Goal: Task Accomplishment & Management: Manage account settings

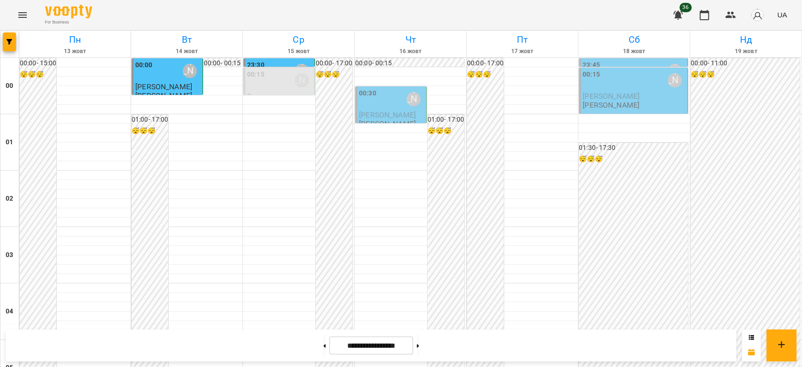
scroll to position [1086, 0]
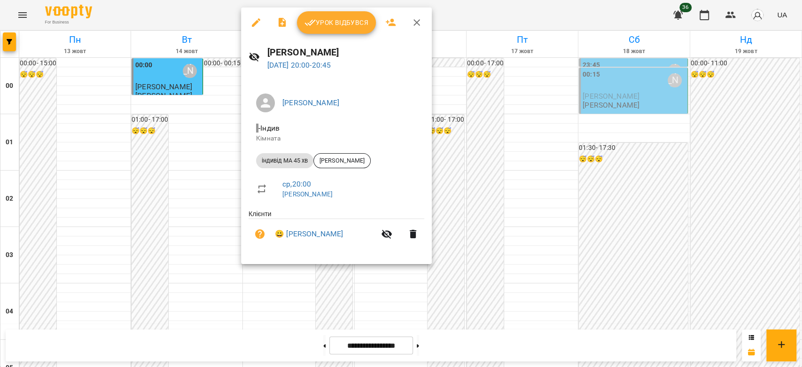
click at [333, 23] on span "Урок відбувся" at bounding box center [336, 22] width 64 height 11
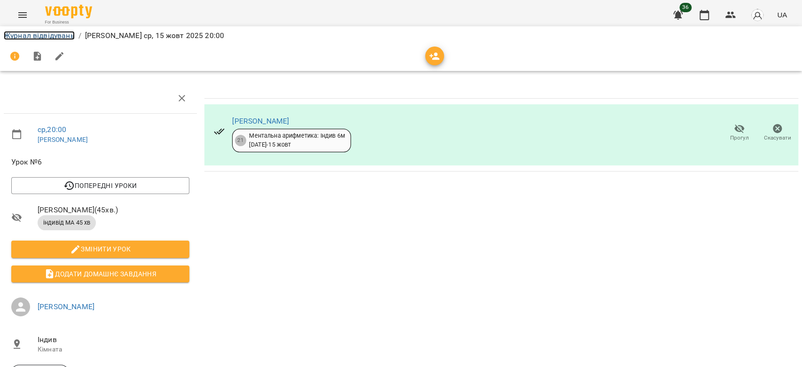
click at [50, 32] on link "Журнал відвідувань" at bounding box center [39, 35] width 71 height 9
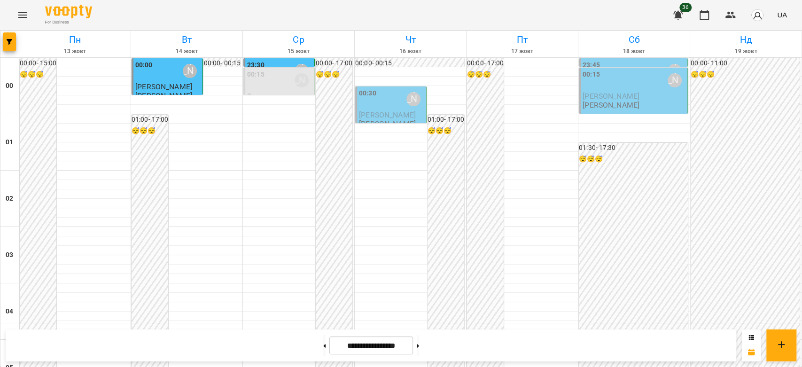
click at [396, 110] on div "00:30 Бондарєва Валерія" at bounding box center [391, 99] width 65 height 23
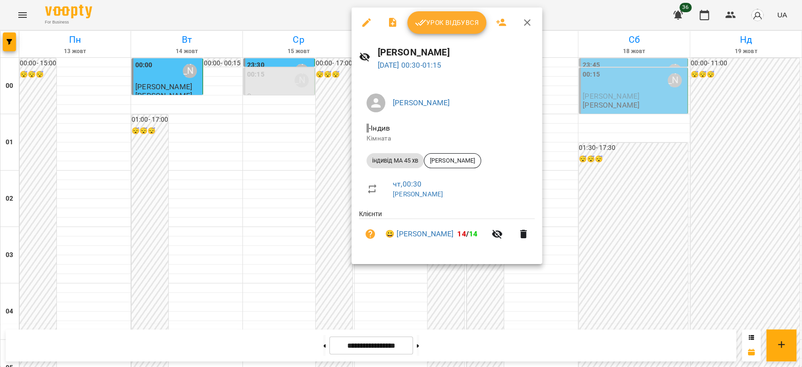
click at [587, 143] on div at bounding box center [401, 183] width 802 height 367
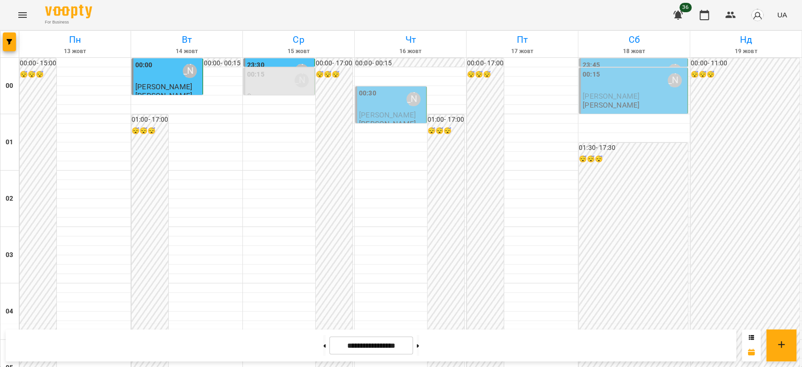
scroll to position [929, 0]
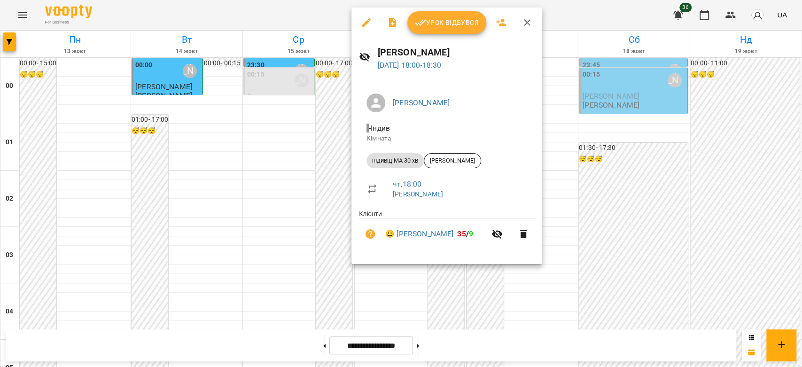
click at [287, 161] on div at bounding box center [401, 183] width 802 height 367
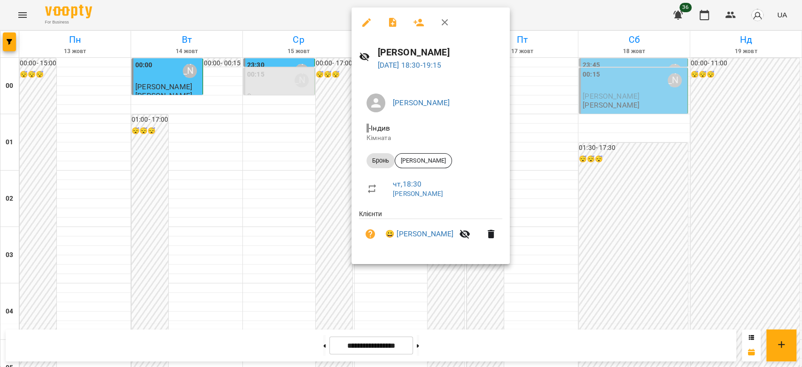
click at [308, 191] on div at bounding box center [401, 183] width 802 height 367
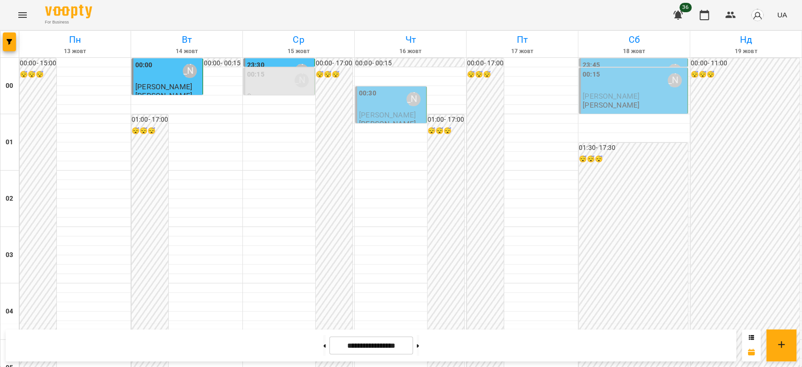
scroll to position [0, 0]
click at [359, 105] on div "00:30" at bounding box center [367, 99] width 17 height 22
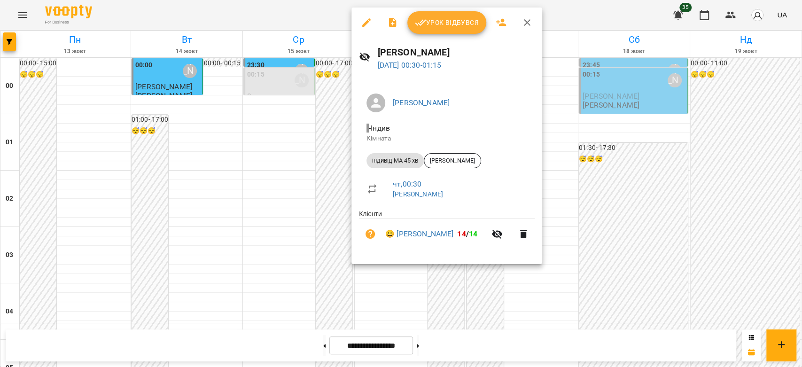
click at [323, 115] on div at bounding box center [401, 183] width 802 height 367
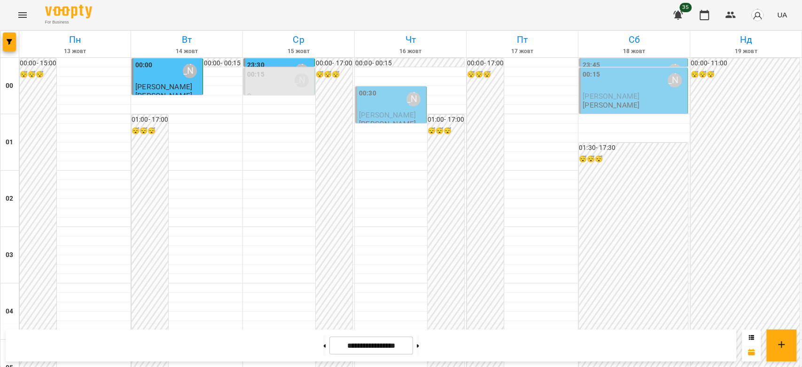
scroll to position [1086, 0]
click at [24, 14] on icon "Menu" at bounding box center [22, 14] width 11 height 11
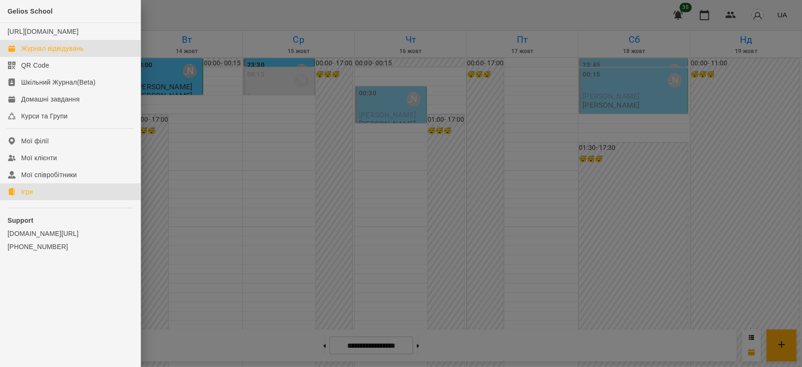
click at [50, 194] on link "Ігри" at bounding box center [70, 191] width 140 height 17
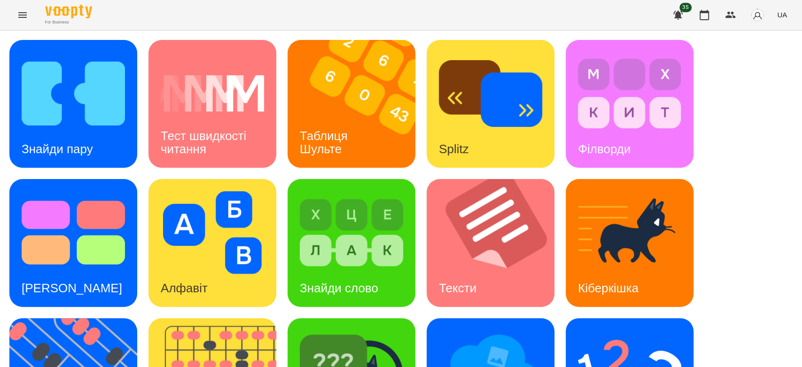
scroll to position [227, 0]
click at [335, 330] on img at bounding box center [351, 371] width 103 height 83
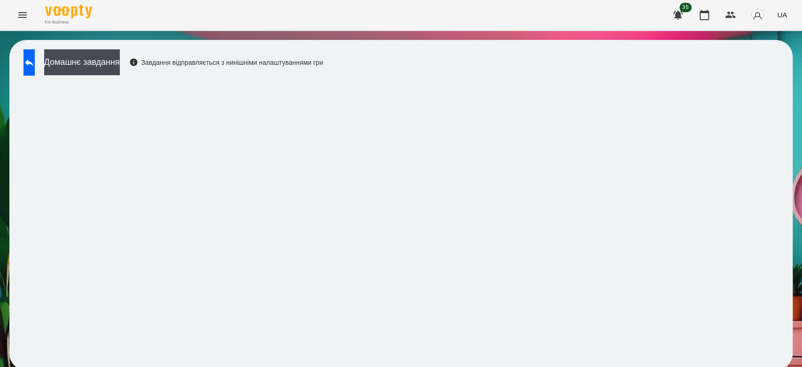
scroll to position [3, 0]
click at [23, 15] on icon "Menu" at bounding box center [22, 15] width 8 height 6
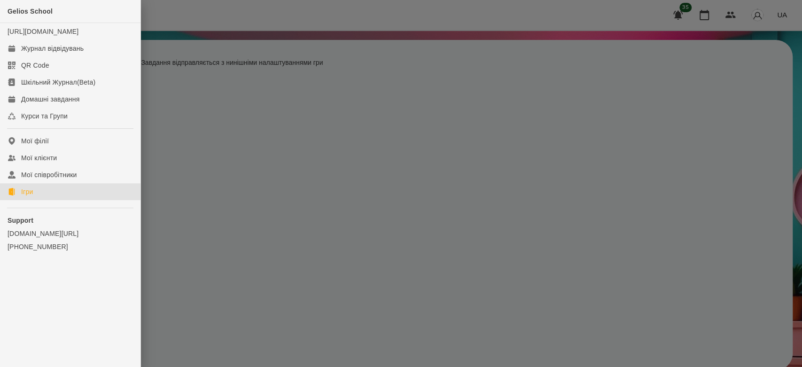
click at [45, 198] on link "Ігри" at bounding box center [70, 191] width 140 height 17
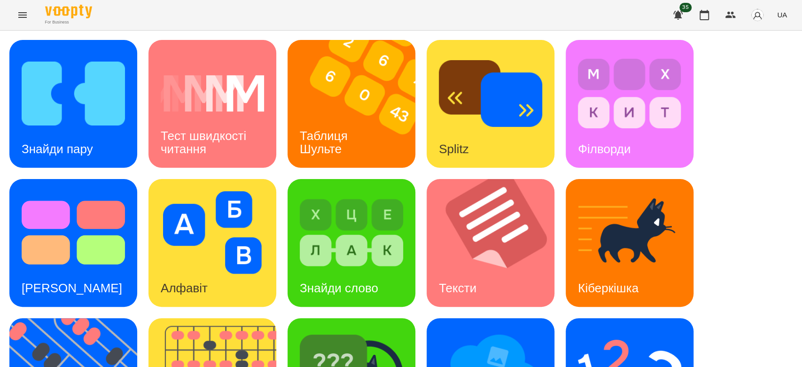
scroll to position [160, 0]
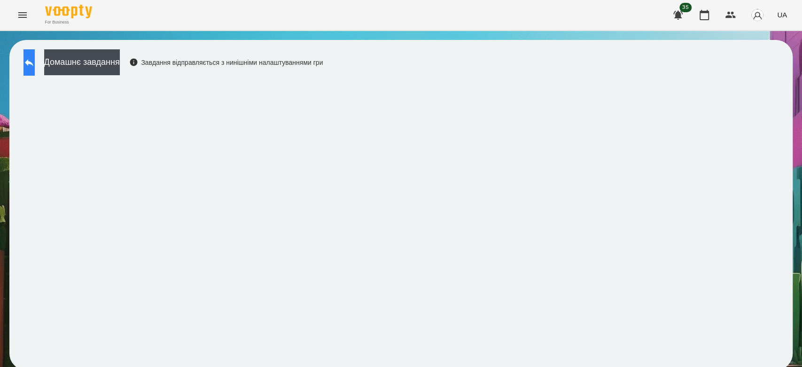
click at [35, 62] on icon at bounding box center [28, 62] width 11 height 11
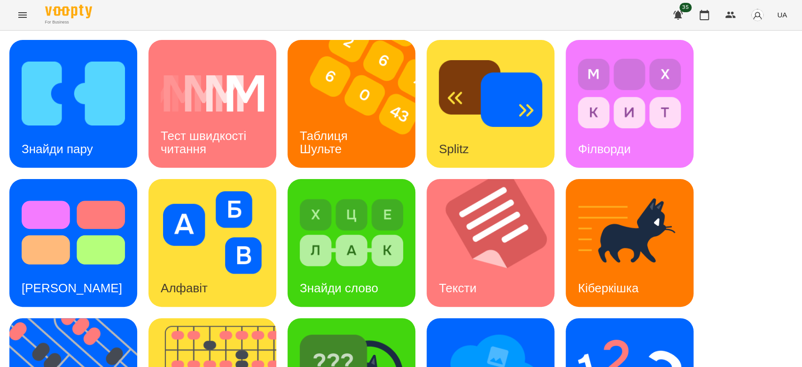
scroll to position [227, 0]
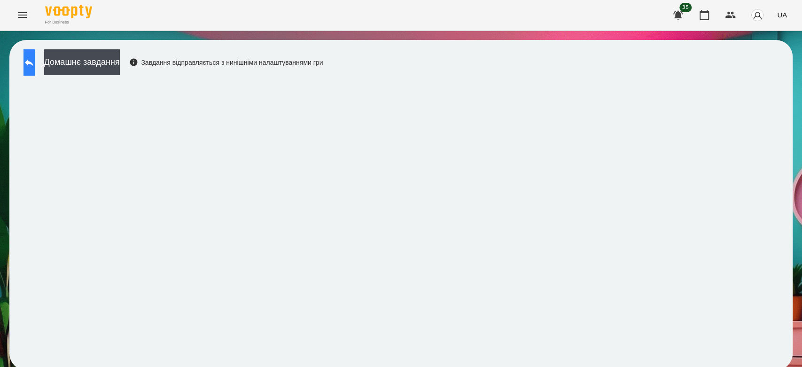
click at [35, 70] on button at bounding box center [28, 62] width 11 height 26
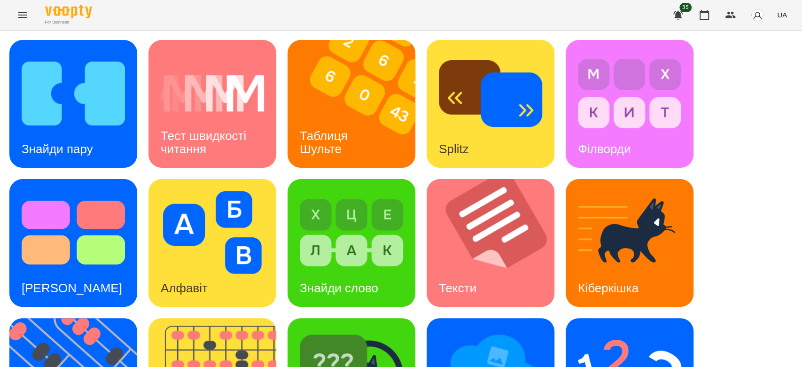
scroll to position [227, 0]
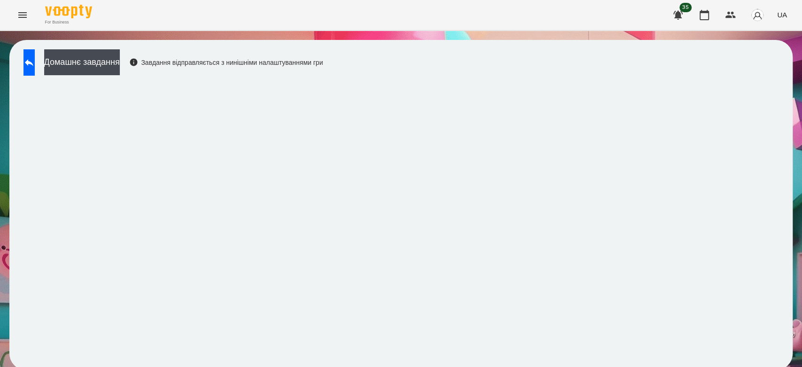
scroll to position [3, 0]
click at [35, 49] on button at bounding box center [28, 62] width 11 height 26
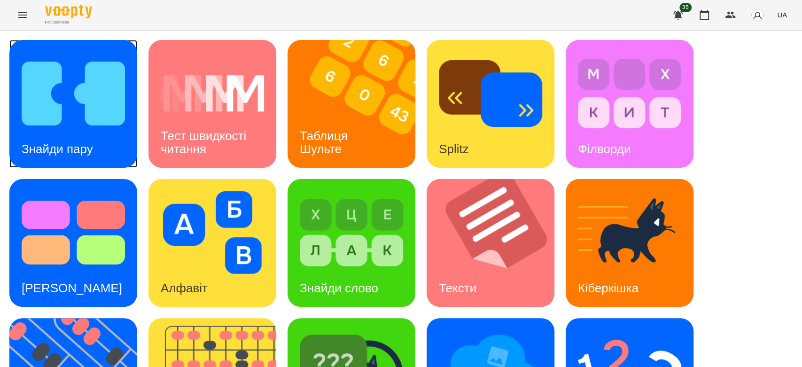
click at [52, 88] on img at bounding box center [73, 93] width 103 height 83
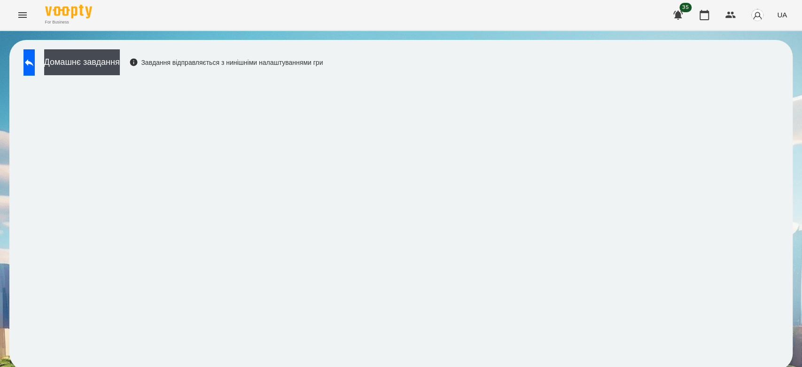
scroll to position [3, 0]
click at [29, 63] on button at bounding box center [28, 62] width 11 height 26
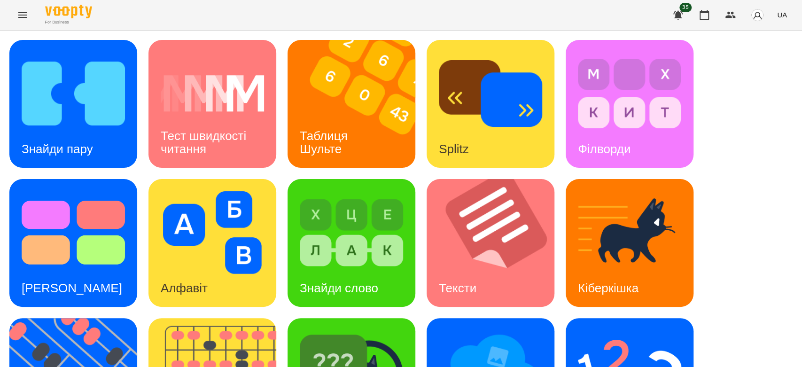
scroll to position [227, 0]
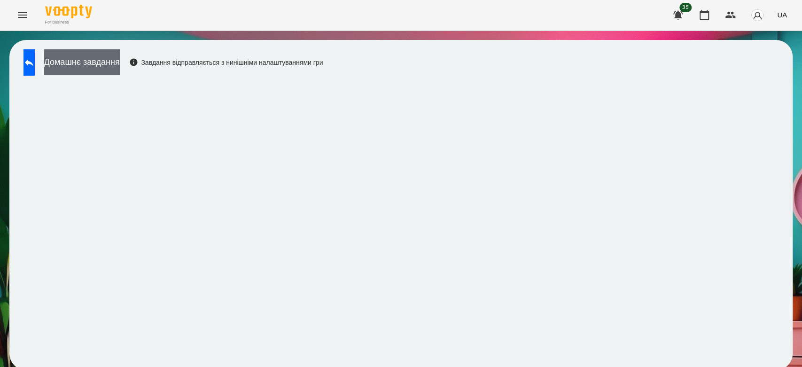
click at [120, 54] on button "Домашнє завдання" at bounding box center [82, 62] width 76 height 26
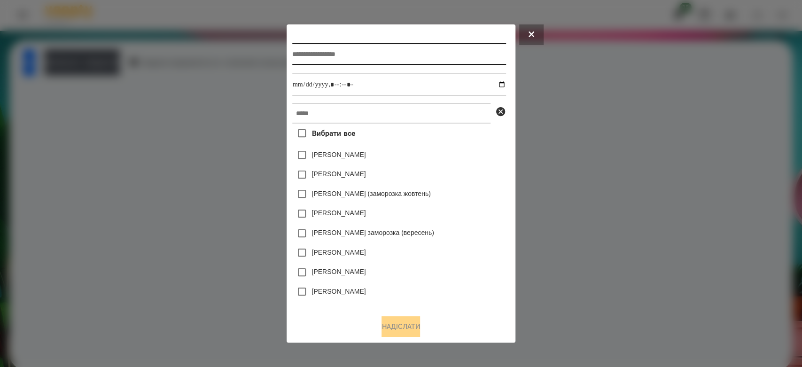
click at [408, 56] on input "text" at bounding box center [399, 54] width 214 height 22
type input "*********"
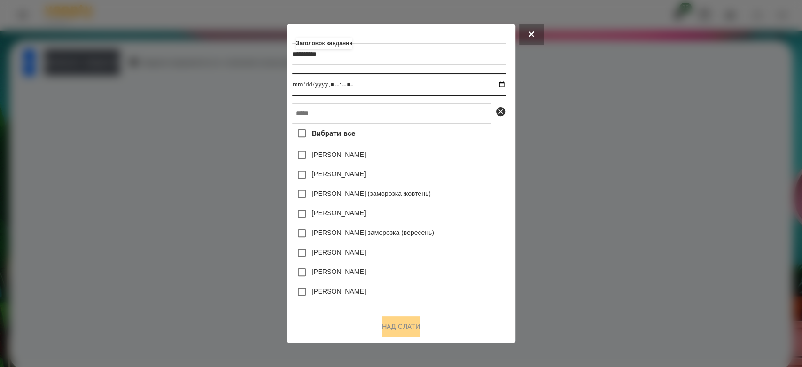
click at [506, 87] on input "datetime-local" at bounding box center [399, 84] width 214 height 23
type input "**********"
click at [443, 166] on div "[PERSON_NAME]" at bounding box center [399, 175] width 214 height 20
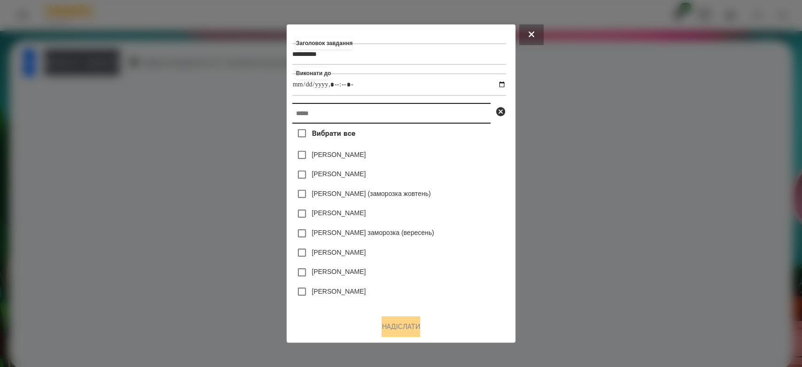
click at [417, 113] on input "text" at bounding box center [391, 113] width 198 height 21
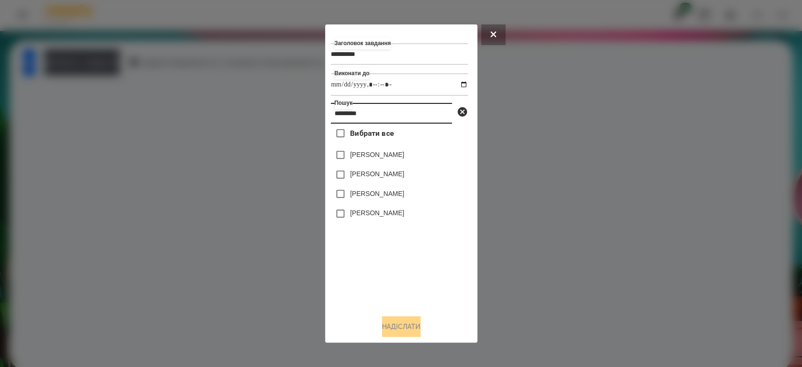
type input "*********"
click at [387, 214] on label "[PERSON_NAME]" at bounding box center [377, 212] width 54 height 9
click at [400, 325] on button "Надіслати" at bounding box center [401, 326] width 39 height 21
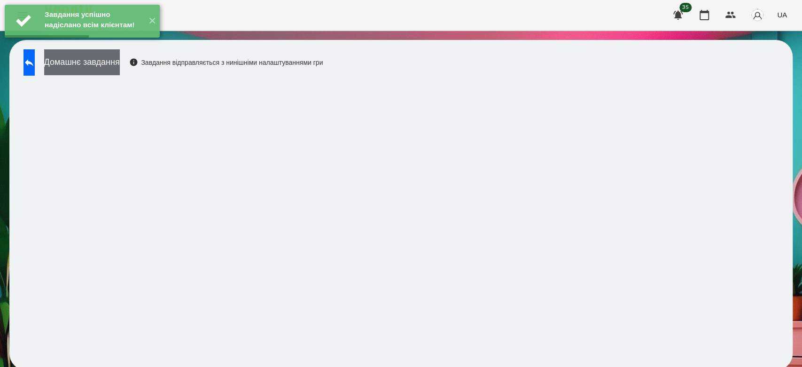
click at [120, 64] on button "Домашнє завдання" at bounding box center [82, 62] width 76 height 26
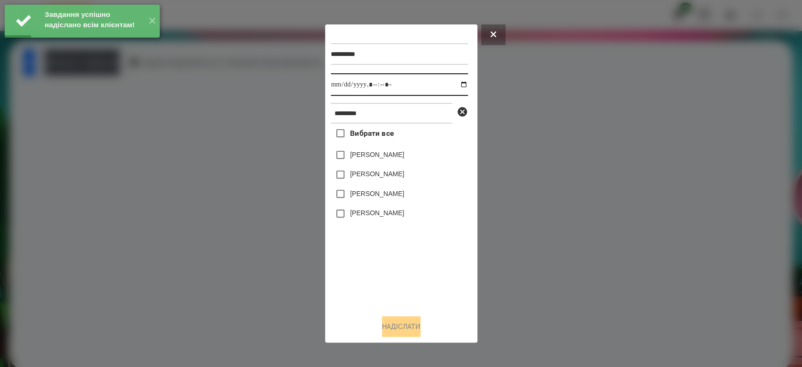
drag, startPoint x: 456, startPoint y: 84, endPoint x: 456, endPoint y: 93, distance: 8.9
click at [456, 85] on input "datetime-local" at bounding box center [399, 84] width 137 height 23
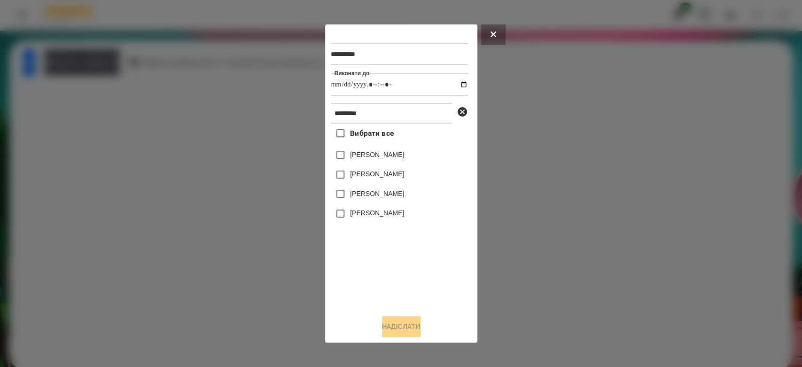
type input "**********"
click at [391, 241] on div "Вибрати все Коваленко Мирослава Коваленко Аліса Коваленкова Анна Коваленко Кіра" at bounding box center [399, 216] width 137 height 184
click at [375, 217] on label "[PERSON_NAME]" at bounding box center [377, 212] width 54 height 9
click at [405, 329] on button "Надіслати" at bounding box center [401, 326] width 39 height 21
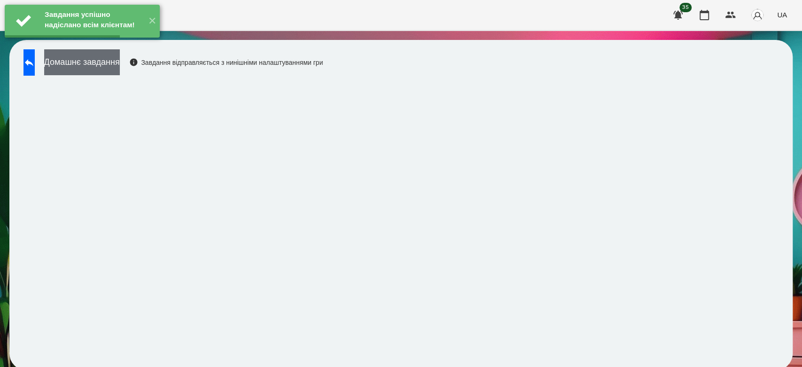
click at [120, 68] on button "Домашнє завдання" at bounding box center [82, 62] width 76 height 26
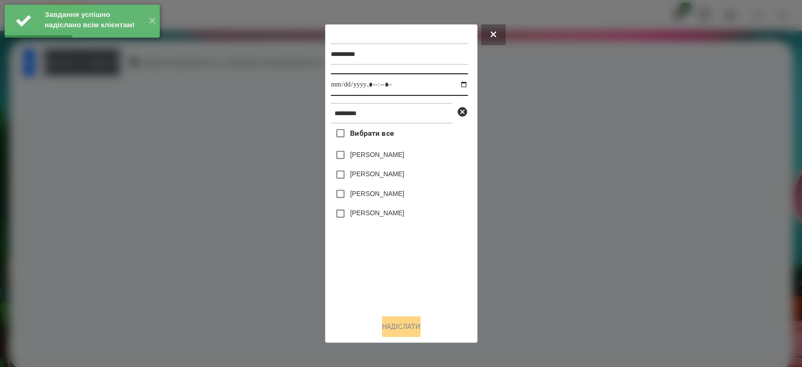
click at [453, 83] on input "datetime-local" at bounding box center [399, 84] width 137 height 23
click at [454, 82] on input "datetime-local" at bounding box center [399, 84] width 137 height 23
type input "**********"
click at [417, 251] on div "Вибрати все Коваленко Мирослава Коваленко Аліса Коваленкова Анна Коваленко Кіра" at bounding box center [399, 216] width 137 height 184
click at [387, 214] on label "[PERSON_NAME]" at bounding box center [377, 212] width 54 height 9
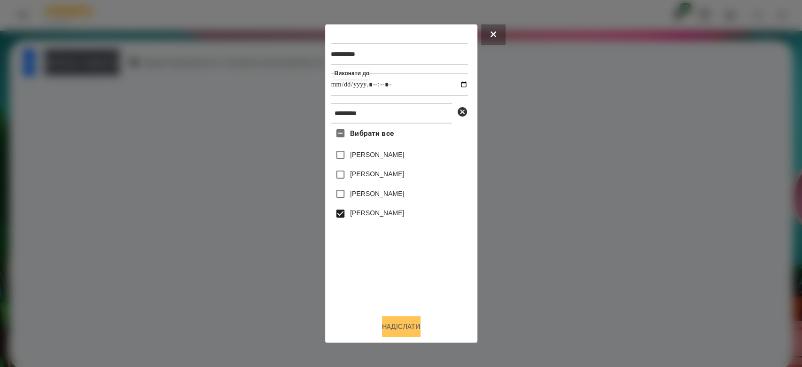
click at [405, 328] on button "Надіслати" at bounding box center [401, 326] width 39 height 21
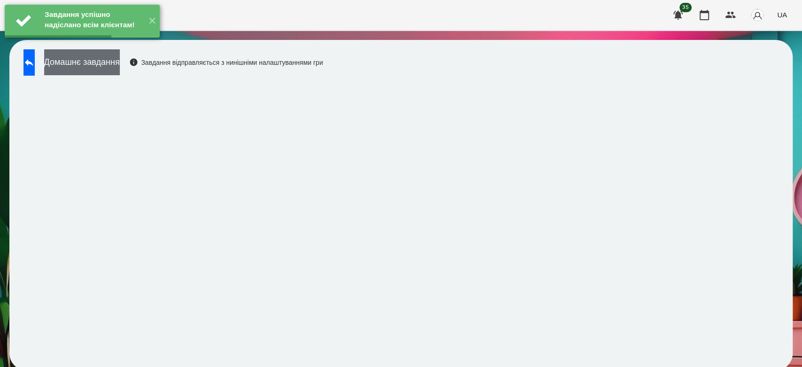
click at [120, 63] on button "Домашнє завдання" at bounding box center [82, 62] width 76 height 26
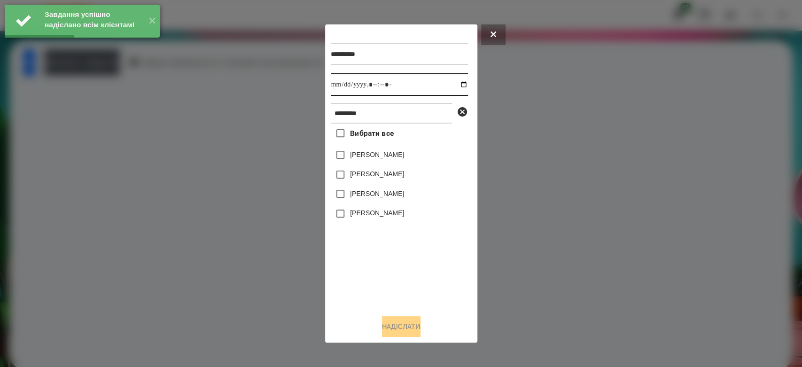
click at [458, 85] on input "datetime-local" at bounding box center [399, 84] width 137 height 23
type input "**********"
drag, startPoint x: 435, startPoint y: 267, endPoint x: 412, endPoint y: 225, distance: 47.7
click at [435, 267] on div "Вибрати все Коваленко Мирослава Коваленко Аліса Коваленкова Анна Коваленко Кіра" at bounding box center [399, 216] width 137 height 184
click at [386, 217] on label "[PERSON_NAME]" at bounding box center [377, 212] width 54 height 9
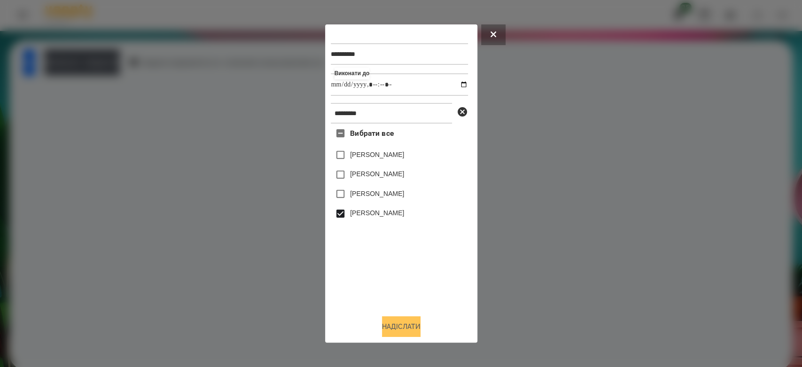
click at [411, 318] on button "Надіслати" at bounding box center [401, 326] width 39 height 21
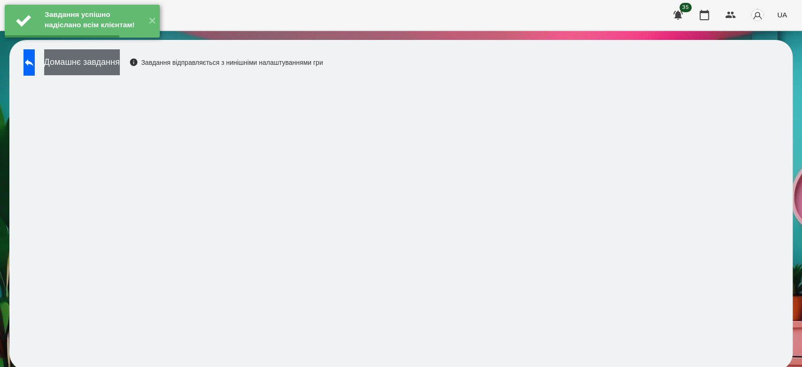
click at [120, 65] on button "Домашнє завдання" at bounding box center [82, 62] width 76 height 26
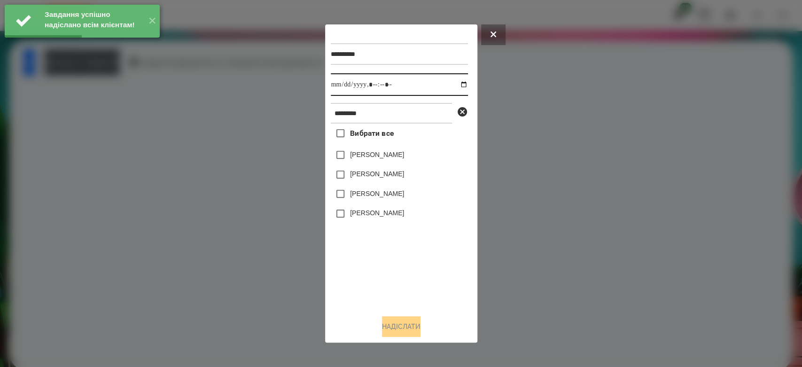
click at [456, 82] on input "datetime-local" at bounding box center [399, 84] width 137 height 23
type input "**********"
click at [428, 285] on div "Вибрати все Коваленко Мирослава Коваленко Аліса Коваленкова Анна Коваленко Кіра" at bounding box center [399, 216] width 137 height 184
click at [387, 205] on div "[PERSON_NAME]" at bounding box center [399, 214] width 137 height 20
click at [388, 213] on label "[PERSON_NAME]" at bounding box center [377, 212] width 54 height 9
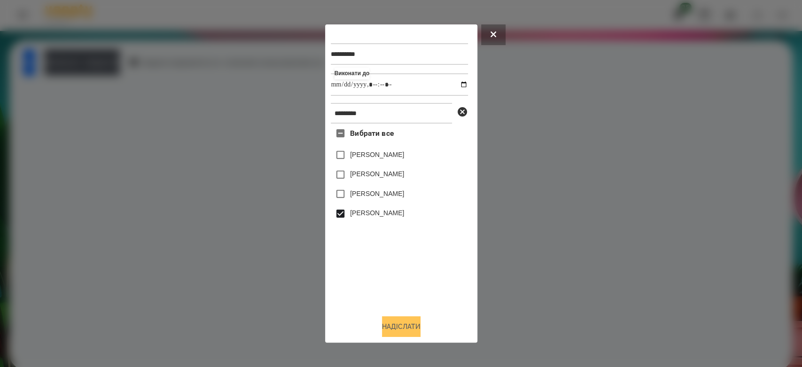
click at [414, 327] on button "Надіслати" at bounding box center [401, 326] width 39 height 21
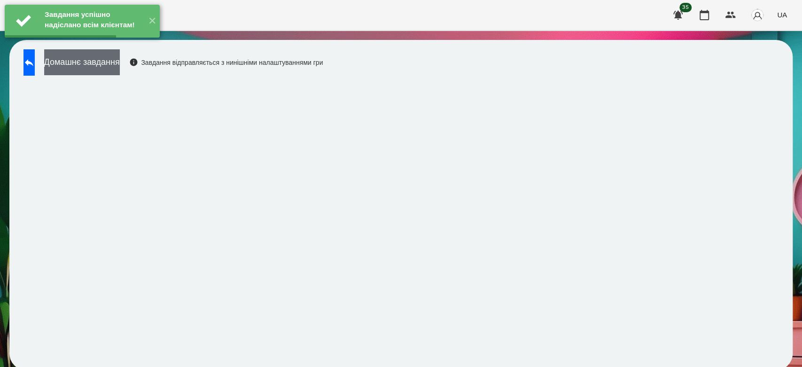
click at [120, 66] on button "Домашнє завдання" at bounding box center [82, 62] width 76 height 26
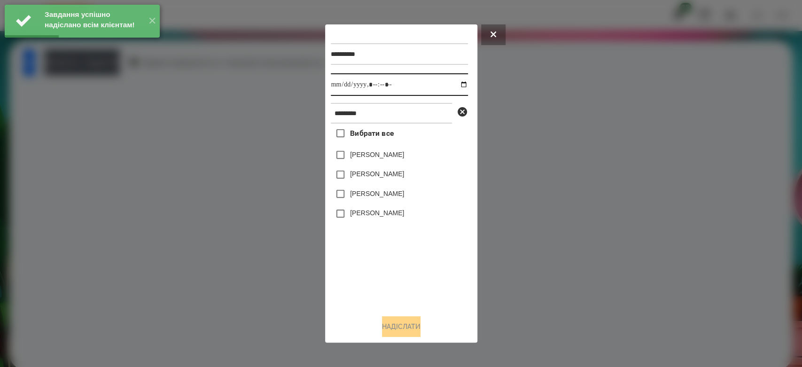
click at [458, 82] on input "datetime-local" at bounding box center [399, 84] width 137 height 23
type input "**********"
click at [430, 267] on div "Вибрати все Коваленко Мирослава Коваленко Аліса Коваленкова Анна Коваленко Кіра" at bounding box center [399, 216] width 137 height 184
click at [383, 212] on label "[PERSON_NAME]" at bounding box center [377, 212] width 54 height 9
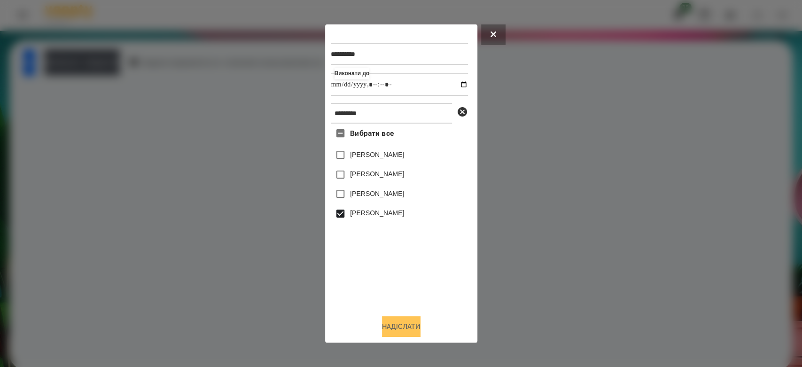
click at [408, 322] on button "Надіслати" at bounding box center [401, 326] width 39 height 21
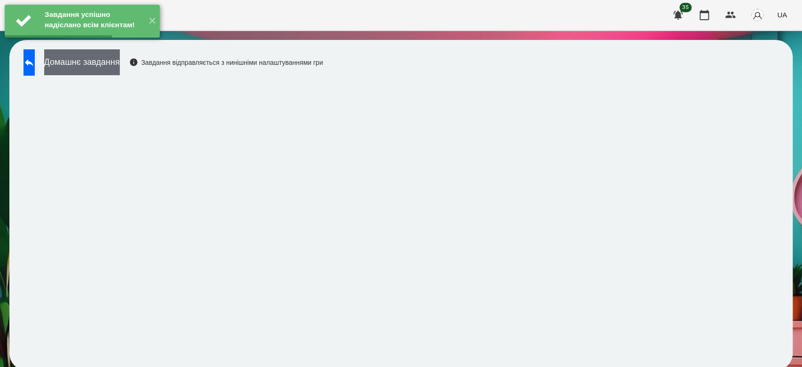
click at [120, 66] on button "Домашнє завдання" at bounding box center [82, 62] width 76 height 26
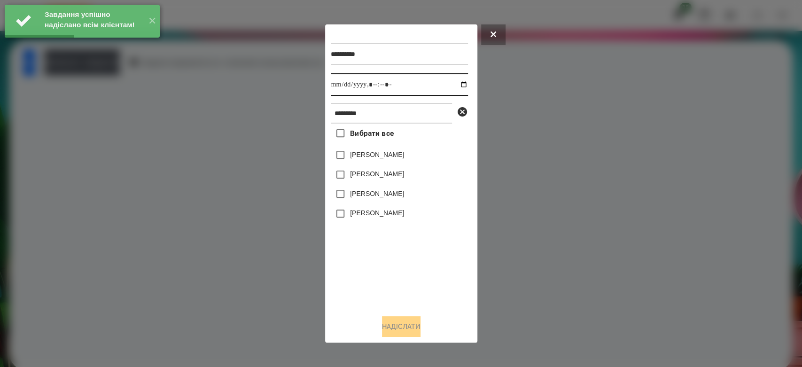
click at [458, 85] on input "datetime-local" at bounding box center [399, 84] width 137 height 23
type input "**********"
drag, startPoint x: 432, startPoint y: 264, endPoint x: 414, endPoint y: 239, distance: 30.4
click at [432, 265] on div "Вибрати все Коваленко Мирослава Коваленко Аліса Коваленкова Анна Коваленко Кіра" at bounding box center [399, 216] width 137 height 184
click at [396, 216] on label "[PERSON_NAME]" at bounding box center [377, 212] width 54 height 9
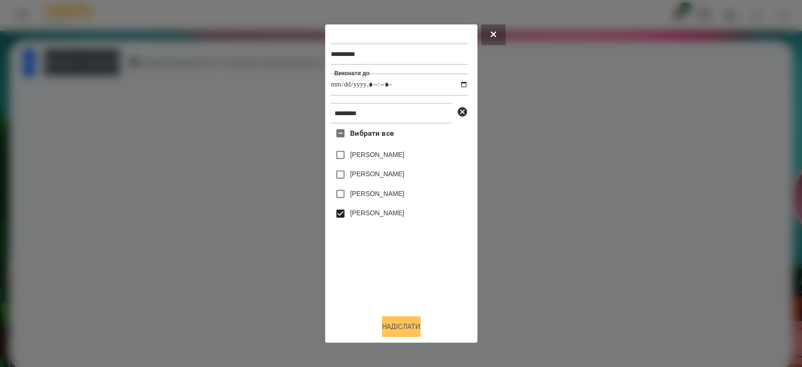
click at [406, 326] on button "Надіслати" at bounding box center [401, 326] width 39 height 21
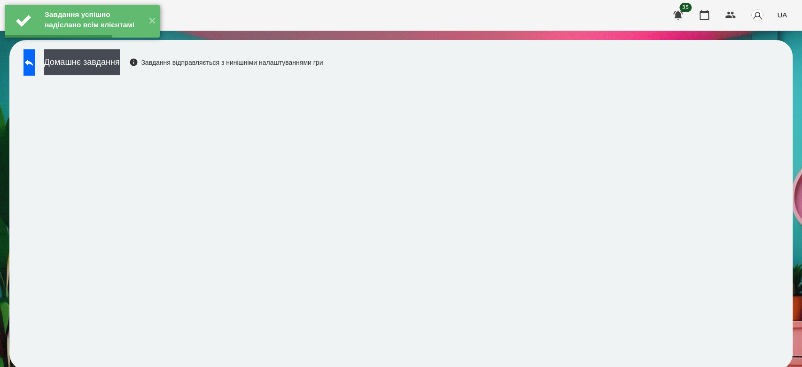
click at [122, 77] on div "Домашнє завдання Завдання відправляється з нинішніми налаштуваннями гри" at bounding box center [171, 64] width 304 height 31
click at [120, 70] on button "Домашнє завдання" at bounding box center [82, 62] width 76 height 26
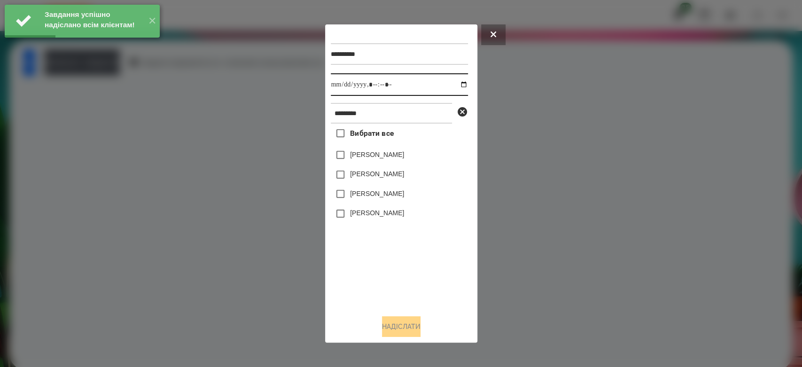
click at [458, 82] on input "datetime-local" at bounding box center [399, 84] width 137 height 23
type input "**********"
click at [410, 262] on div "Вибрати все Коваленко Мирослава Коваленко Аліса Коваленкова Анна Коваленко Кіра" at bounding box center [399, 216] width 137 height 184
click at [378, 210] on label "[PERSON_NAME]" at bounding box center [377, 212] width 54 height 9
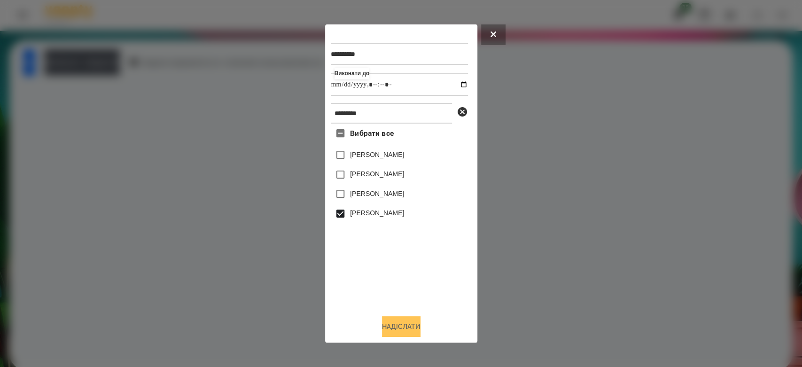
click at [410, 322] on button "Надіслати" at bounding box center [401, 326] width 39 height 21
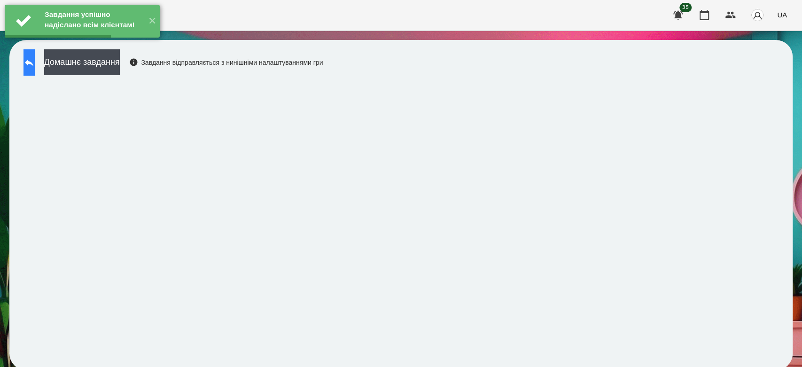
click at [35, 66] on icon at bounding box center [28, 62] width 11 height 11
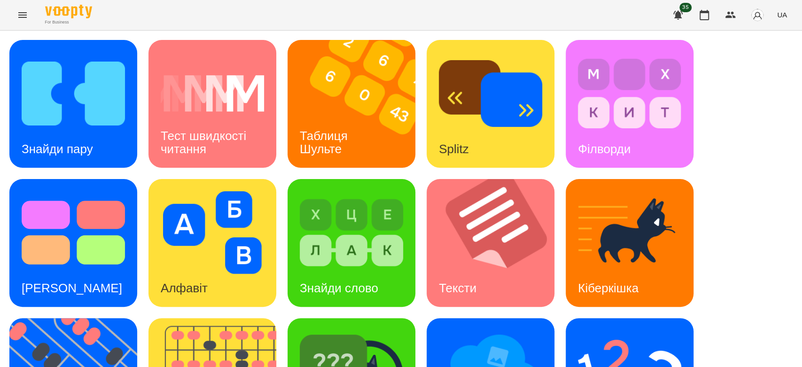
scroll to position [156, 0]
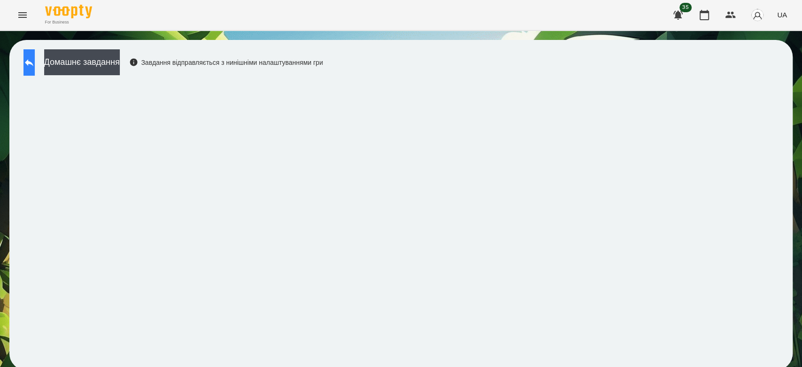
click at [33, 62] on icon at bounding box center [29, 62] width 8 height 7
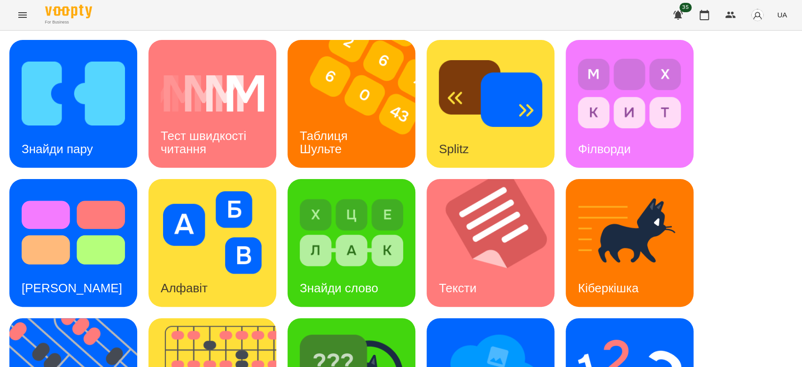
scroll to position [227, 0]
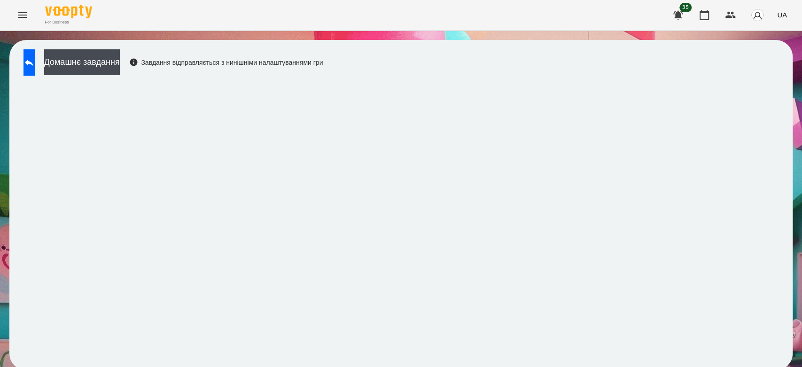
scroll to position [3, 0]
click at [35, 57] on icon at bounding box center [28, 62] width 11 height 11
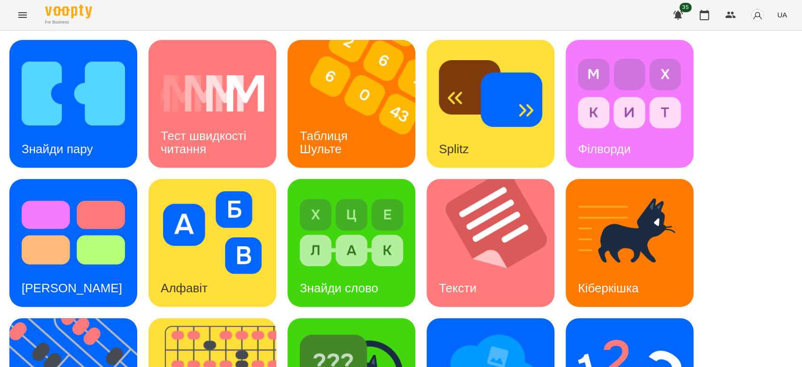
scroll to position [227, 0]
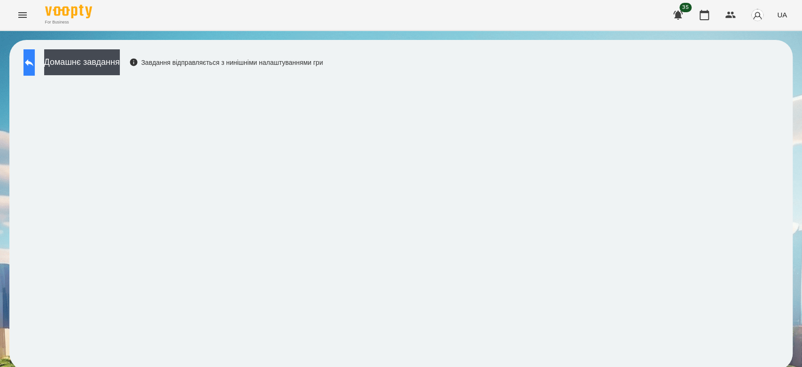
click at [35, 56] on button at bounding box center [28, 62] width 11 height 26
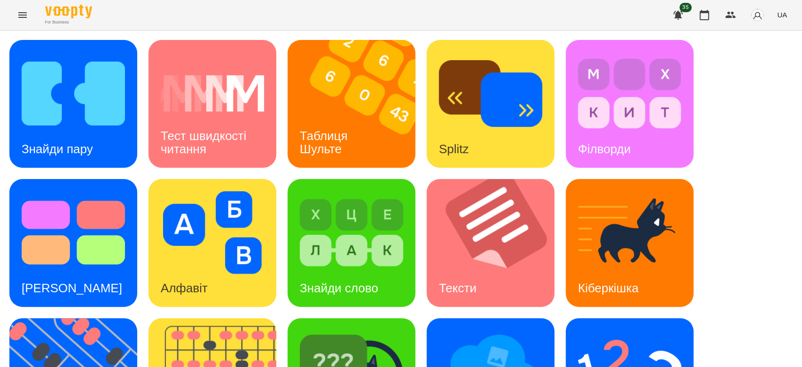
scroll to position [227, 0]
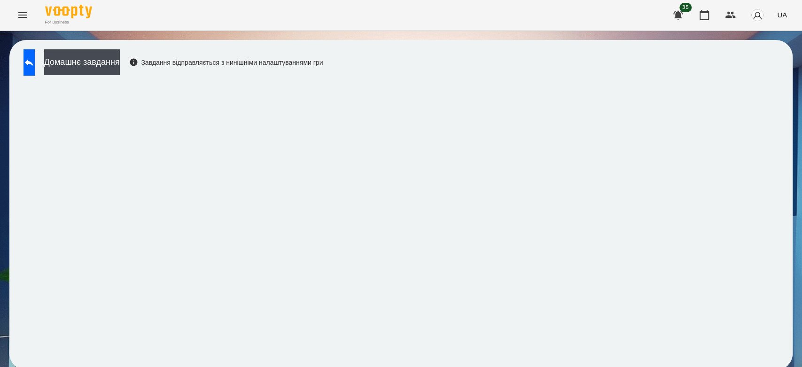
scroll to position [3, 0]
click at [35, 64] on icon at bounding box center [28, 62] width 11 height 11
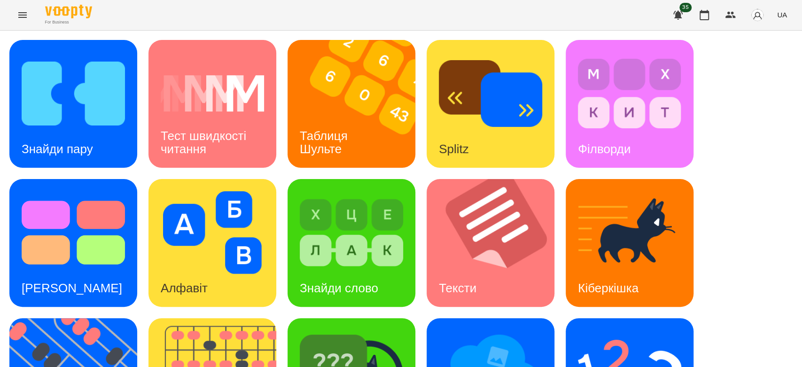
scroll to position [227, 0]
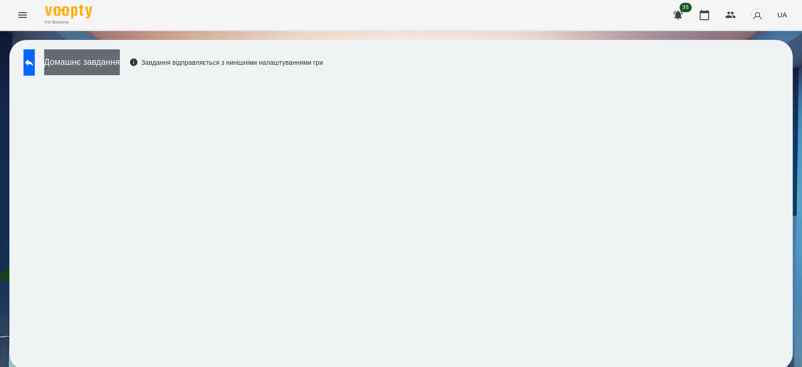
click at [120, 62] on button "Домашнє завдання" at bounding box center [82, 62] width 76 height 26
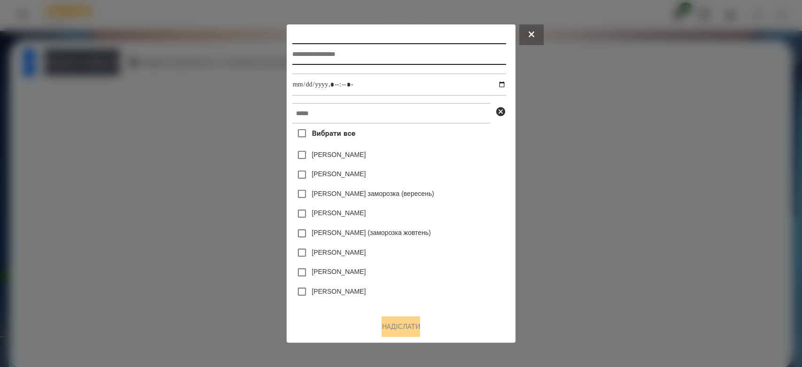
click at [348, 48] on input "text" at bounding box center [399, 54] width 214 height 22
type input "*******"
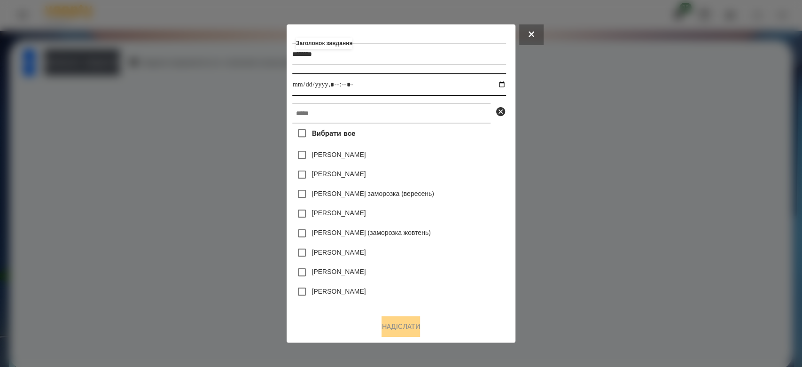
drag, startPoint x: 507, startPoint y: 83, endPoint x: 507, endPoint y: 93, distance: 9.9
click at [506, 83] on input "datetime-local" at bounding box center [399, 84] width 214 height 23
type input "**********"
drag, startPoint x: 461, startPoint y: 184, endPoint x: 463, endPoint y: 156, distance: 28.3
click at [462, 179] on div "[PERSON_NAME]" at bounding box center [399, 175] width 214 height 20
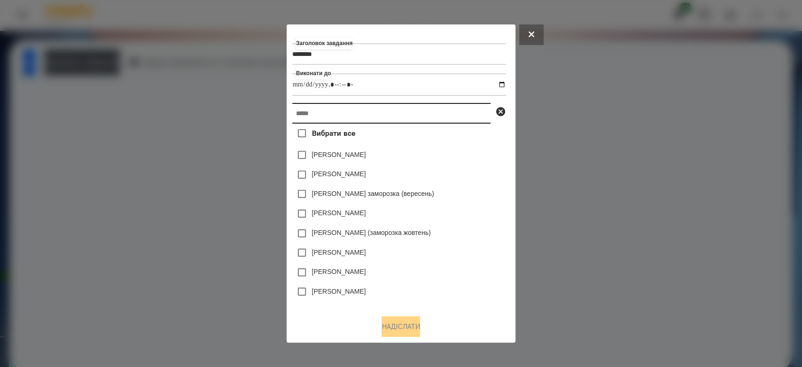
click at [461, 112] on input "text" at bounding box center [391, 113] width 198 height 21
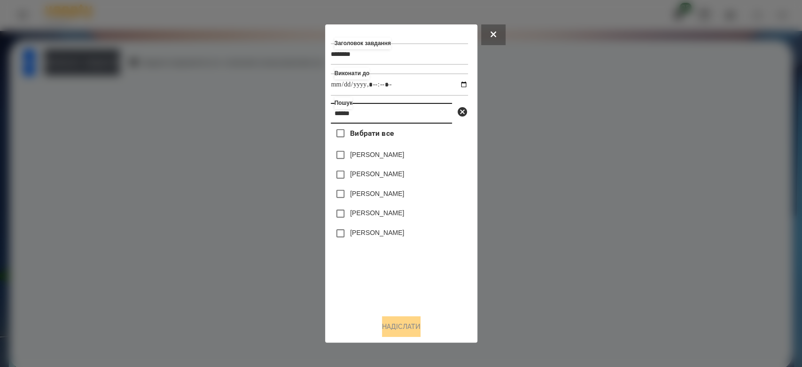
type input "******"
click at [386, 230] on div "[PERSON_NAME]" at bounding box center [399, 234] width 137 height 20
click at [396, 235] on label "[PERSON_NAME]" at bounding box center [377, 232] width 54 height 9
click at [406, 323] on button "Надіслати" at bounding box center [401, 326] width 39 height 21
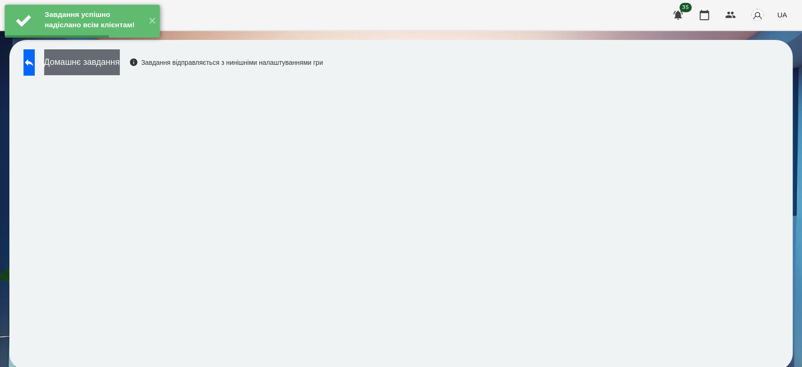
click at [93, 64] on button "Домашнє завдання" at bounding box center [82, 62] width 76 height 26
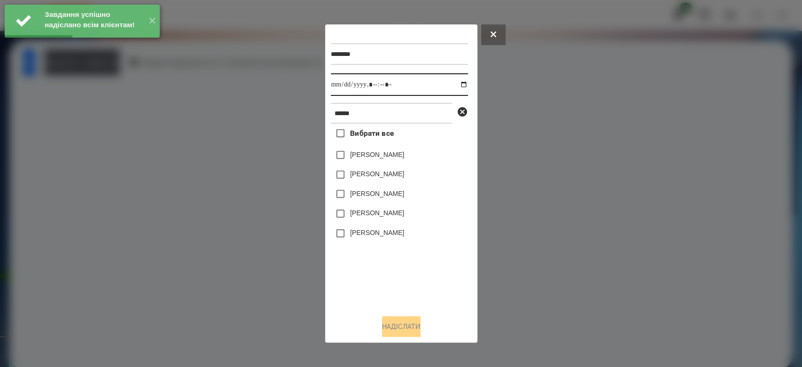
click at [455, 82] on input "datetime-local" at bounding box center [399, 84] width 137 height 23
type input "**********"
click at [402, 274] on div "Вибрати все [PERSON_NAME] [PERSON_NAME] [PERSON_NAME] [PERSON_NAME] [PERSON_NAM…" at bounding box center [399, 216] width 137 height 184
click at [398, 232] on label "[PERSON_NAME]" at bounding box center [377, 232] width 54 height 9
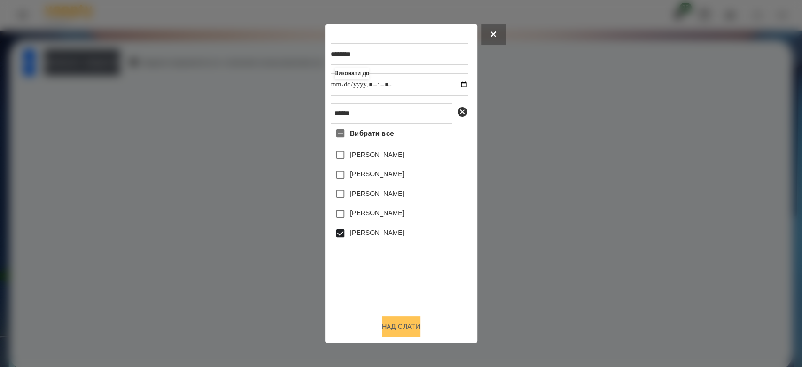
click at [406, 329] on button "Надіслати" at bounding box center [401, 326] width 39 height 21
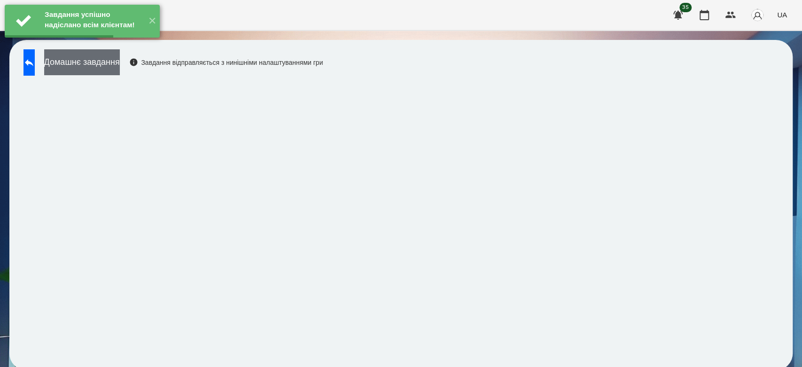
click at [80, 62] on button "Домашнє завдання" at bounding box center [82, 62] width 76 height 26
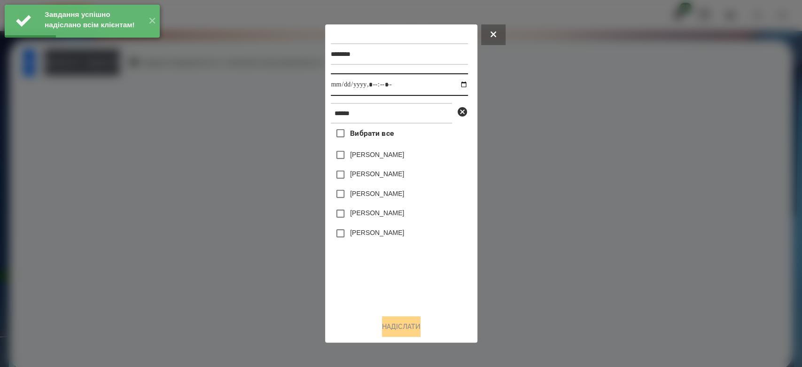
click at [457, 83] on input "datetime-local" at bounding box center [399, 84] width 137 height 23
type input "**********"
drag, startPoint x: 434, startPoint y: 248, endPoint x: 419, endPoint y: 217, distance: 34.9
click at [434, 248] on div "Вибрати все [PERSON_NAME] [PERSON_NAME] [PERSON_NAME] [PERSON_NAME] [PERSON_NAM…" at bounding box center [399, 216] width 137 height 184
click at [399, 235] on label "[PERSON_NAME]" at bounding box center [377, 232] width 54 height 9
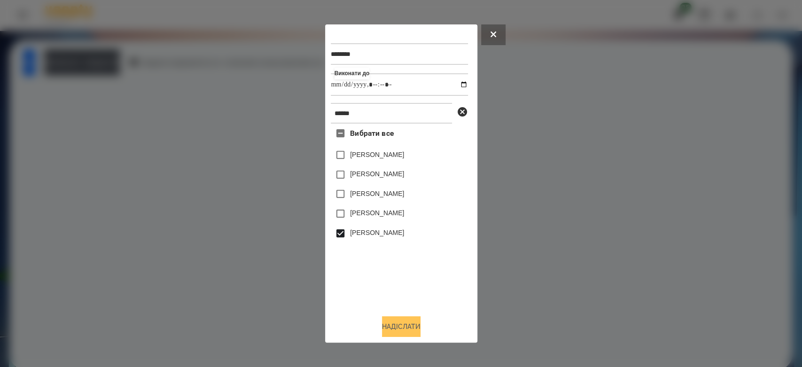
click at [408, 333] on button "Надіслати" at bounding box center [401, 326] width 39 height 21
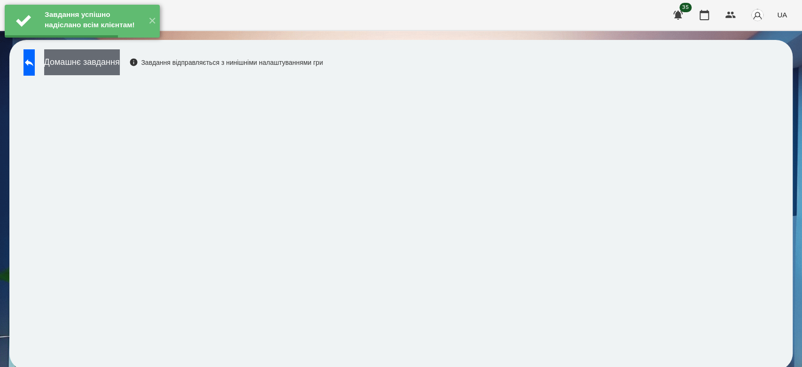
click at [90, 66] on button "Домашнє завдання" at bounding box center [82, 62] width 76 height 26
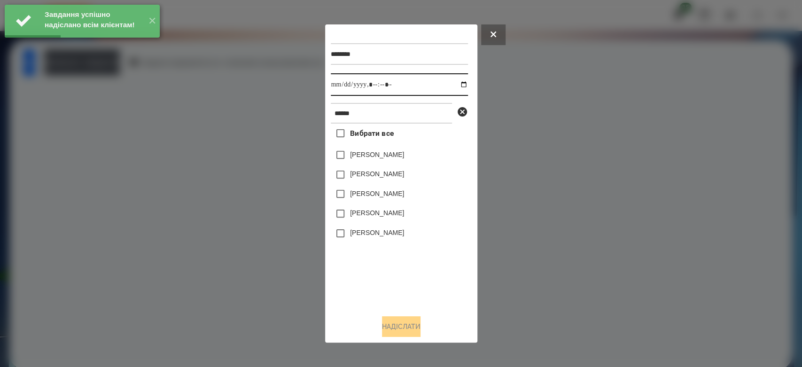
click at [456, 85] on input "datetime-local" at bounding box center [399, 84] width 137 height 23
type input "**********"
click at [413, 283] on div "Вибрати все [PERSON_NAME] [PERSON_NAME] [PERSON_NAME] [PERSON_NAME] [PERSON_NAM…" at bounding box center [399, 216] width 137 height 184
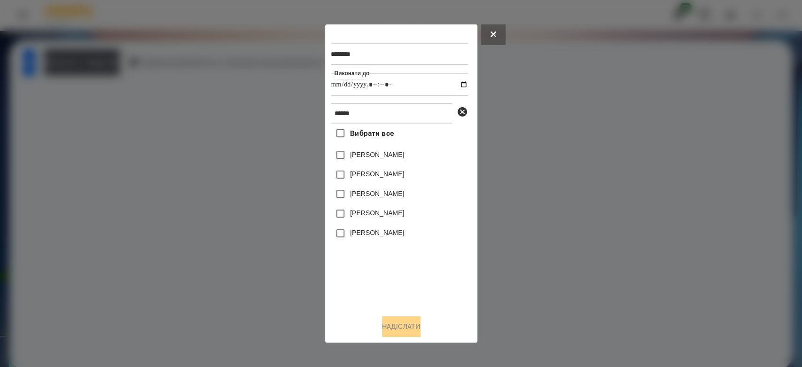
click at [398, 237] on label "[PERSON_NAME]" at bounding box center [377, 232] width 54 height 9
click at [420, 333] on button "Надіслати" at bounding box center [401, 326] width 39 height 21
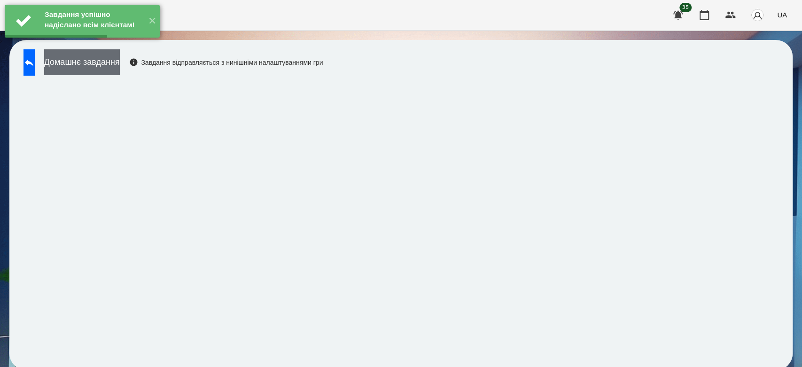
click at [83, 64] on button "Домашнє завдання" at bounding box center [82, 62] width 76 height 26
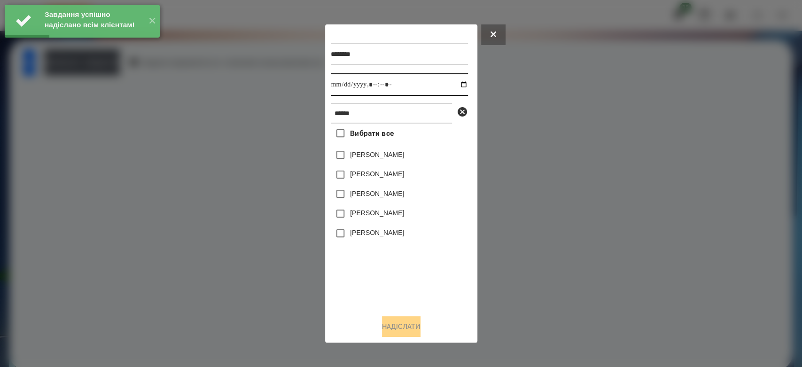
click at [456, 83] on input "datetime-local" at bounding box center [399, 84] width 137 height 23
type input "**********"
click at [404, 258] on div "Вибрати все [PERSON_NAME] [PERSON_NAME] [PERSON_NAME] [PERSON_NAME] [PERSON_NAM…" at bounding box center [399, 216] width 137 height 184
click at [394, 237] on label "[PERSON_NAME]" at bounding box center [377, 232] width 54 height 9
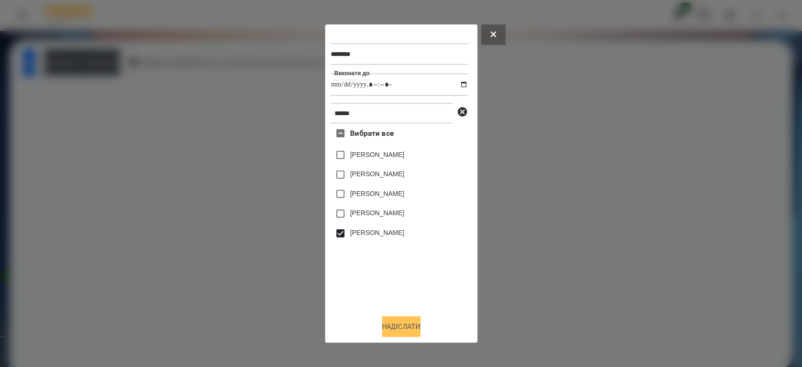
click at [410, 322] on button "Надіслати" at bounding box center [401, 326] width 39 height 21
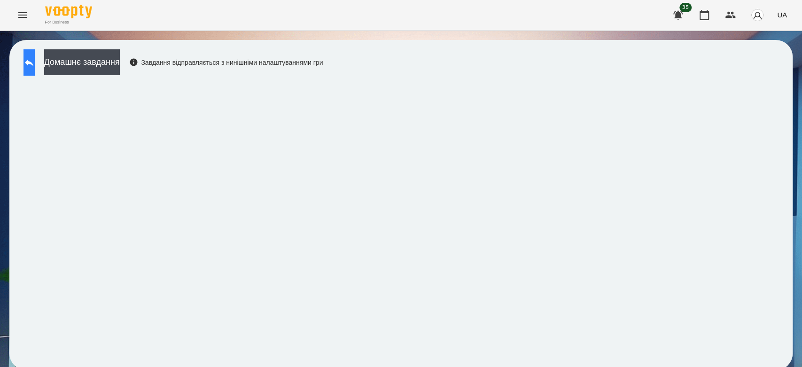
click at [35, 70] on button at bounding box center [28, 62] width 11 height 26
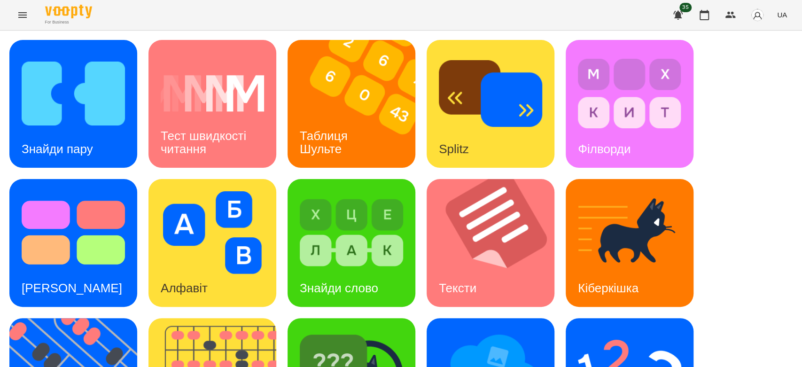
click at [19, 13] on icon "Menu" at bounding box center [22, 15] width 8 height 6
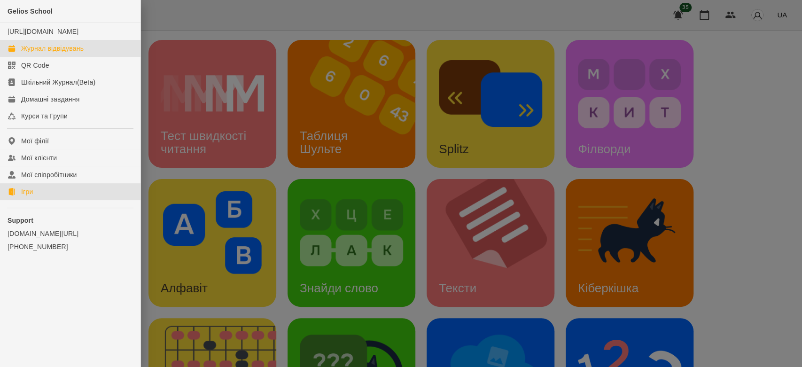
click at [64, 53] on div "Журнал відвідувань" at bounding box center [52, 48] width 62 height 9
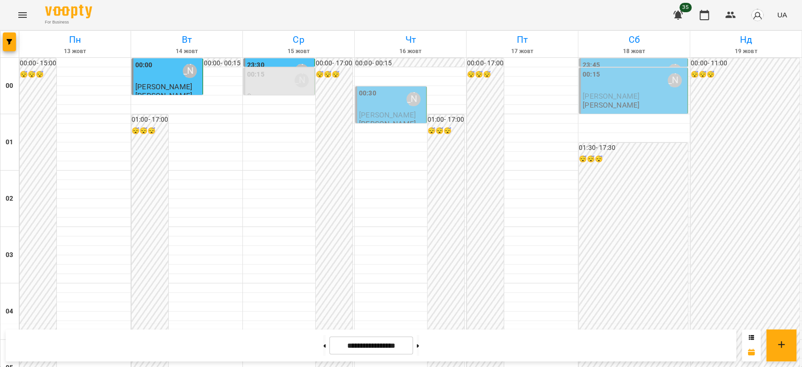
scroll to position [1086, 0]
click at [419, 341] on button at bounding box center [418, 345] width 2 height 21
type input "**********"
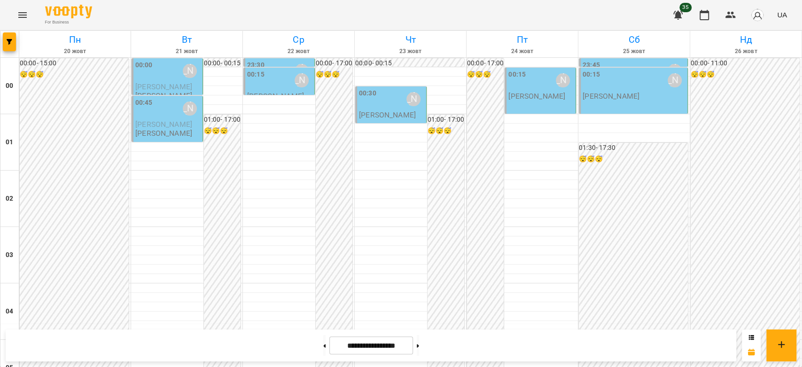
click at [26, 19] on icon "Menu" at bounding box center [22, 14] width 11 height 11
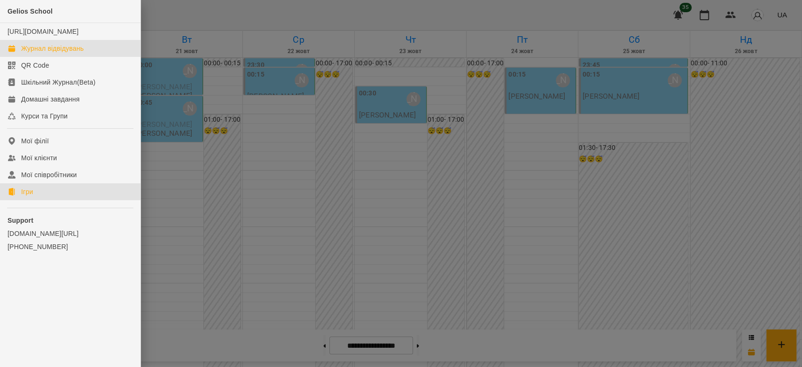
click at [27, 196] on div "Ігри" at bounding box center [27, 191] width 12 height 9
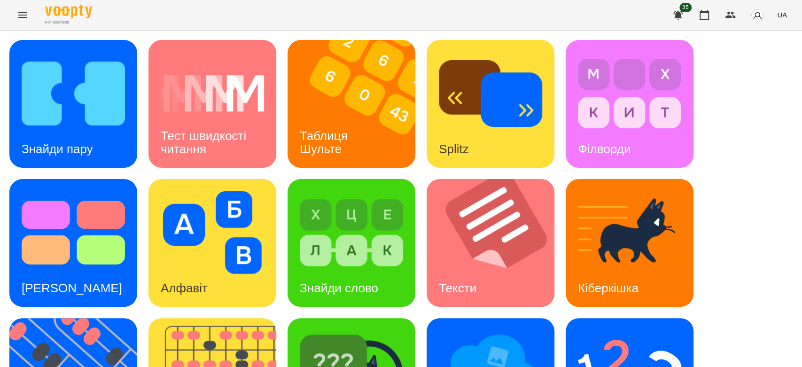
scroll to position [209, 0]
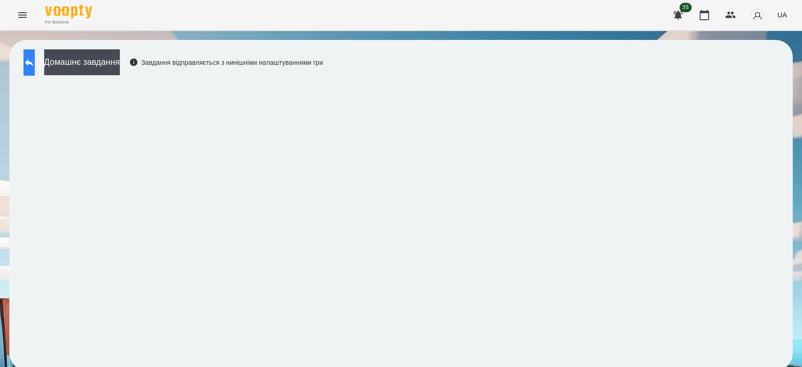
click at [30, 72] on button at bounding box center [28, 62] width 11 height 26
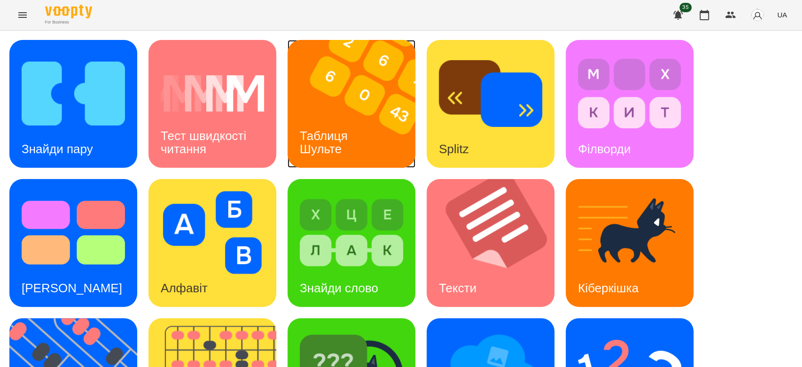
click at [373, 123] on img at bounding box center [356, 104] width 139 height 128
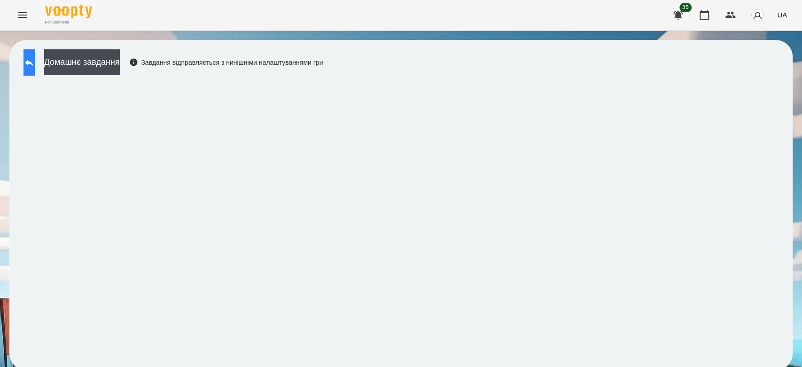
click at [33, 63] on icon at bounding box center [29, 62] width 8 height 7
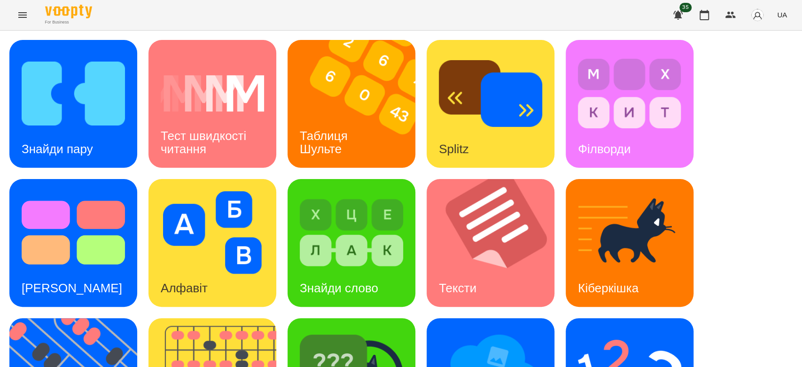
scroll to position [227, 0]
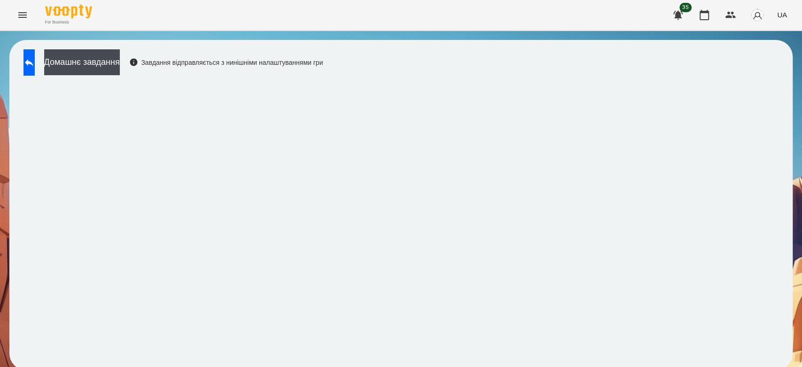
click at [774, 97] on div "Домашнє завдання Завдання відправляється з нинішніми налаштуваннями гри" at bounding box center [400, 205] width 783 height 330
click at [270, 6] on div "For Business 35 UA" at bounding box center [401, 15] width 802 height 30
click at [32, 64] on icon at bounding box center [28, 62] width 11 height 11
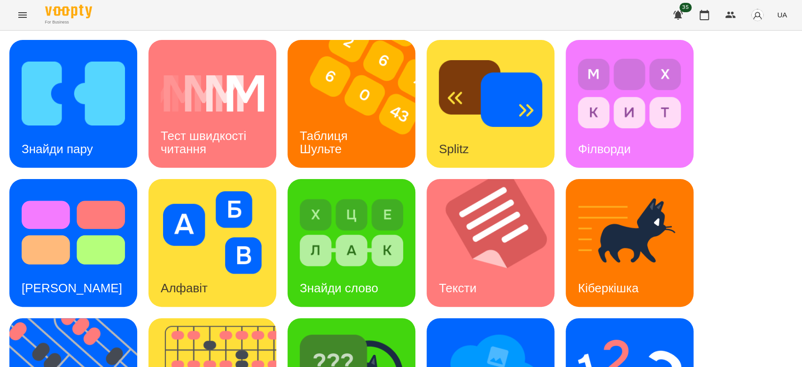
scroll to position [227, 0]
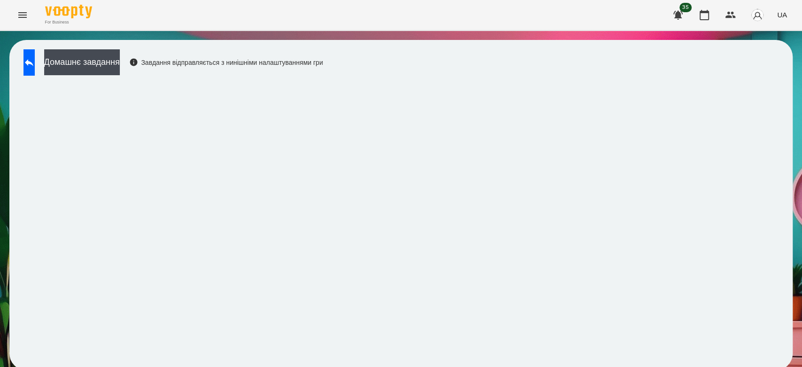
scroll to position [3, 0]
click at [28, 63] on button at bounding box center [28, 62] width 11 height 26
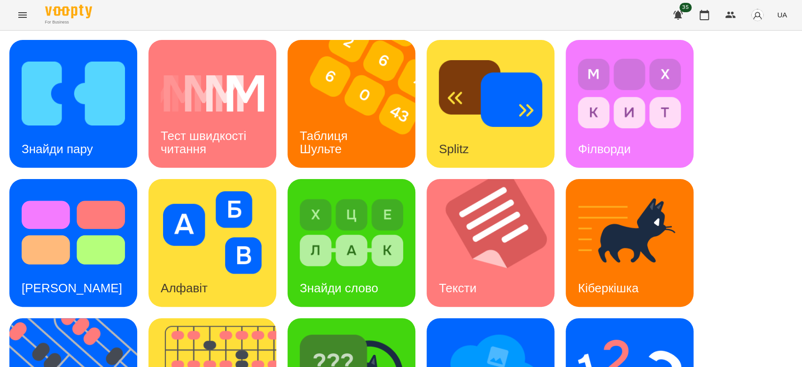
scroll to position [227, 0]
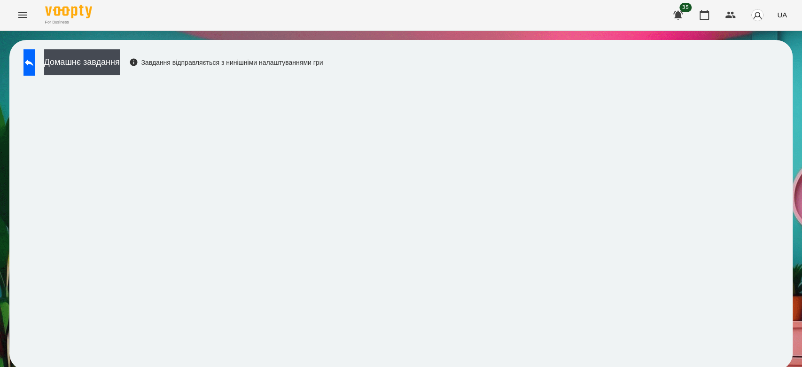
scroll to position [3, 0]
click at [98, 60] on button "Домашнє завдання" at bounding box center [82, 62] width 76 height 26
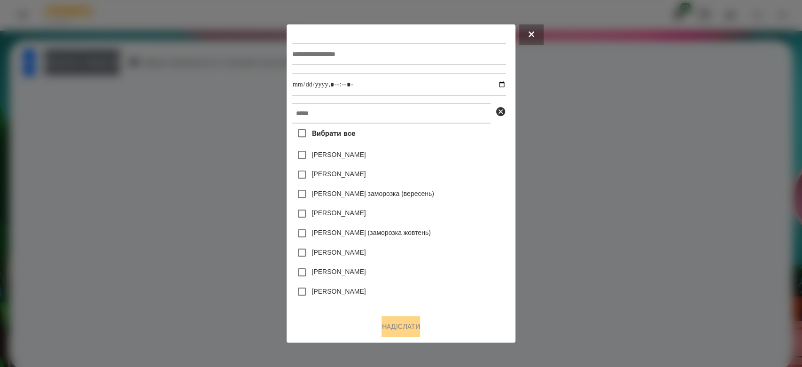
click at [371, 37] on div at bounding box center [399, 54] width 214 height 39
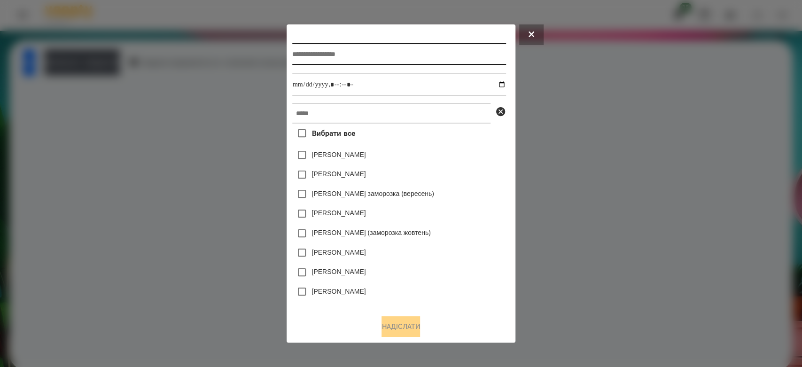
click at [376, 55] on input "text" at bounding box center [399, 54] width 214 height 22
type input "*******"
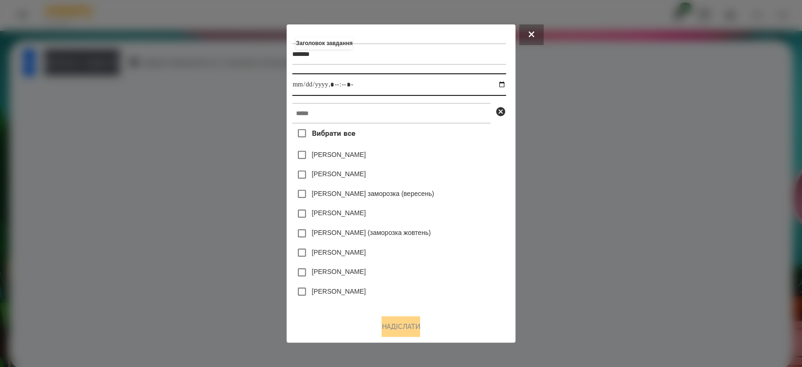
click at [503, 83] on input "datetime-local" at bounding box center [399, 84] width 214 height 23
type input "**********"
click at [470, 164] on div "Вибрати все [PERSON_NAME] [PERSON_NAME] [PERSON_NAME] заморозка (вересень) [PER…" at bounding box center [399, 216] width 214 height 184
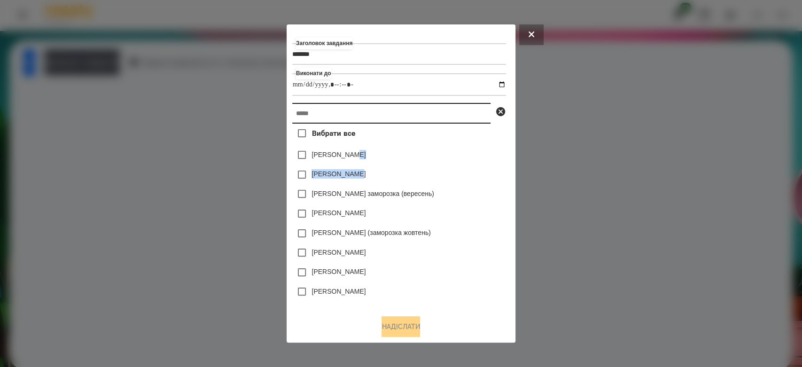
click at [448, 116] on input "text" at bounding box center [391, 113] width 198 height 21
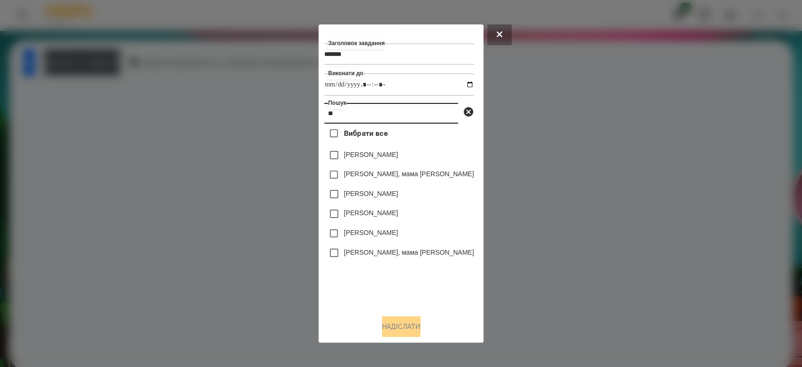
type input "**"
click at [375, 234] on label "[PERSON_NAME]" at bounding box center [371, 232] width 54 height 9
click at [399, 316] on div "Заголовок завдання ******* Виконати до Пошук ** Вибрати все [PERSON_NAME] [PERS…" at bounding box center [400, 183] width 153 height 307
click at [402, 324] on button "Надіслати" at bounding box center [401, 326] width 39 height 21
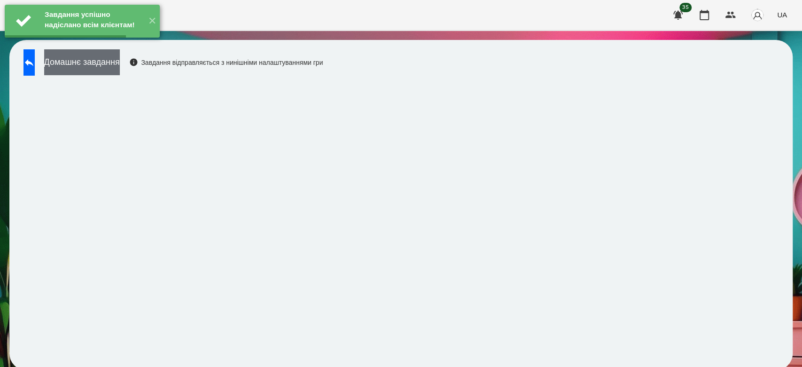
click at [120, 65] on button "Домашнє завдання" at bounding box center [82, 62] width 76 height 26
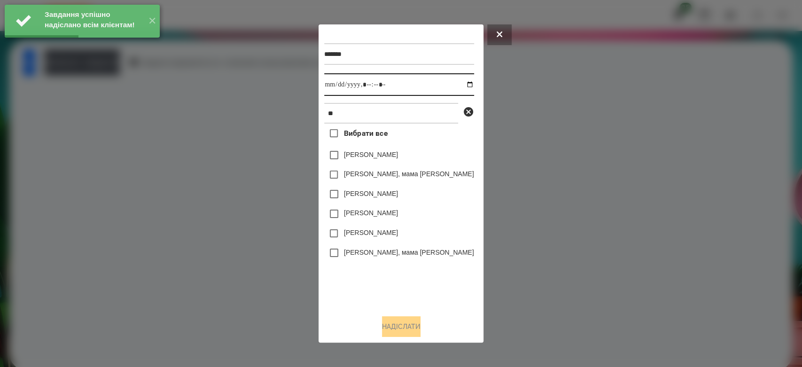
click at [457, 85] on input "datetime-local" at bounding box center [398, 84] width 149 height 23
type input "**********"
click at [417, 304] on div "Вибрати все [PERSON_NAME] [PERSON_NAME], мама [PERSON_NAME] Chaikivska [PERSON_…" at bounding box center [398, 216] width 149 height 184
click at [370, 232] on label "[PERSON_NAME]" at bounding box center [371, 232] width 54 height 9
click at [371, 232] on label "[PERSON_NAME]" at bounding box center [371, 232] width 54 height 9
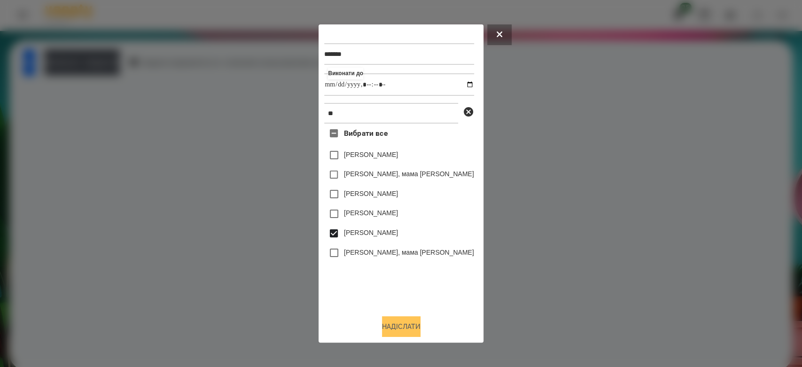
drag, startPoint x: 410, startPoint y: 331, endPoint x: 327, endPoint y: 241, distance: 122.6
click at [410, 331] on button "Надіслати" at bounding box center [401, 326] width 39 height 21
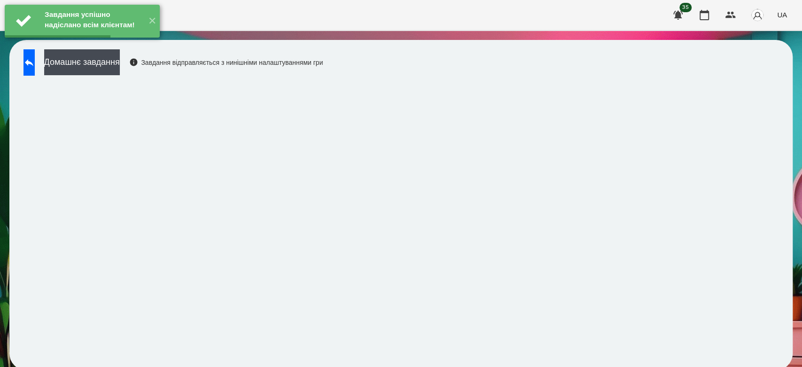
drag, startPoint x: 147, startPoint y: 55, endPoint x: 192, endPoint y: 66, distance: 46.7
click at [147, 42] on div "Завдання успішно надіслано всім клієнтам! ✕" at bounding box center [82, 21] width 164 height 42
click at [120, 67] on button "Домашнє завдання" at bounding box center [82, 62] width 76 height 26
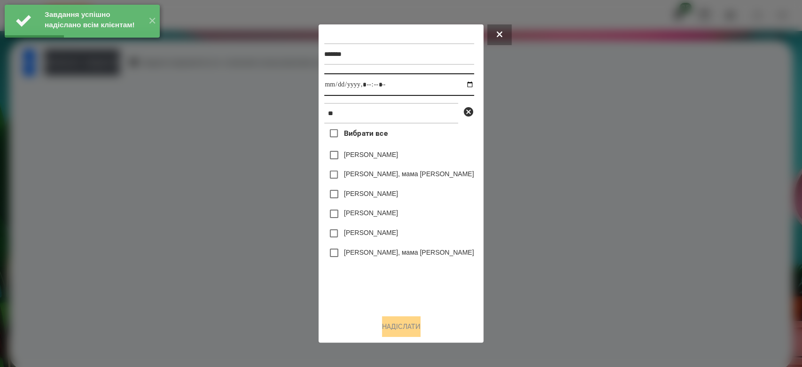
click at [452, 83] on input "datetime-local" at bounding box center [398, 84] width 149 height 23
type input "**********"
click at [416, 293] on div "Вибрати все [PERSON_NAME] [PERSON_NAME], мама [PERSON_NAME] Chaikivska [PERSON_…" at bounding box center [398, 216] width 149 height 184
drag, startPoint x: 383, startPoint y: 232, endPoint x: 376, endPoint y: 239, distance: 11.0
click at [383, 232] on div "[PERSON_NAME]" at bounding box center [398, 234] width 149 height 20
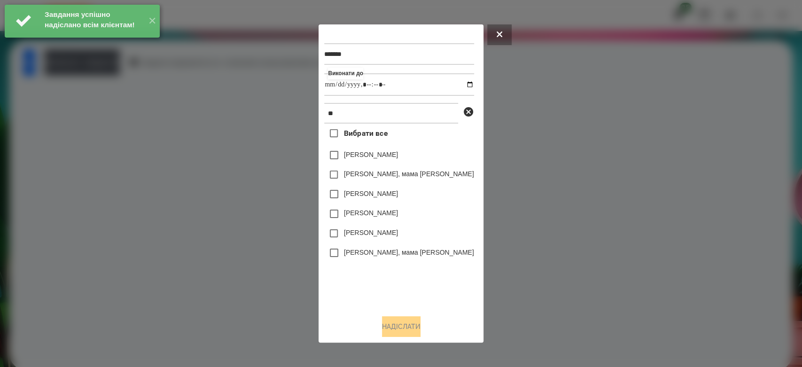
click at [371, 236] on label "[PERSON_NAME]" at bounding box center [371, 232] width 54 height 9
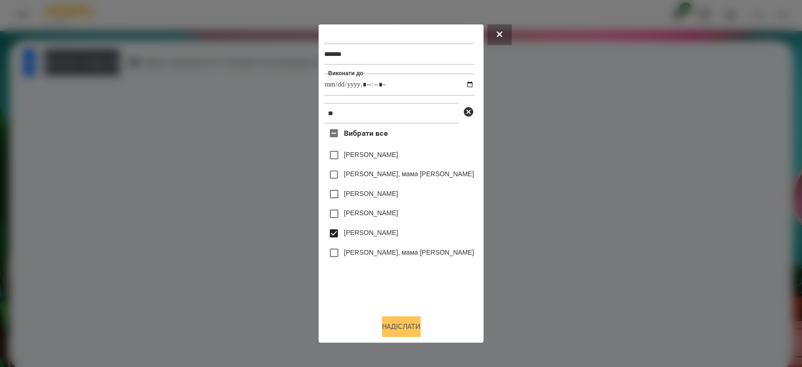
click at [406, 326] on button "Надіслати" at bounding box center [401, 326] width 39 height 21
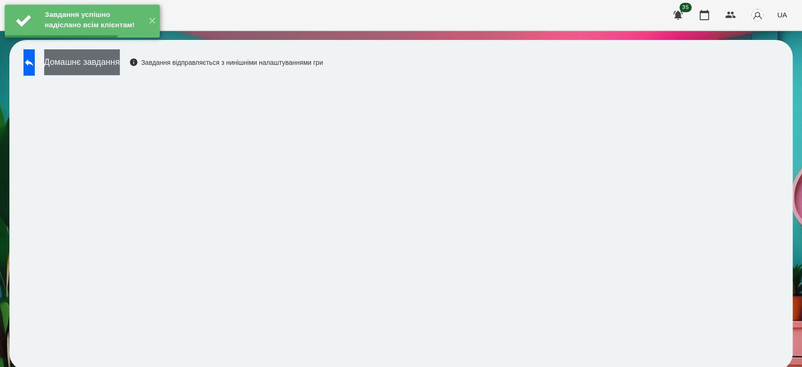
click at [110, 64] on button "Домашнє завдання" at bounding box center [82, 62] width 76 height 26
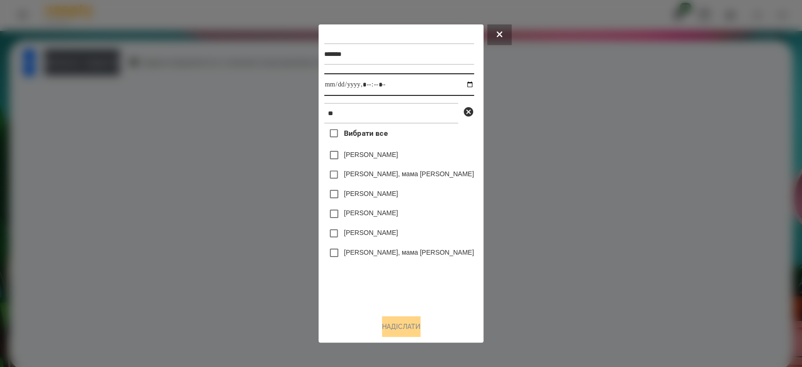
click at [457, 82] on input "datetime-local" at bounding box center [398, 84] width 149 height 23
type input "**********"
drag, startPoint x: 412, startPoint y: 300, endPoint x: 402, endPoint y: 285, distance: 18.0
click at [412, 300] on div "Вибрати все [PERSON_NAME] [PERSON_NAME], мама [PERSON_NAME] Chaikivska [PERSON_…" at bounding box center [398, 216] width 149 height 184
click at [375, 235] on label "[PERSON_NAME]" at bounding box center [371, 232] width 54 height 9
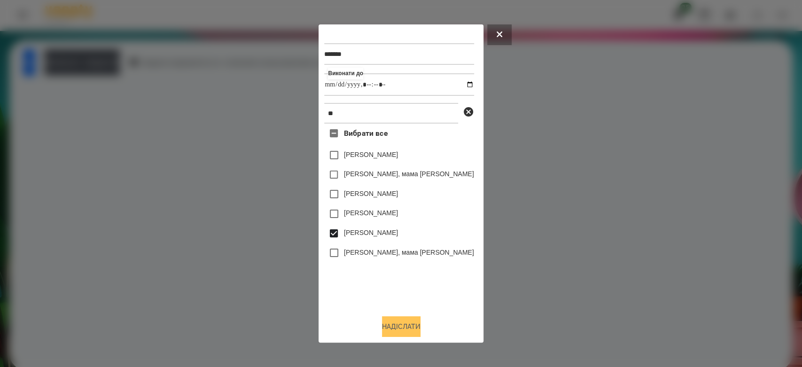
click at [405, 330] on button "Надіслати" at bounding box center [401, 326] width 39 height 21
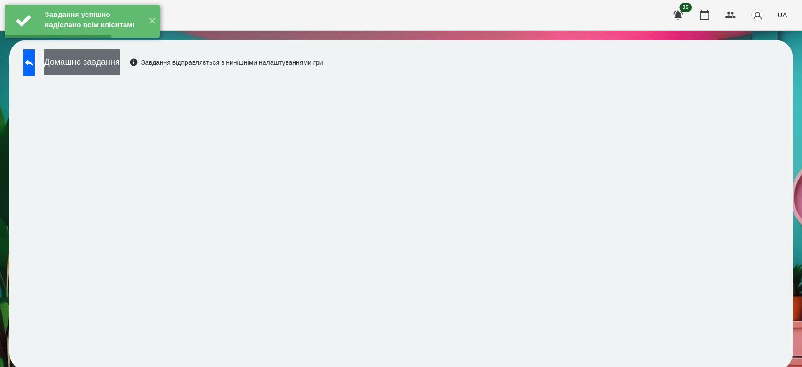
click at [120, 62] on button "Домашнє завдання" at bounding box center [82, 62] width 76 height 26
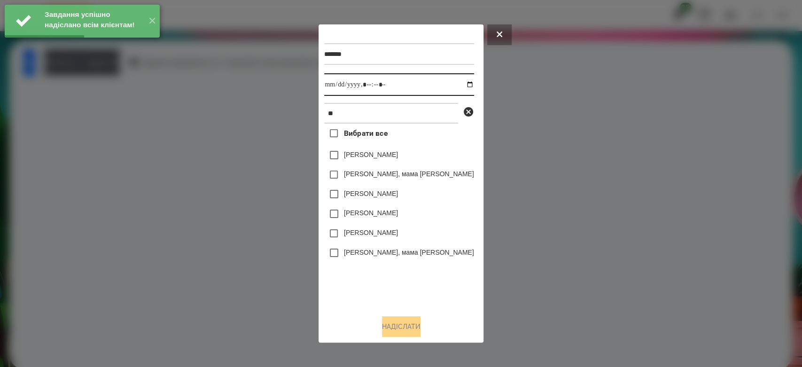
click at [457, 83] on input "datetime-local" at bounding box center [398, 84] width 149 height 23
type input "**********"
click at [441, 309] on div "******* Виконати до ** Вибрати все [PERSON_NAME] [PERSON_NAME], мама [PERSON_NA…" at bounding box center [400, 183] width 153 height 307
click at [370, 231] on label "[PERSON_NAME]" at bounding box center [371, 232] width 54 height 9
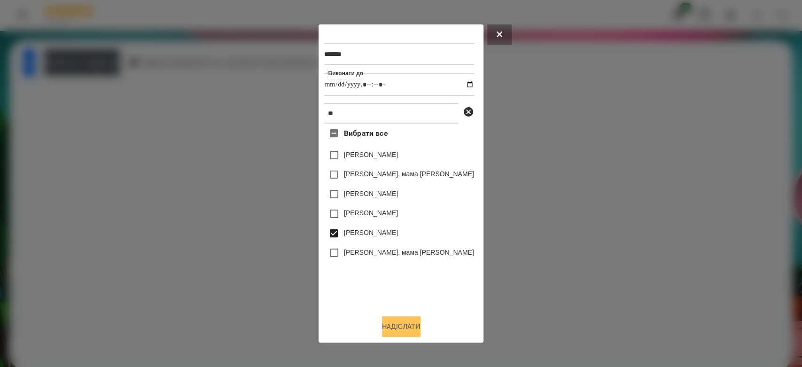
click at [403, 333] on button "Надіслати" at bounding box center [401, 326] width 39 height 21
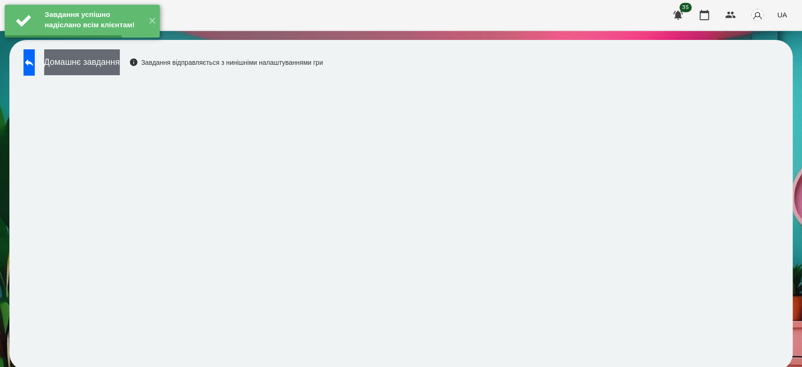
click at [120, 57] on button "Домашнє завдання" at bounding box center [82, 62] width 76 height 26
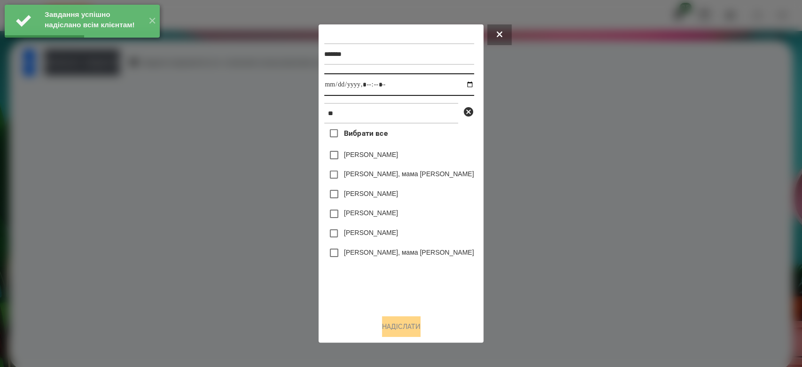
click at [459, 83] on input "datetime-local" at bounding box center [398, 84] width 149 height 23
type input "**********"
drag, startPoint x: 400, startPoint y: 289, endPoint x: 397, endPoint y: 275, distance: 13.9
click at [400, 289] on div "Вибрати все [PERSON_NAME] [PERSON_NAME], мама [PERSON_NAME] Chaikivska [PERSON_…" at bounding box center [398, 216] width 149 height 184
click at [370, 236] on label "[PERSON_NAME]" at bounding box center [371, 232] width 54 height 9
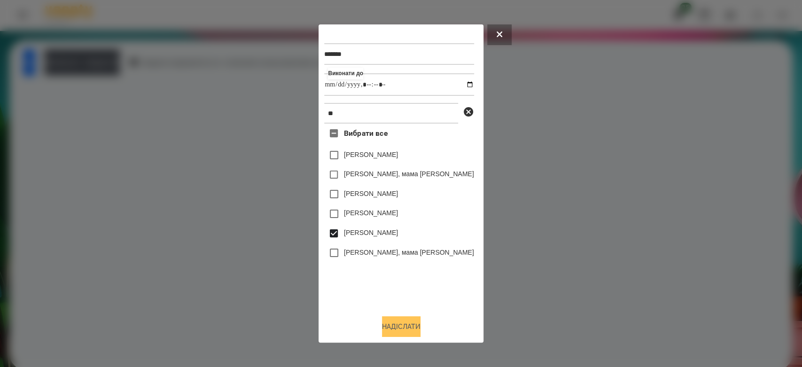
drag, startPoint x: 419, startPoint y: 327, endPoint x: 415, endPoint y: 322, distance: 7.3
click at [419, 326] on button "Надіслати" at bounding box center [401, 326] width 39 height 21
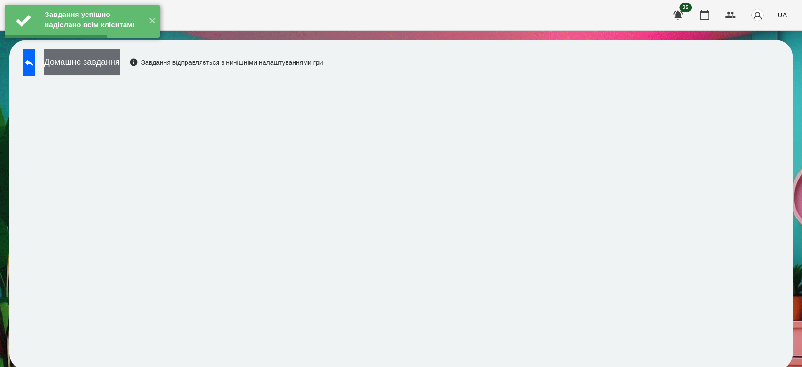
click at [120, 57] on button "Домашнє завдання" at bounding box center [82, 62] width 76 height 26
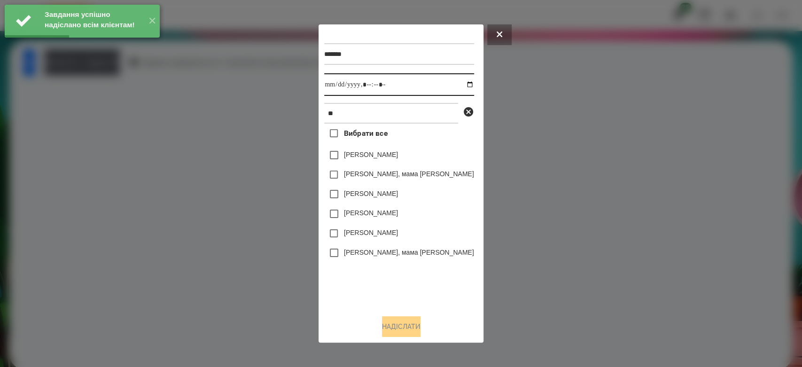
click at [456, 85] on input "datetime-local" at bounding box center [398, 84] width 149 height 23
type input "**********"
click at [440, 303] on div "Вибрати все [PERSON_NAME] [PERSON_NAME], мама [PERSON_NAME] Chaikivska [PERSON_…" at bounding box center [398, 216] width 149 height 184
click at [370, 233] on label "[PERSON_NAME]" at bounding box center [371, 232] width 54 height 9
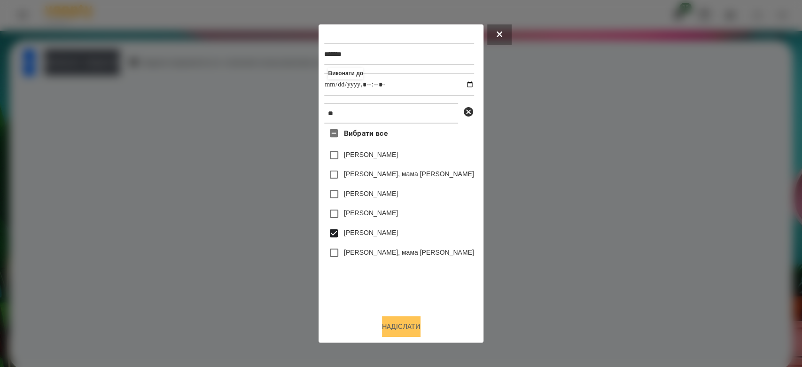
click at [402, 332] on button "Надіслати" at bounding box center [401, 326] width 39 height 21
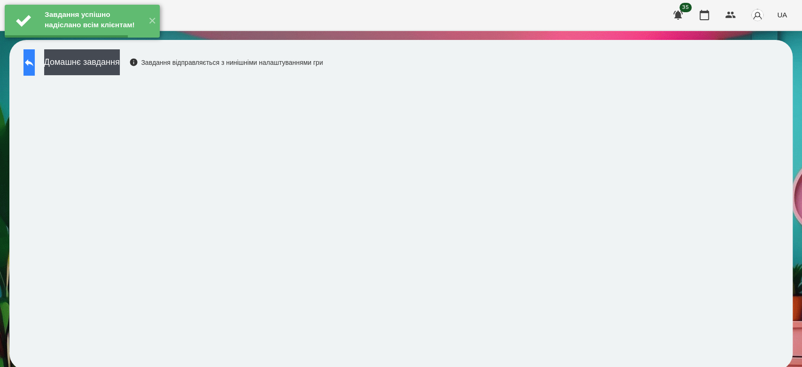
click at [35, 62] on icon at bounding box center [28, 62] width 11 height 11
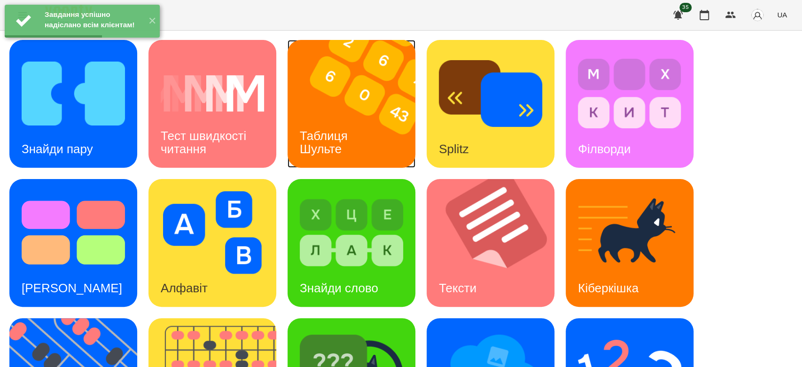
click at [323, 117] on div "Таблиця Шульте" at bounding box center [325, 142] width 76 height 50
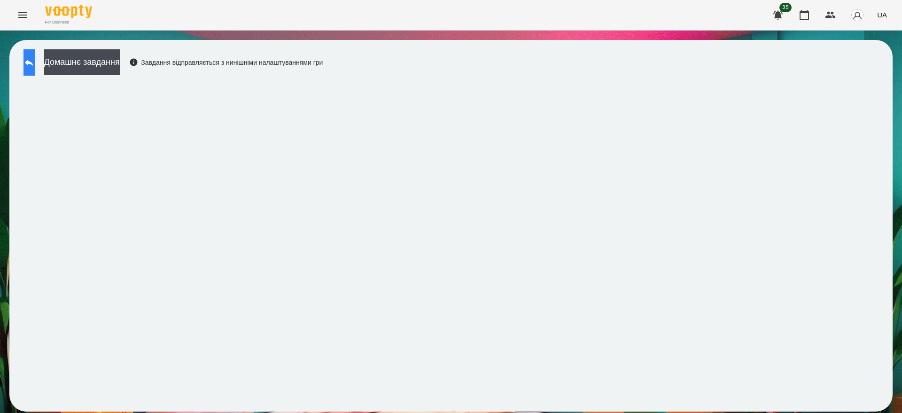
click at [24, 60] on button at bounding box center [28, 62] width 11 height 26
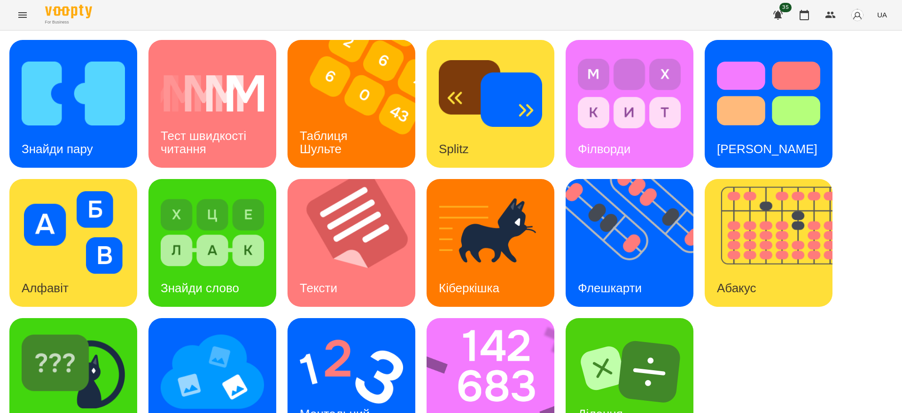
scroll to position [42, 0]
click at [348, 347] on img at bounding box center [351, 371] width 103 height 83
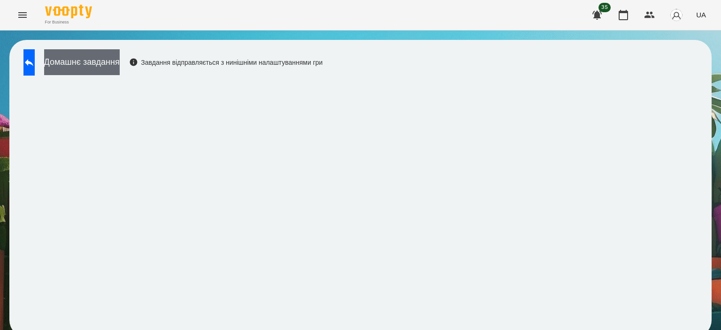
click at [104, 54] on button "Домашнє завдання" at bounding box center [82, 62] width 76 height 26
click at [120, 66] on button "Домашнє завдання" at bounding box center [82, 62] width 76 height 26
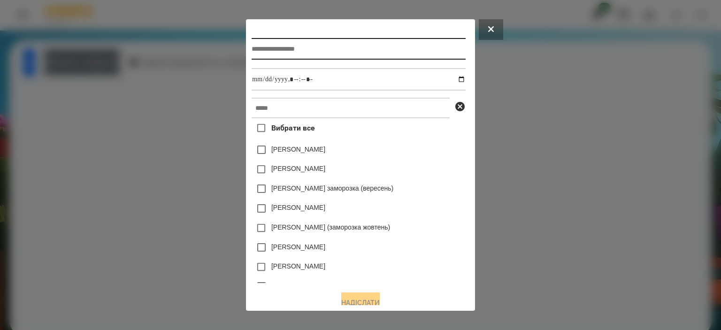
click at [370, 47] on input "text" at bounding box center [359, 49] width 214 height 22
type input "*********"
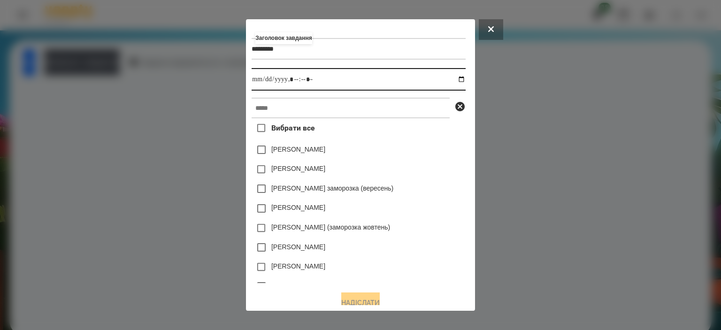
click at [463, 82] on input "datetime-local" at bounding box center [359, 79] width 214 height 23
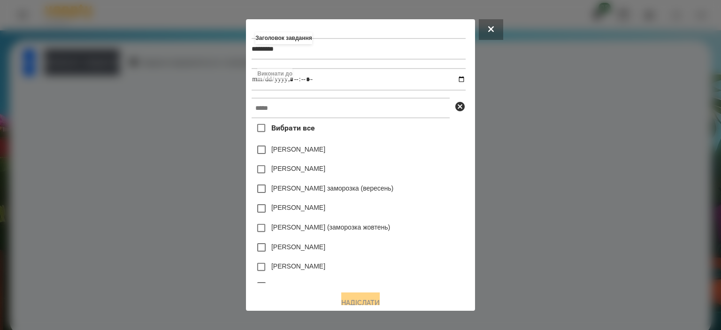
type input "**********"
click at [410, 160] on div "[PERSON_NAME]" at bounding box center [359, 150] width 214 height 20
click at [403, 121] on div "Вибрати все [PERSON_NAME] [PERSON_NAME] [PERSON_NAME] заморозка (вересень) [PER…" at bounding box center [359, 200] width 214 height 165
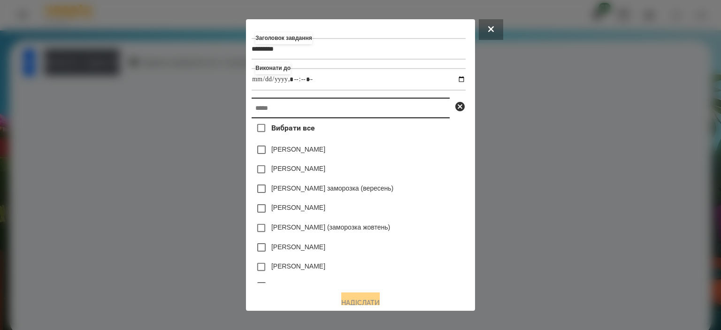
click at [404, 107] on input "text" at bounding box center [351, 108] width 198 height 21
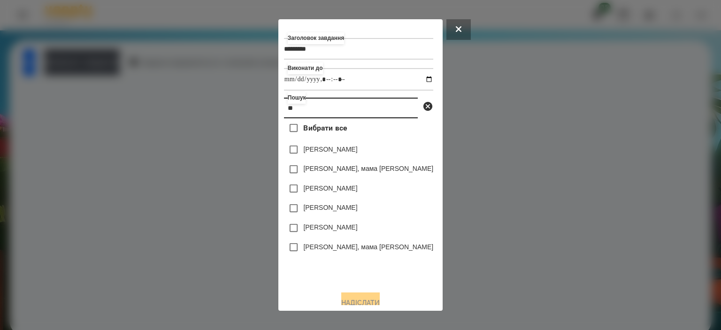
type input "**"
click at [325, 229] on label "[PERSON_NAME]" at bounding box center [330, 227] width 54 height 9
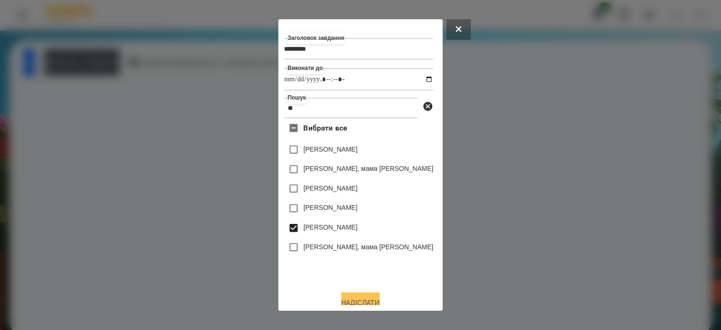
drag, startPoint x: 362, startPoint y: 304, endPoint x: 361, endPoint y: 299, distance: 4.7
click at [362, 303] on button "Надіслати" at bounding box center [360, 303] width 39 height 21
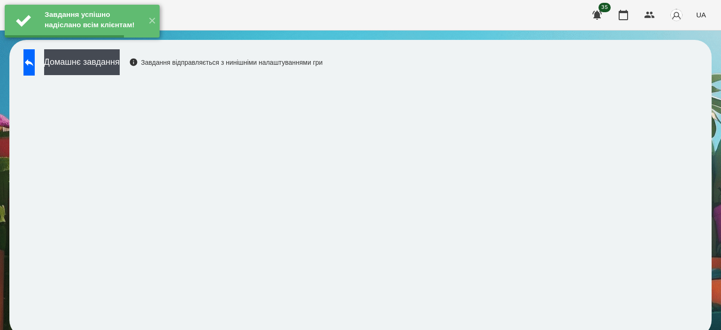
click at [120, 61] on button "Домашнє завдання" at bounding box center [82, 62] width 76 height 26
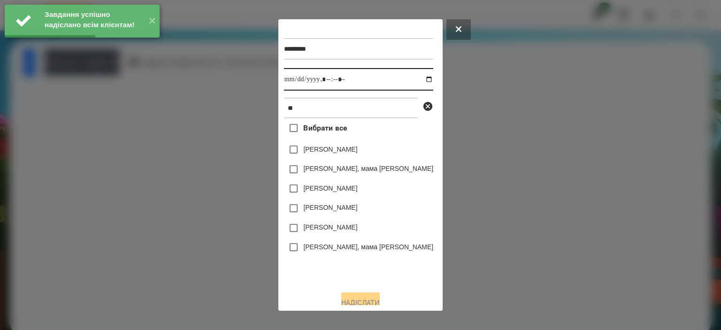
click at [413, 83] on input "datetime-local" at bounding box center [358, 79] width 149 height 23
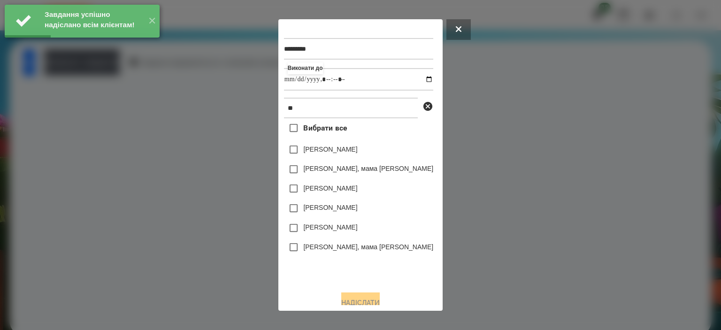
type input "**********"
drag, startPoint x: 364, startPoint y: 287, endPoint x: 360, endPoint y: 257, distance: 30.4
click at [364, 287] on div "********* Виконати до ** Вибрати все [PERSON_NAME] [PERSON_NAME], мама [PERSON_…" at bounding box center [360, 165] width 153 height 281
click at [338, 228] on label "[PERSON_NAME]" at bounding box center [330, 227] width 54 height 9
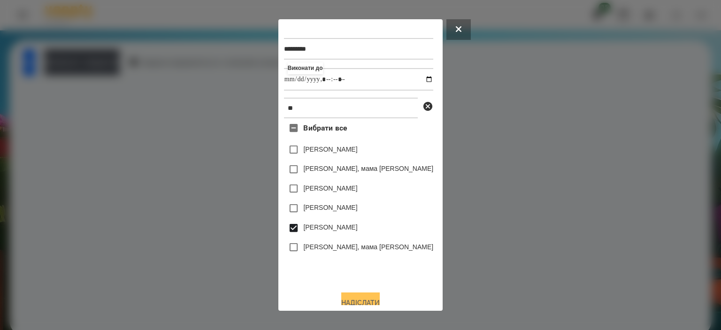
click at [353, 300] on button "Надіслати" at bounding box center [360, 303] width 39 height 21
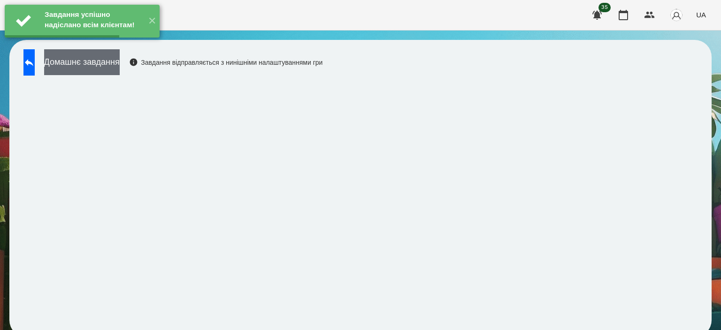
click at [120, 65] on button "Домашнє завдання" at bounding box center [82, 62] width 76 height 26
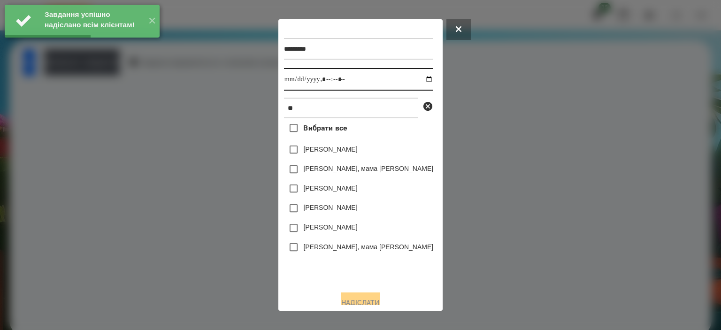
click at [414, 83] on input "datetime-local" at bounding box center [358, 79] width 149 height 23
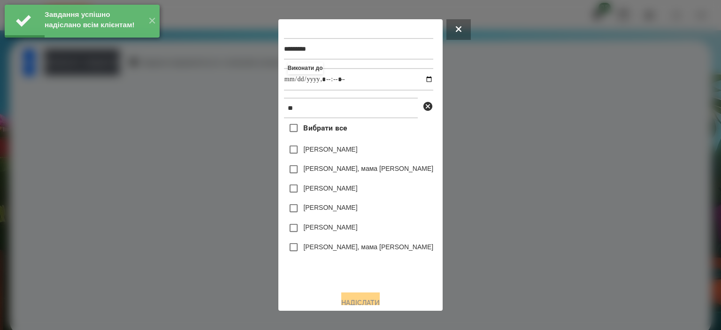
type input "**********"
drag, startPoint x: 390, startPoint y: 265, endPoint x: 378, endPoint y: 248, distance: 20.9
click at [390, 265] on div "Вибрати все [PERSON_NAME] [PERSON_NAME], мама [PERSON_NAME] Chaikivska [PERSON_…" at bounding box center [358, 200] width 149 height 165
click at [333, 232] on label "[PERSON_NAME]" at bounding box center [330, 227] width 54 height 9
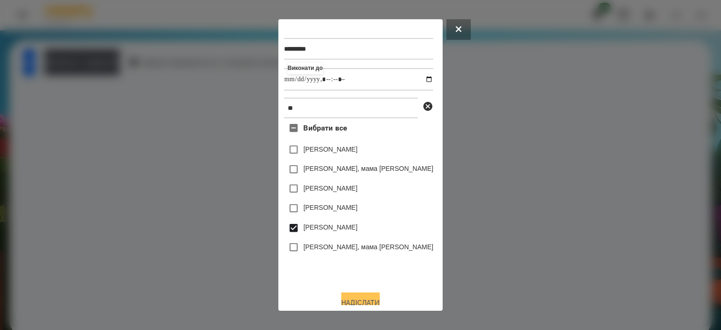
click at [351, 296] on button "Надіслати" at bounding box center [360, 303] width 39 height 21
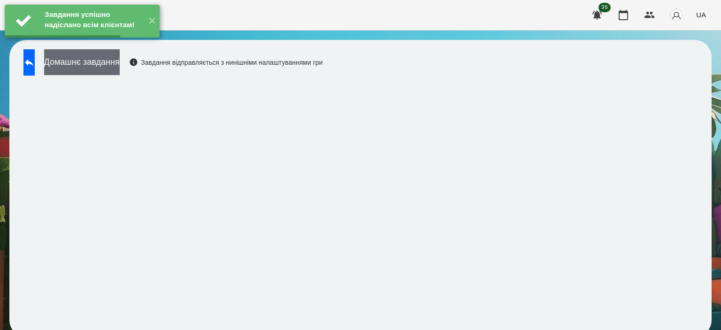
click at [120, 67] on button "Домашнє завдання" at bounding box center [82, 62] width 76 height 26
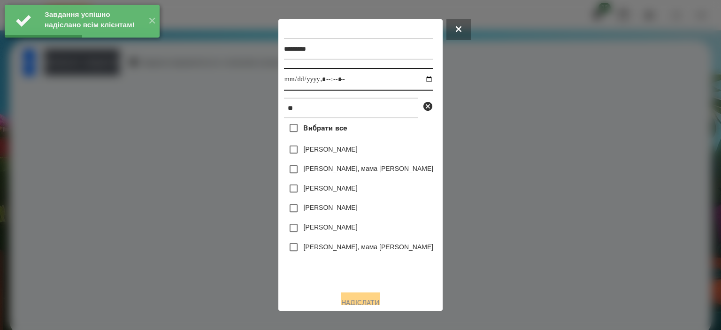
click at [411, 79] on input "datetime-local" at bounding box center [358, 79] width 149 height 23
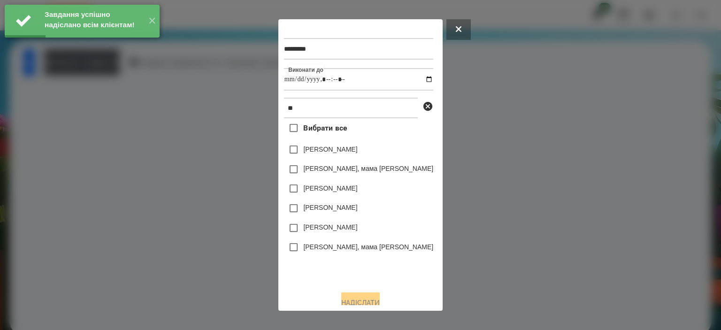
type input "**********"
drag, startPoint x: 392, startPoint y: 261, endPoint x: 386, endPoint y: 251, distance: 11.6
click at [392, 261] on div "Вибрати все [PERSON_NAME] [PERSON_NAME], мама [PERSON_NAME] Chaikivska [PERSON_…" at bounding box center [358, 200] width 149 height 165
click at [332, 231] on label "[PERSON_NAME]" at bounding box center [330, 227] width 54 height 9
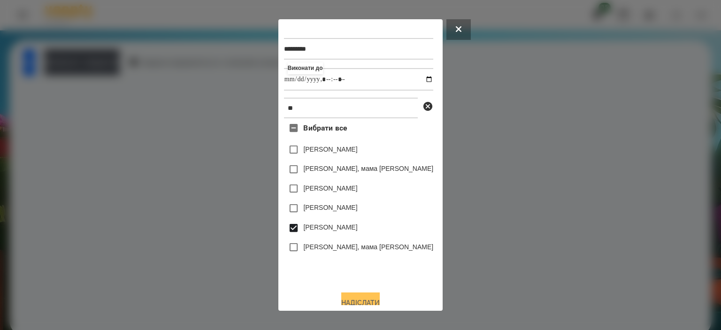
click at [368, 302] on button "Надіслати" at bounding box center [360, 303] width 39 height 21
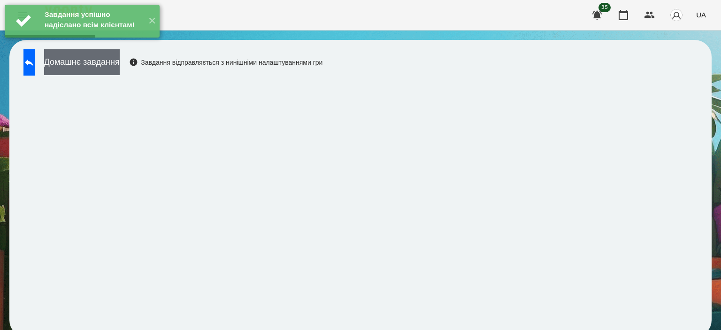
click at [112, 66] on button "Домашнє завдання" at bounding box center [82, 62] width 76 height 26
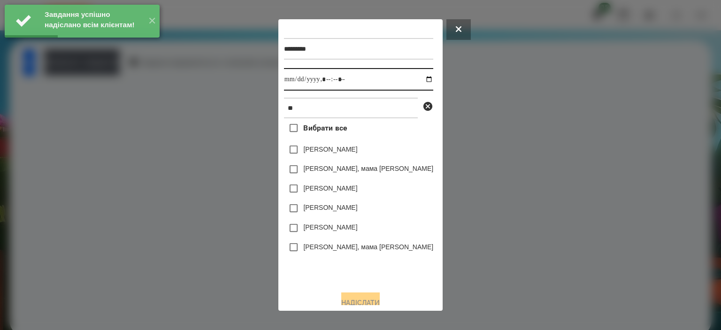
click at [416, 82] on input "datetime-local" at bounding box center [358, 79] width 149 height 23
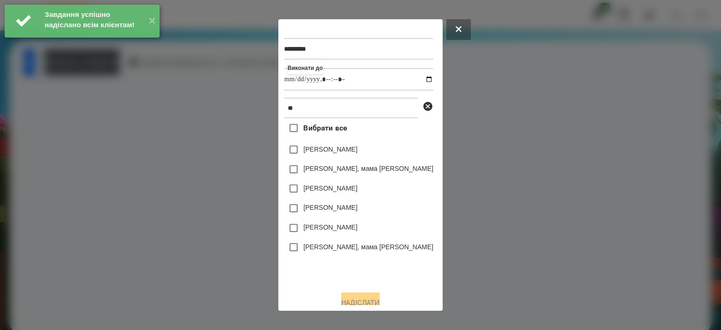
type input "**********"
click at [370, 269] on div "Вибрати все [PERSON_NAME] [PERSON_NAME], мама [PERSON_NAME] Chaikivska [PERSON_…" at bounding box center [358, 200] width 149 height 165
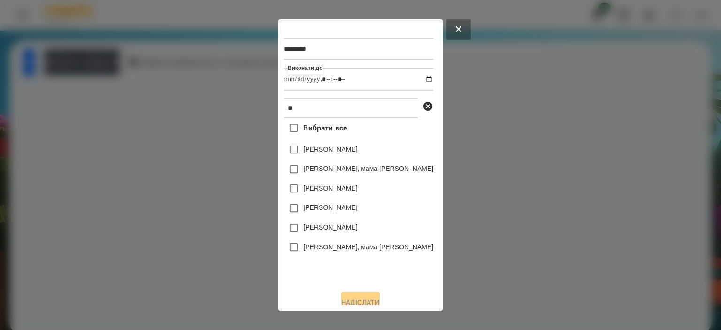
click at [328, 231] on label "[PERSON_NAME]" at bounding box center [330, 227] width 54 height 9
click at [380, 301] on button "Надіслати" at bounding box center [360, 303] width 39 height 21
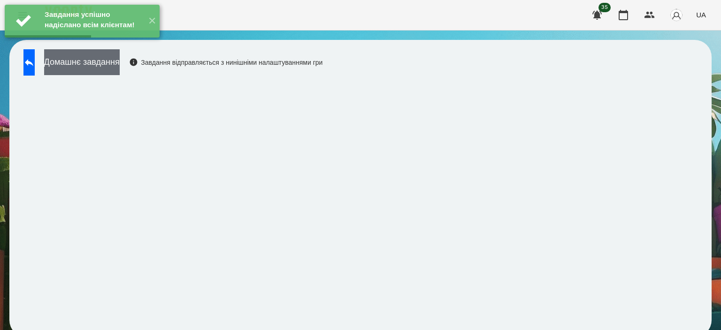
click at [120, 67] on button "Домашнє завдання" at bounding box center [82, 62] width 76 height 26
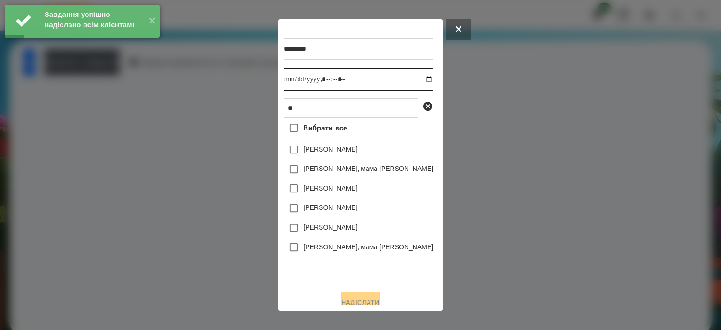
click at [414, 79] on input "datetime-local" at bounding box center [358, 79] width 149 height 23
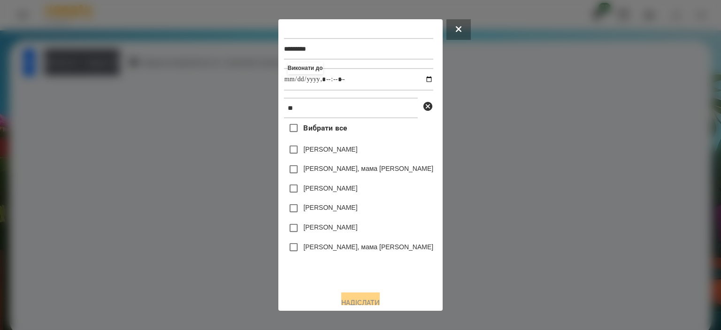
type input "**********"
click at [385, 278] on div "Вибрати все [PERSON_NAME] [PERSON_NAME], мама [PERSON_NAME] Chaikivska [PERSON_…" at bounding box center [358, 200] width 149 height 165
click at [310, 223] on div "[PERSON_NAME]" at bounding box center [358, 228] width 149 height 20
click at [318, 230] on label "[PERSON_NAME]" at bounding box center [330, 227] width 54 height 9
click at [365, 296] on button "Надіслати" at bounding box center [360, 303] width 39 height 21
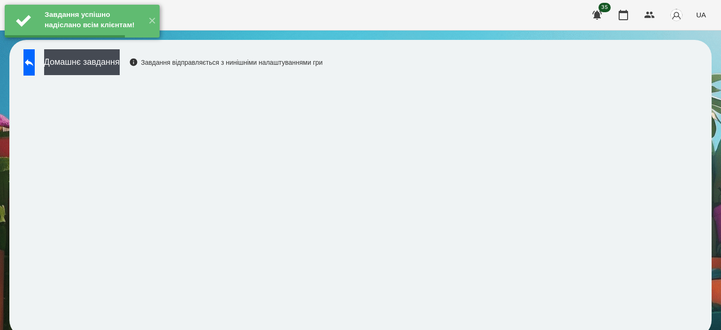
click at [120, 70] on button "Домашнє завдання" at bounding box center [82, 62] width 76 height 26
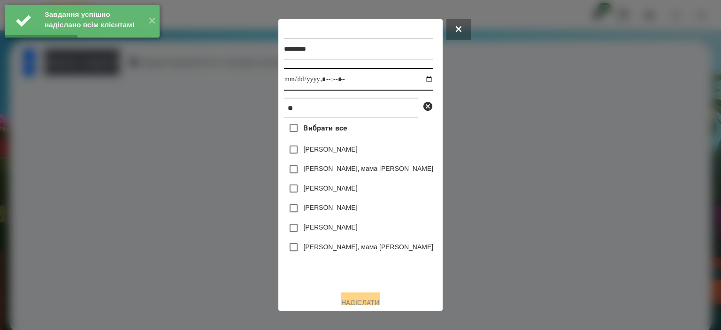
click at [415, 82] on input "datetime-local" at bounding box center [358, 79] width 149 height 23
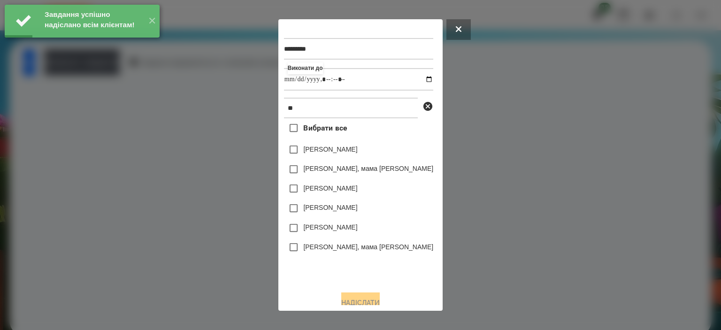
type input "**********"
click at [391, 283] on div "Вибрати все [PERSON_NAME] [PERSON_NAME], мама [PERSON_NAME] Chaikivska [PERSON_…" at bounding box center [358, 200] width 149 height 165
click at [331, 225] on label "[PERSON_NAME]" at bounding box center [330, 227] width 54 height 9
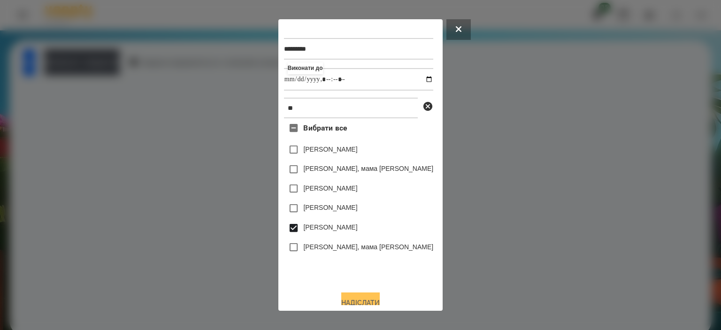
click at [361, 295] on button "Надіслати" at bounding box center [360, 303] width 39 height 21
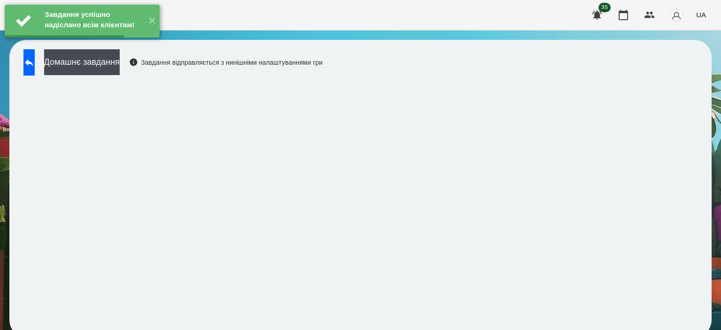
click at [35, 67] on button at bounding box center [28, 62] width 11 height 26
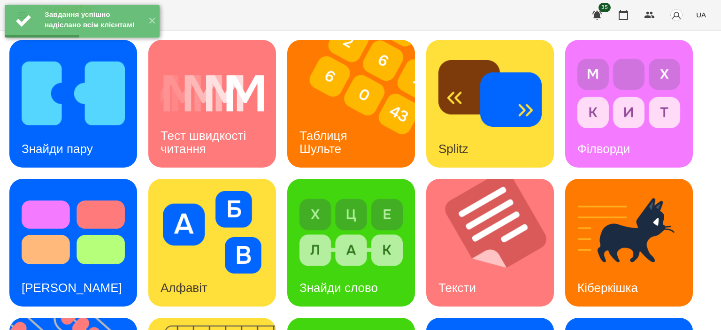
scroll to position [29, 0]
click at [348, 86] on img at bounding box center [356, 104] width 139 height 128
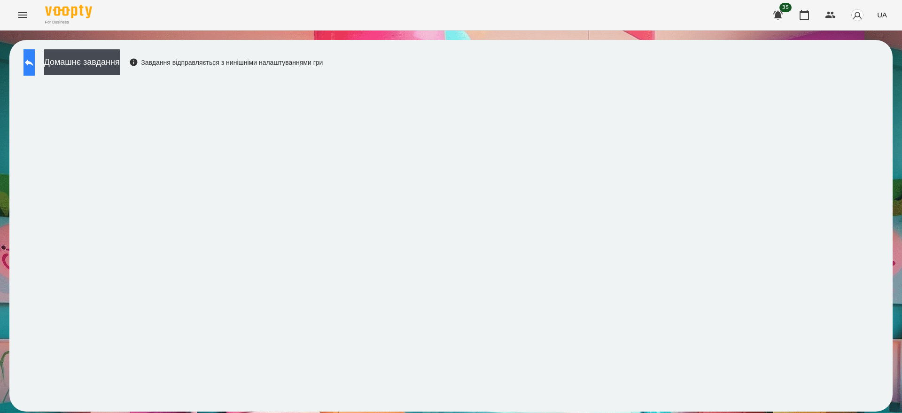
click at [35, 67] on icon at bounding box center [28, 62] width 11 height 11
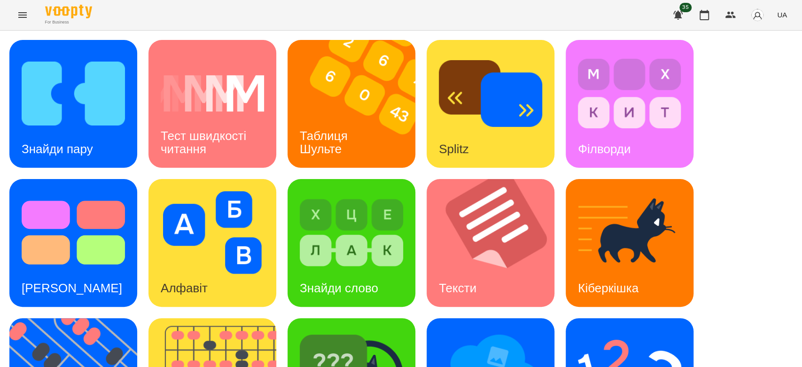
scroll to position [227, 0]
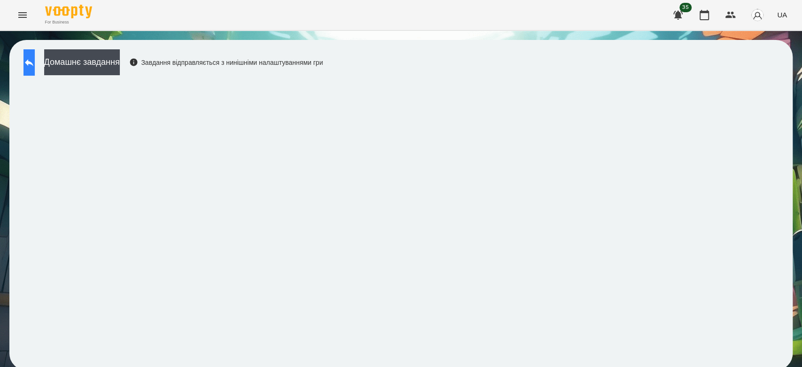
click at [33, 61] on icon at bounding box center [29, 62] width 8 height 7
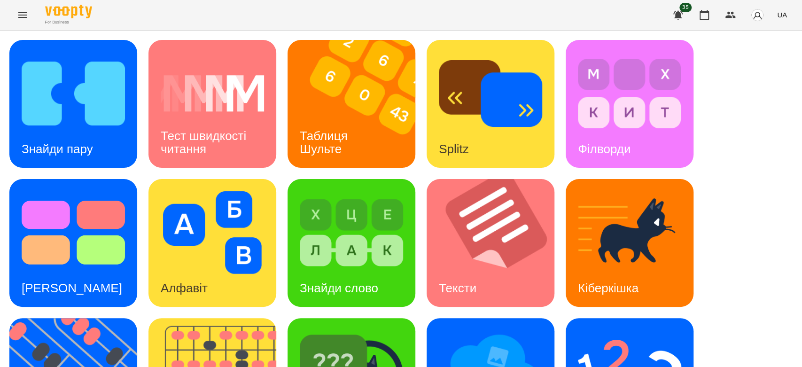
scroll to position [227, 0]
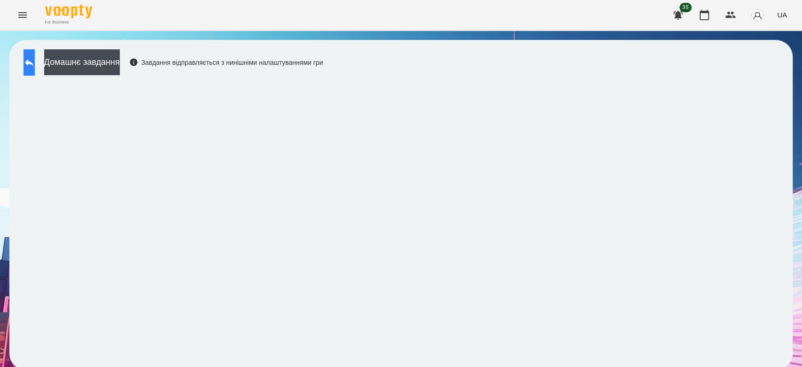
click at [33, 63] on icon at bounding box center [29, 62] width 8 height 7
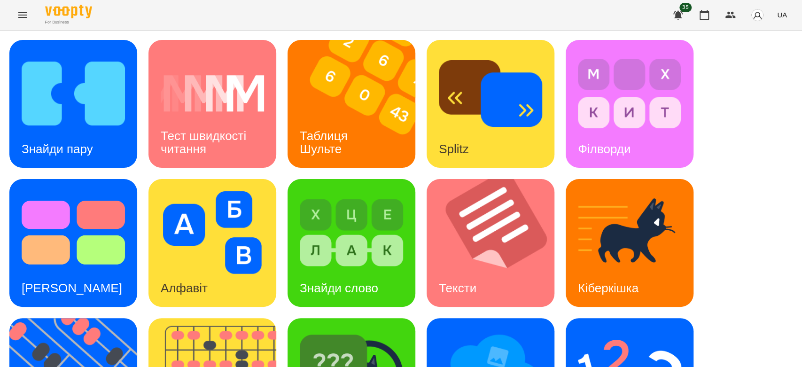
scroll to position [227, 0]
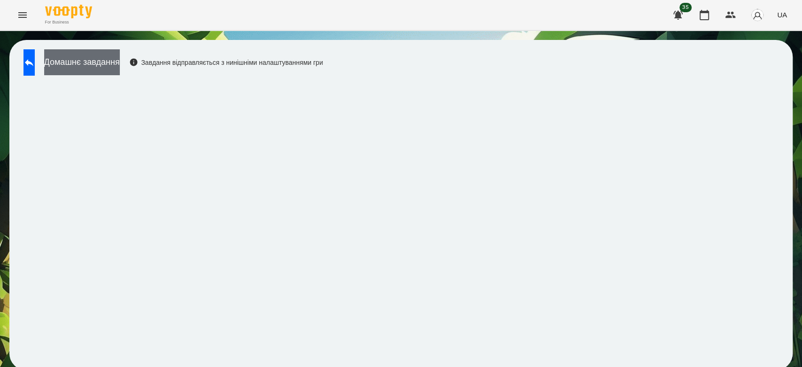
click at [108, 70] on button "Домашнє завдання" at bounding box center [82, 62] width 76 height 26
click at [115, 62] on button "Домашнє завдання" at bounding box center [82, 62] width 76 height 26
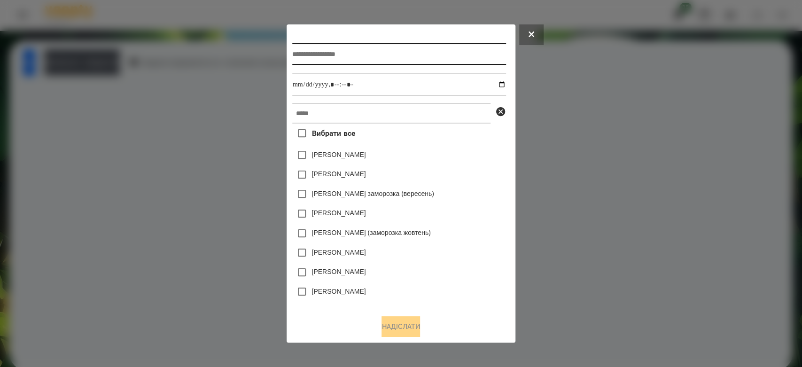
click at [333, 54] on input "text" at bounding box center [399, 54] width 214 height 22
type input "*"
type input "*******"
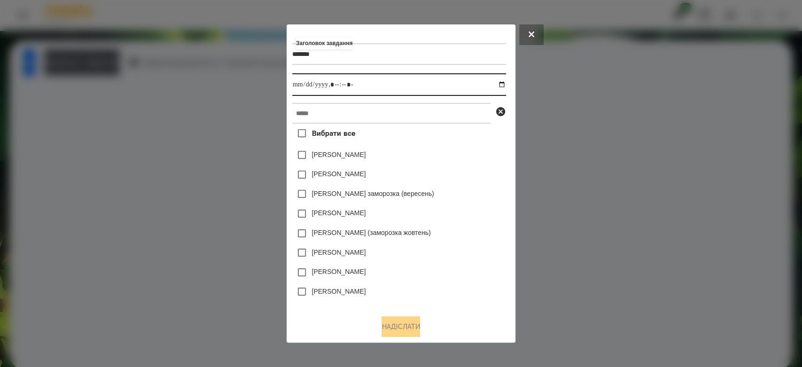
click at [504, 84] on input "datetime-local" at bounding box center [399, 84] width 214 height 23
type input "**********"
click at [446, 164] on div "[PERSON_NAME]" at bounding box center [399, 155] width 214 height 20
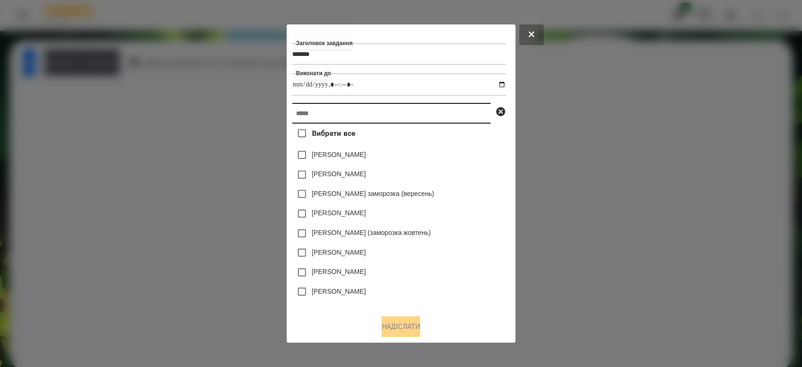
click at [428, 112] on input "text" at bounding box center [391, 113] width 198 height 21
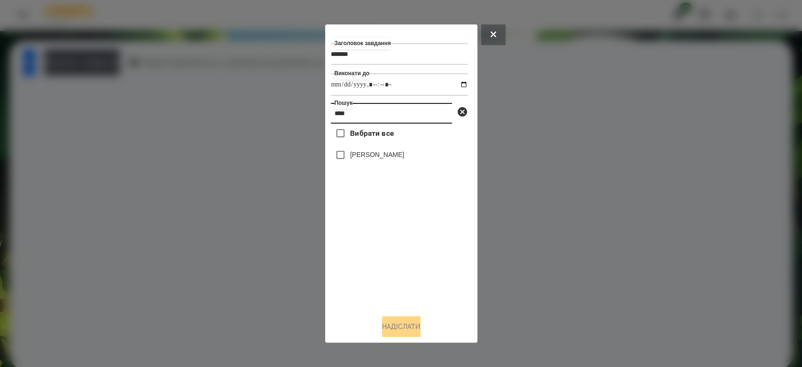
type input "****"
drag, startPoint x: 365, startPoint y: 157, endPoint x: 380, endPoint y: 301, distance: 144.0
click at [365, 157] on label "[PERSON_NAME]" at bounding box center [377, 154] width 54 height 9
click at [391, 325] on button "Надіслати" at bounding box center [401, 326] width 39 height 21
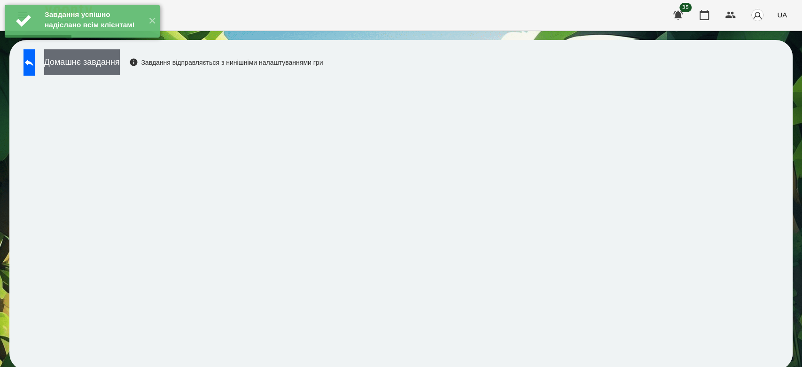
click at [120, 63] on button "Домашнє завдання" at bounding box center [82, 62] width 76 height 26
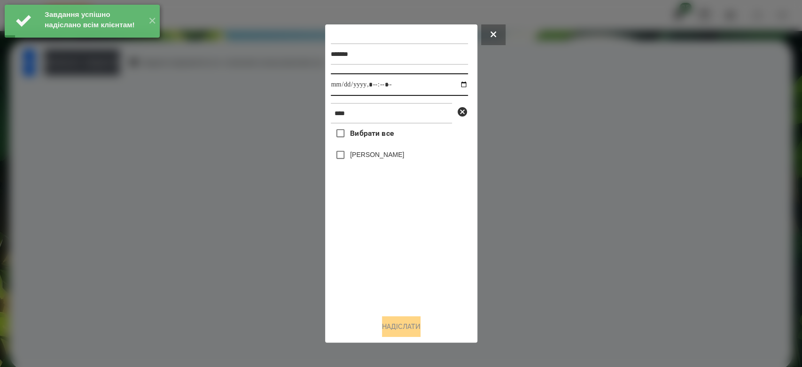
drag, startPoint x: 457, startPoint y: 82, endPoint x: 455, endPoint y: 94, distance: 12.5
click at [457, 83] on input "datetime-local" at bounding box center [399, 84] width 137 height 23
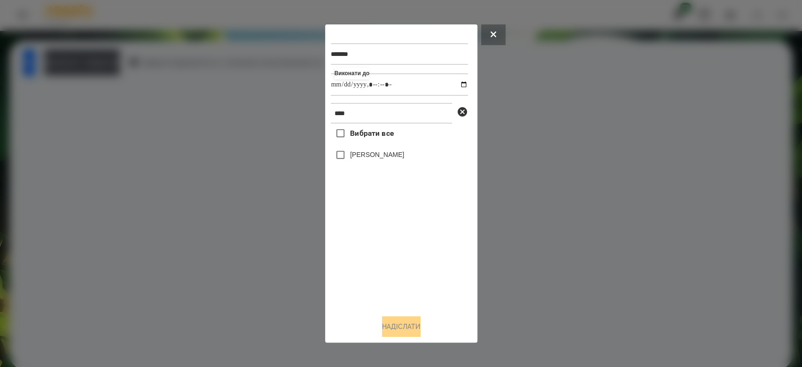
type input "**********"
drag, startPoint x: 387, startPoint y: 278, endPoint x: 385, endPoint y: 243, distance: 34.8
click at [387, 278] on div "Вибрати все [PERSON_NAME]" at bounding box center [399, 216] width 137 height 184
click at [362, 159] on label "[PERSON_NAME]" at bounding box center [377, 154] width 54 height 9
click at [410, 326] on button "Надіслати" at bounding box center [401, 326] width 39 height 21
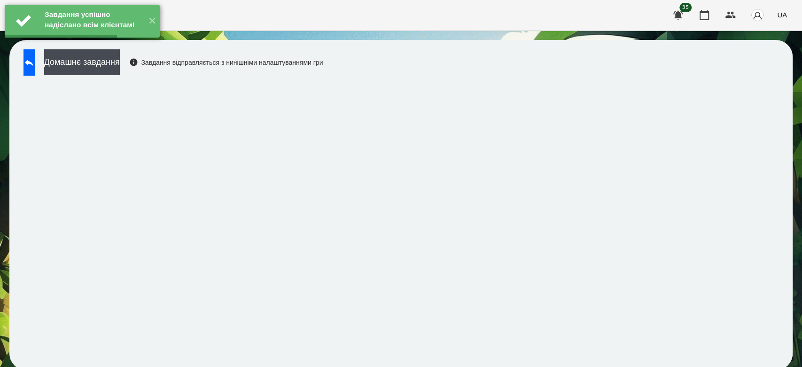
click at [120, 70] on button "Домашнє завдання" at bounding box center [82, 62] width 76 height 26
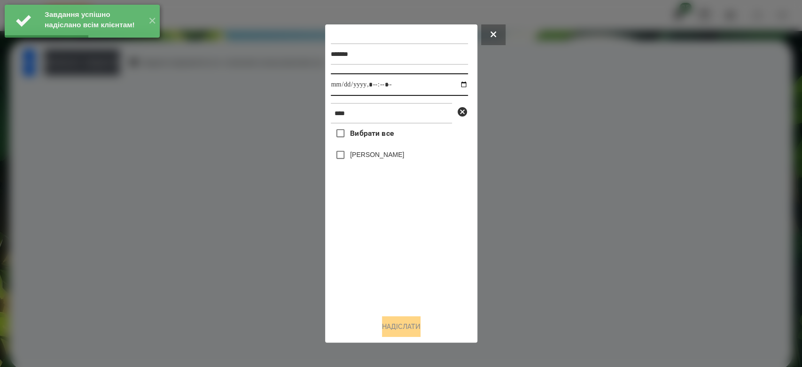
click at [455, 83] on input "datetime-local" at bounding box center [399, 84] width 137 height 23
type input "**********"
drag, startPoint x: 411, startPoint y: 272, endPoint x: 397, endPoint y: 232, distance: 42.9
click at [411, 273] on div "Вибрати все [PERSON_NAME]" at bounding box center [399, 216] width 137 height 184
click at [360, 156] on label "[PERSON_NAME]" at bounding box center [377, 154] width 54 height 9
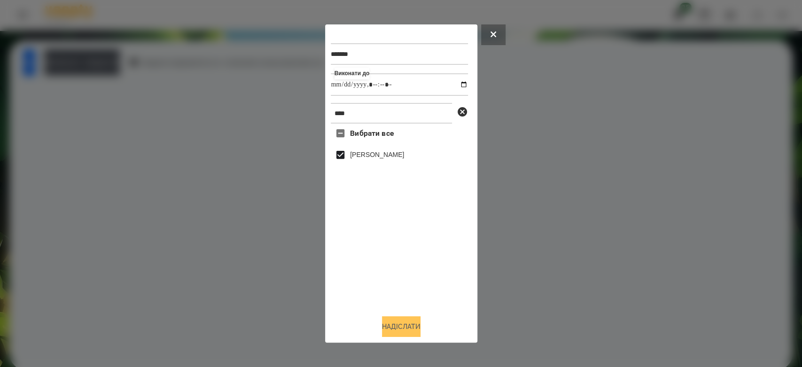
click at [404, 331] on button "Надіслати" at bounding box center [401, 326] width 39 height 21
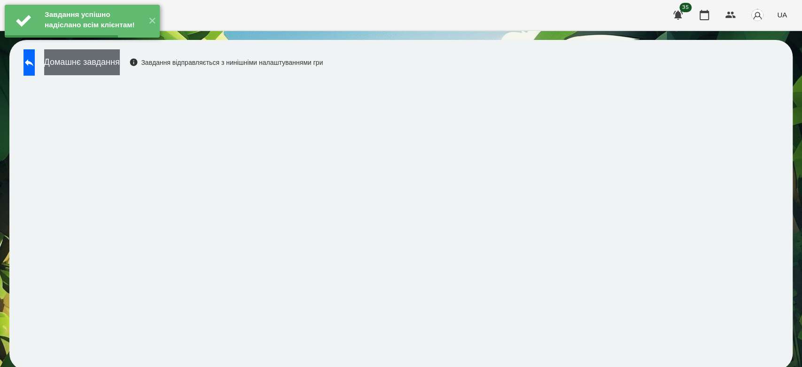
click at [113, 70] on button "Домашнє завдання" at bounding box center [82, 62] width 76 height 26
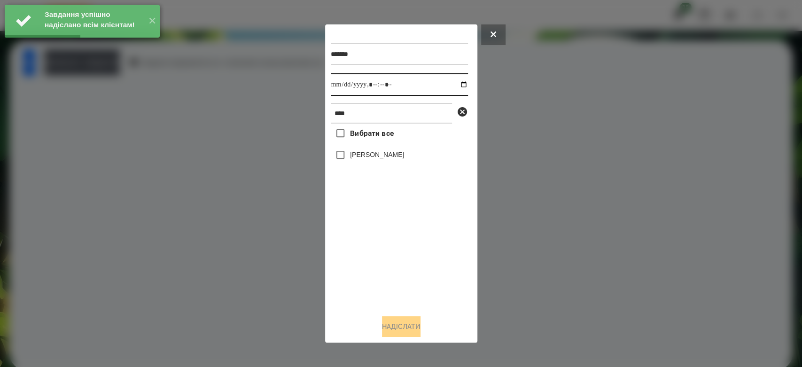
click at [453, 80] on input "datetime-local" at bounding box center [399, 84] width 137 height 23
type input "**********"
click at [415, 255] on div "Вибрати все [PERSON_NAME]" at bounding box center [399, 216] width 137 height 184
click at [356, 151] on label "[PERSON_NAME]" at bounding box center [377, 154] width 54 height 9
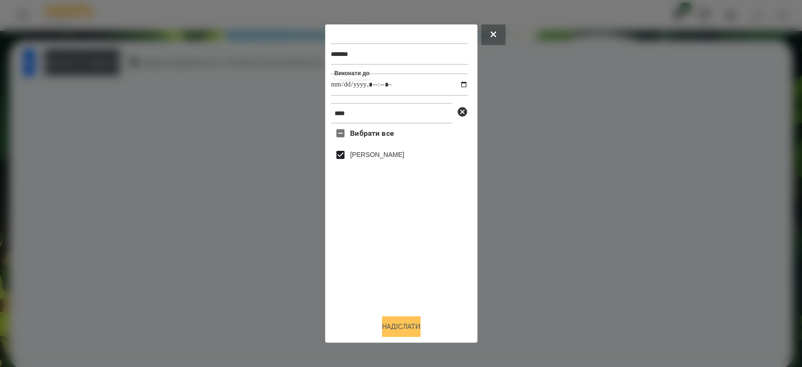
click at [415, 323] on button "Надіслати" at bounding box center [401, 326] width 39 height 21
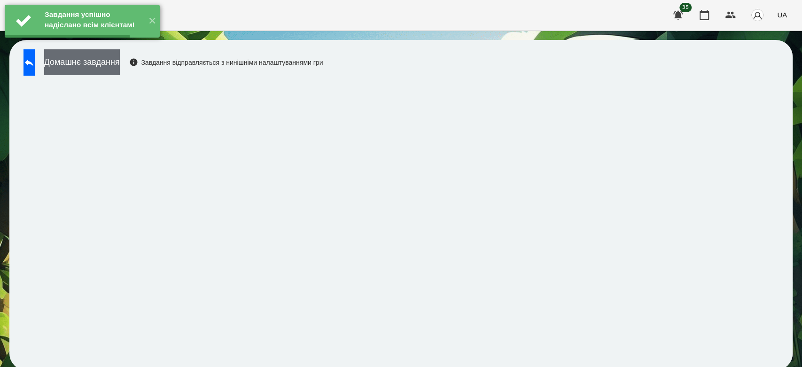
click at [120, 70] on button "Домашнє завдання" at bounding box center [82, 62] width 76 height 26
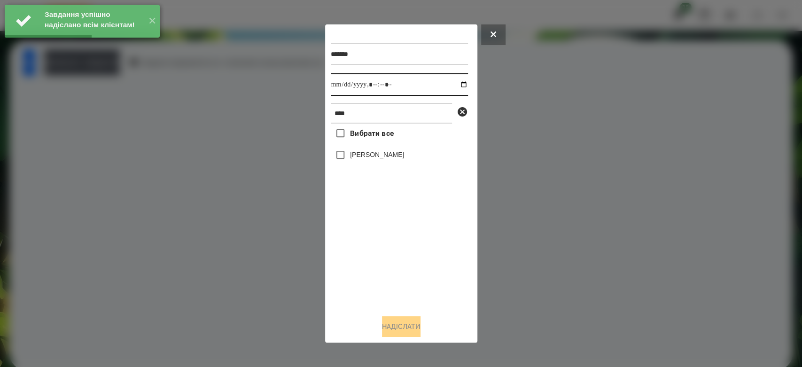
drag, startPoint x: 459, startPoint y: 83, endPoint x: 452, endPoint y: 92, distance: 11.4
click at [457, 84] on input "datetime-local" at bounding box center [399, 84] width 137 height 23
type input "**********"
drag, startPoint x: 408, startPoint y: 301, endPoint x: 387, endPoint y: 228, distance: 75.1
click at [408, 301] on div "Вибрати все [PERSON_NAME]" at bounding box center [399, 216] width 137 height 184
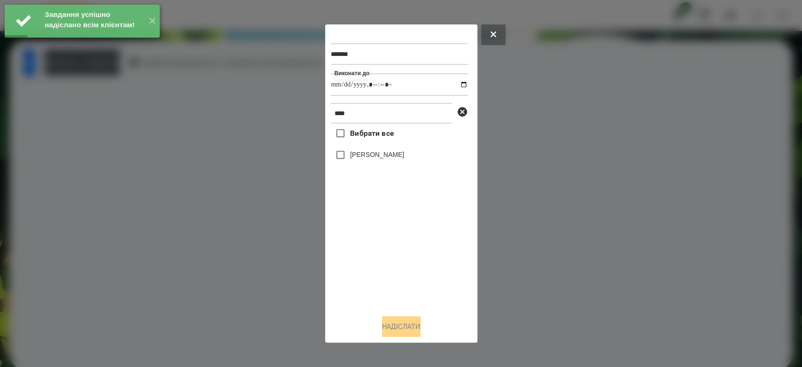
click at [375, 165] on div "[PERSON_NAME]" at bounding box center [399, 155] width 137 height 20
click at [375, 159] on label "[PERSON_NAME]" at bounding box center [377, 154] width 54 height 9
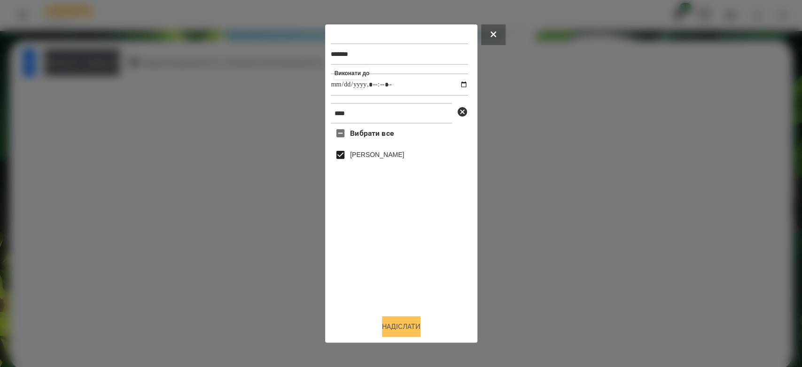
click at [402, 320] on button "Надіслати" at bounding box center [401, 326] width 39 height 21
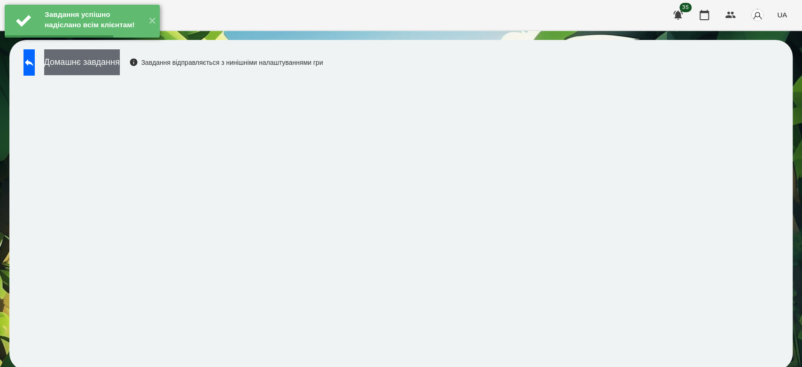
click at [116, 64] on button "Домашнє завдання" at bounding box center [82, 62] width 76 height 26
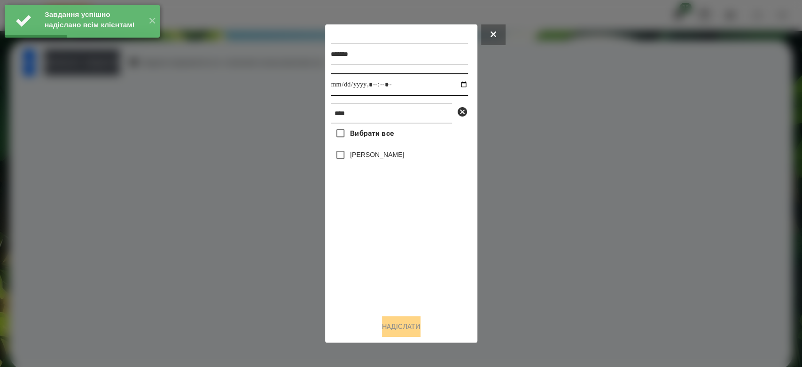
click at [457, 85] on input "datetime-local" at bounding box center [399, 84] width 137 height 23
type input "**********"
drag, startPoint x: 406, startPoint y: 296, endPoint x: 401, endPoint y: 283, distance: 14.4
click at [406, 296] on div "Вибрати все [PERSON_NAME]" at bounding box center [399, 216] width 137 height 184
click at [366, 159] on label "[PERSON_NAME]" at bounding box center [377, 154] width 54 height 9
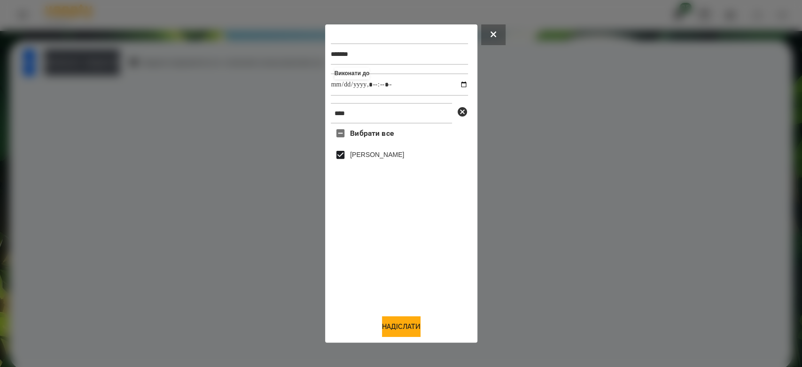
click at [397, 330] on button "Надіслати" at bounding box center [401, 326] width 39 height 21
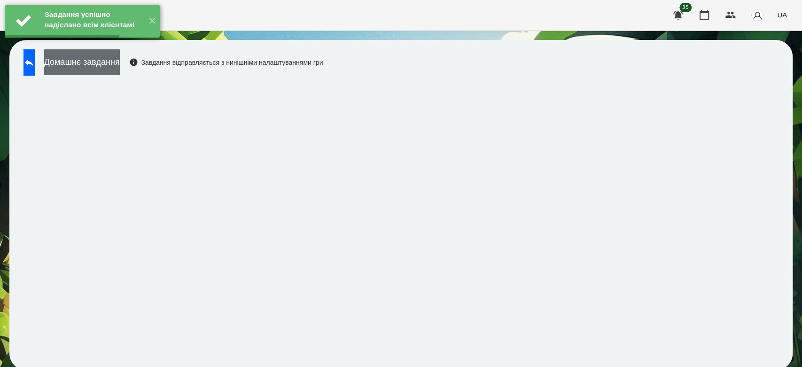
click at [120, 60] on button "Домашнє завдання" at bounding box center [82, 62] width 76 height 26
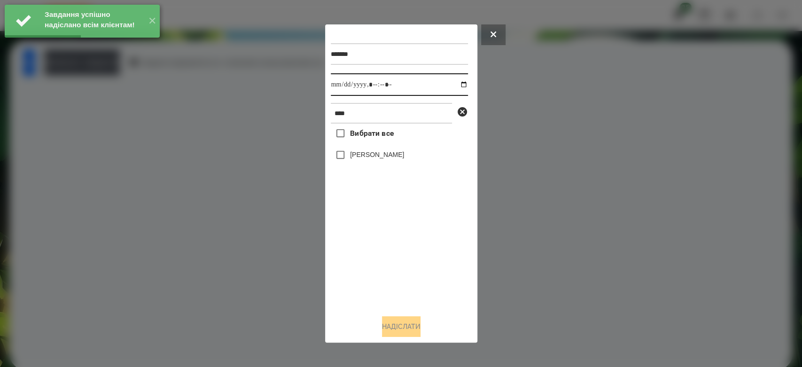
click at [454, 85] on input "datetime-local" at bounding box center [399, 84] width 137 height 23
type input "**********"
click at [404, 305] on div "Вибрати все [PERSON_NAME]" at bounding box center [399, 216] width 137 height 184
drag, startPoint x: 375, startPoint y: 157, endPoint x: 400, endPoint y: 268, distance: 113.6
click at [373, 156] on label "[PERSON_NAME]" at bounding box center [377, 154] width 54 height 9
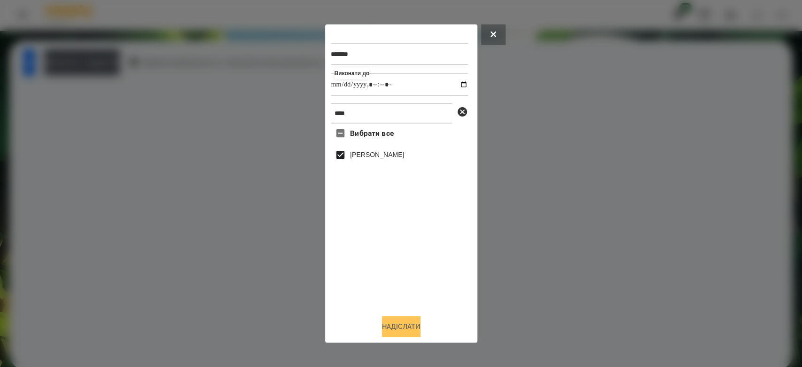
click at [408, 322] on button "Надіслати" at bounding box center [401, 326] width 39 height 21
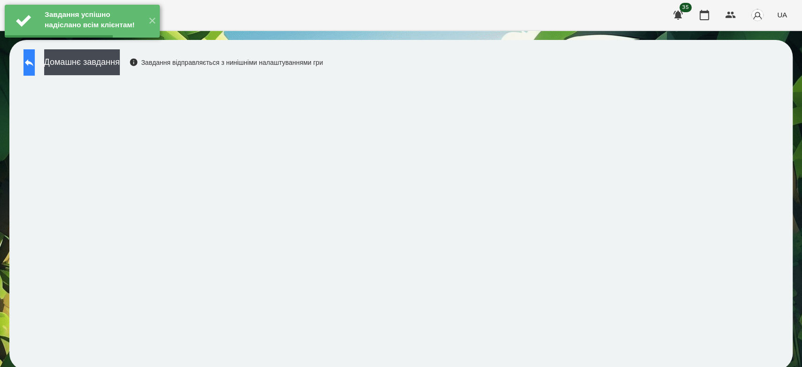
click at [35, 70] on button at bounding box center [28, 62] width 11 height 26
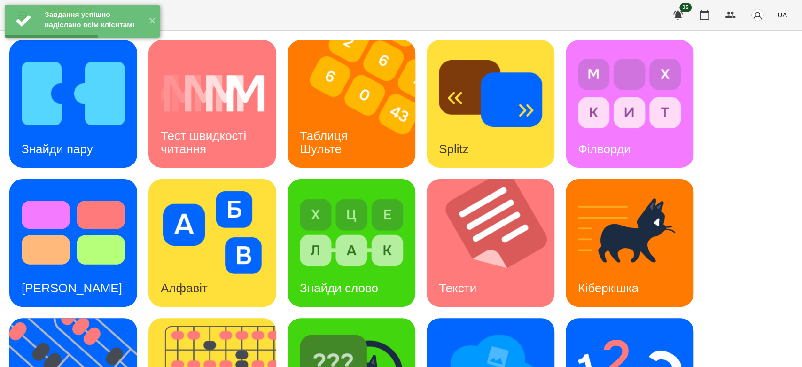
scroll to position [227, 0]
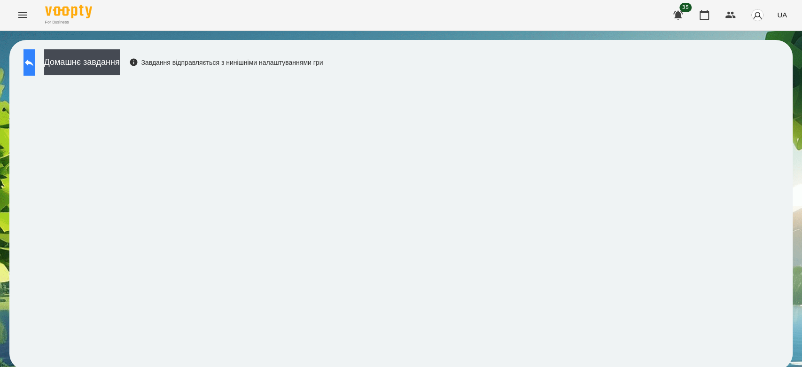
click at [35, 58] on icon at bounding box center [28, 62] width 11 height 11
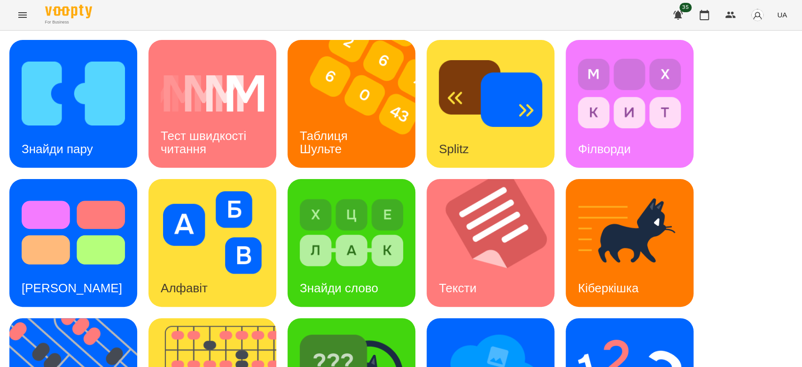
scroll to position [227, 0]
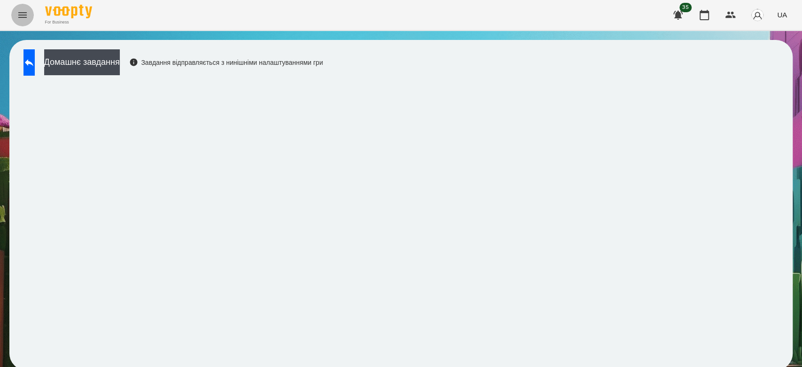
click at [17, 19] on icon "Menu" at bounding box center [22, 14] width 11 height 11
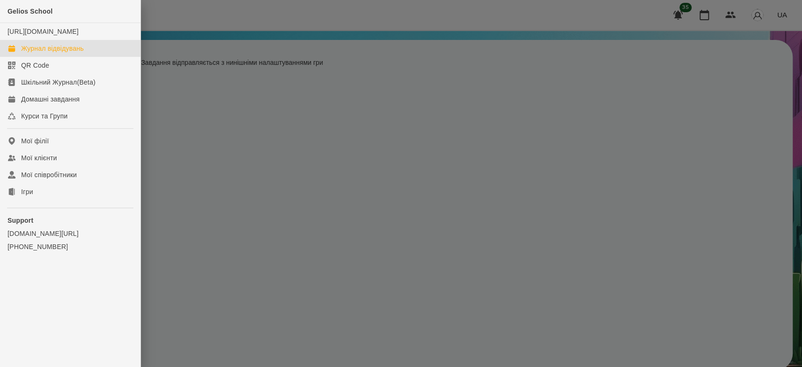
click at [50, 53] on div "Журнал відвідувань" at bounding box center [52, 48] width 62 height 9
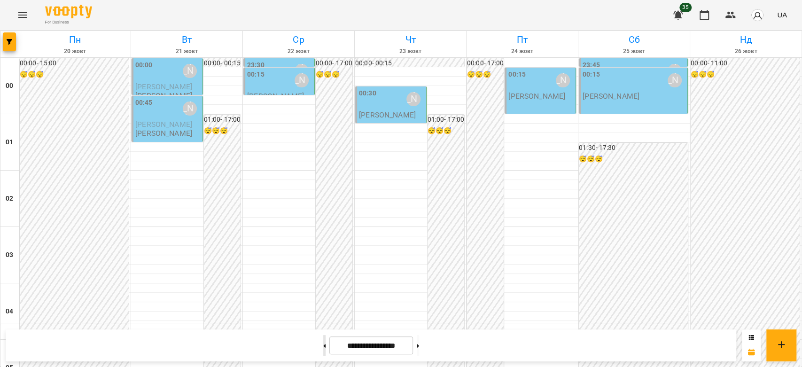
click at [323, 345] on button at bounding box center [324, 345] width 2 height 21
type input "**********"
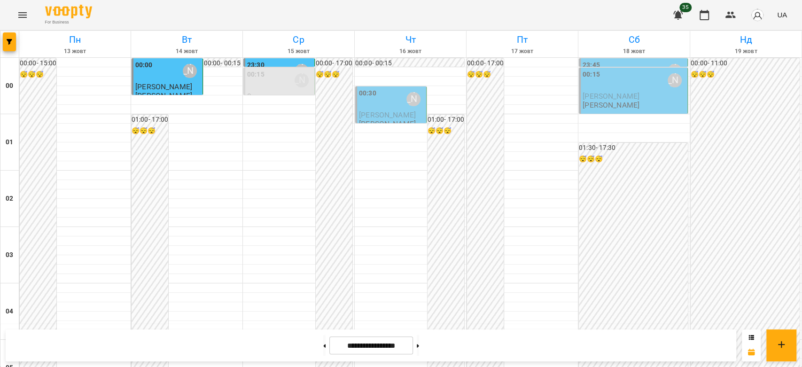
click at [402, 104] on div "[PERSON_NAME]" at bounding box center [413, 99] width 22 height 22
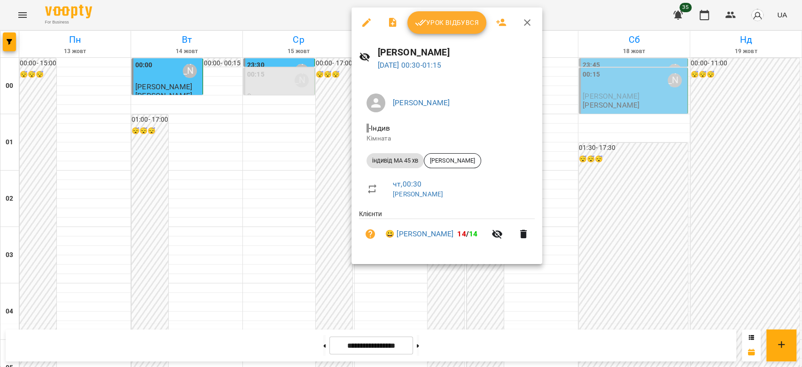
click at [433, 20] on span "Урок відбувся" at bounding box center [447, 22] width 64 height 11
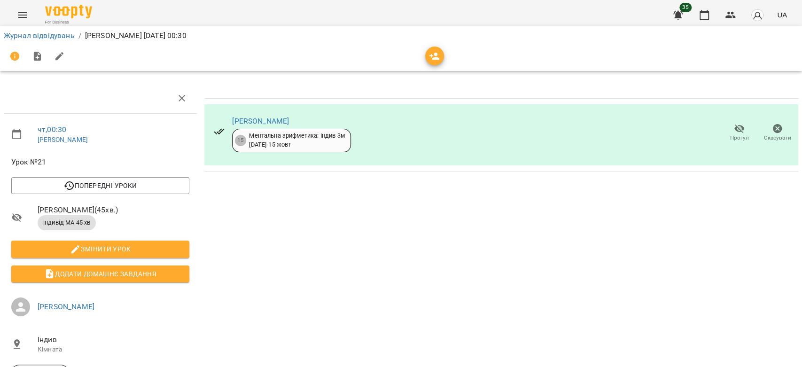
click at [39, 30] on li "Журнал відвідувань" at bounding box center [39, 35] width 71 height 11
click at [40, 31] on link "Журнал відвідувань" at bounding box center [39, 35] width 71 height 9
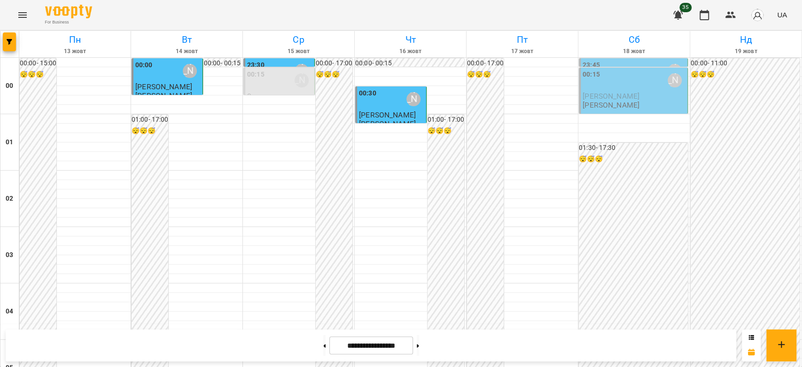
scroll to position [939, 0]
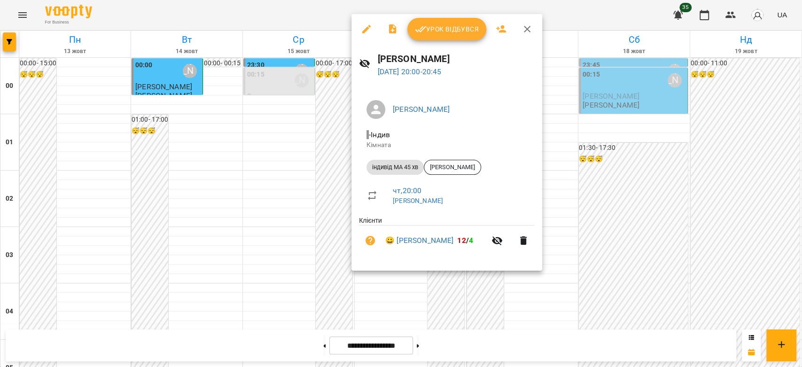
click at [309, 208] on div at bounding box center [401, 183] width 802 height 367
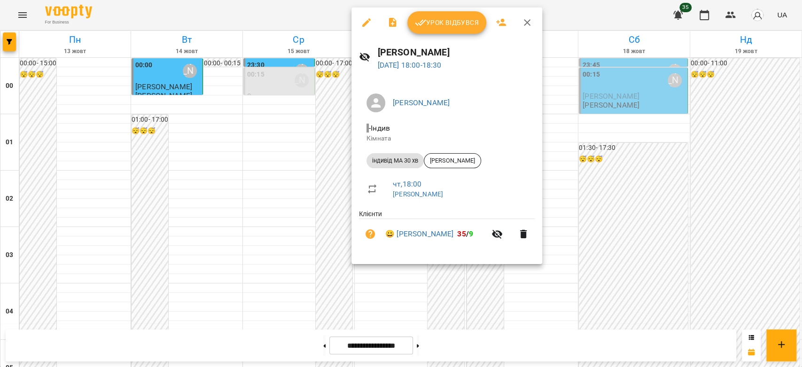
click at [315, 178] on div at bounding box center [401, 183] width 802 height 367
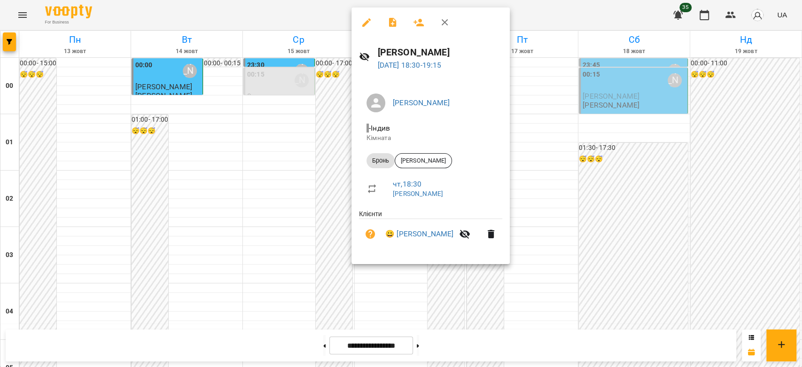
click at [326, 178] on div at bounding box center [401, 183] width 802 height 367
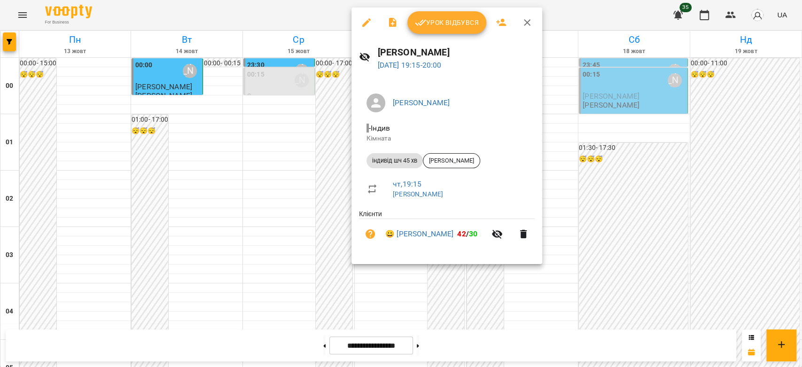
click at [308, 198] on div at bounding box center [401, 183] width 802 height 367
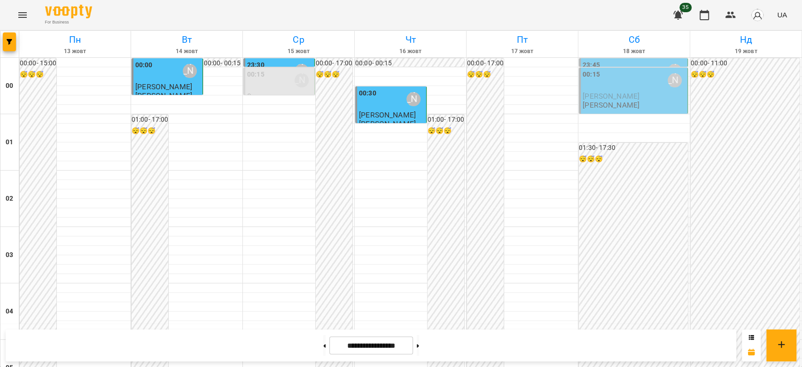
scroll to position [782, 0]
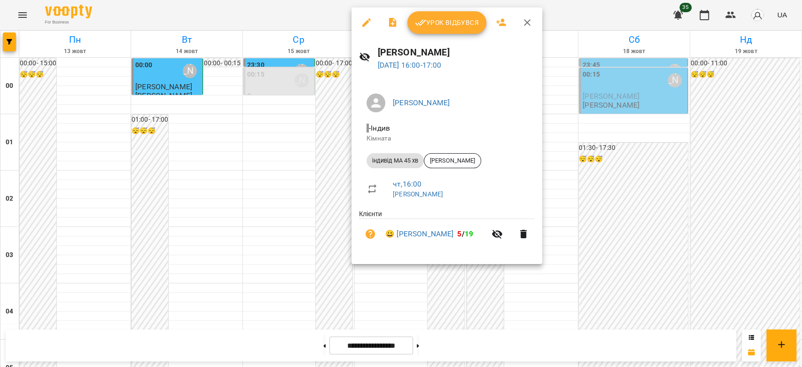
click at [308, 187] on div at bounding box center [401, 183] width 802 height 367
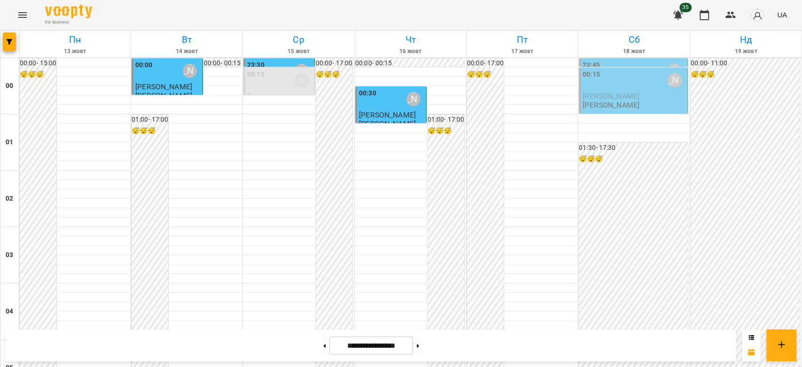
scroll to position [1086, 0]
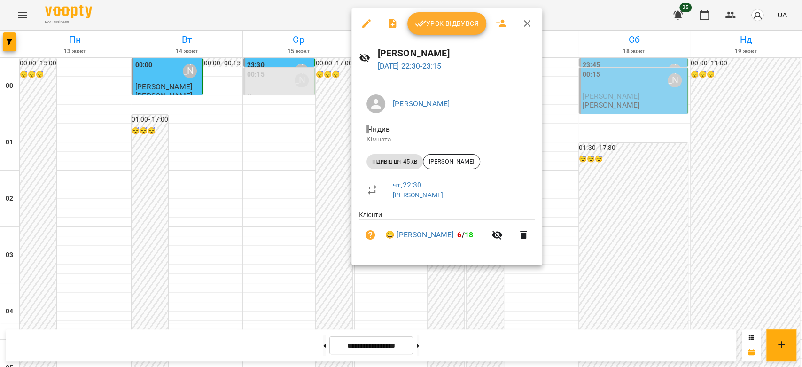
click at [316, 222] on div at bounding box center [401, 183] width 802 height 367
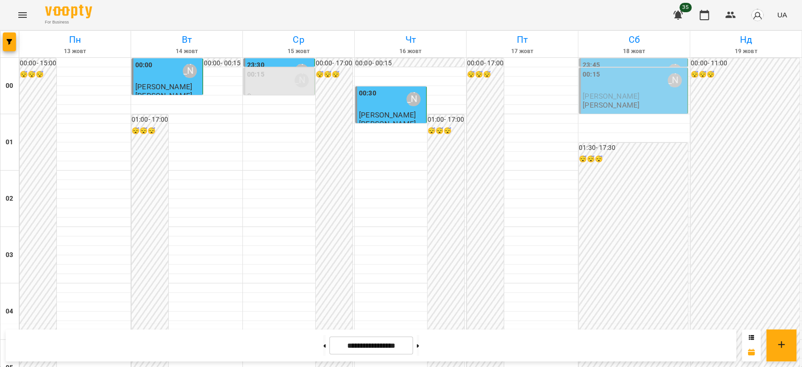
scroll to position [825, 0]
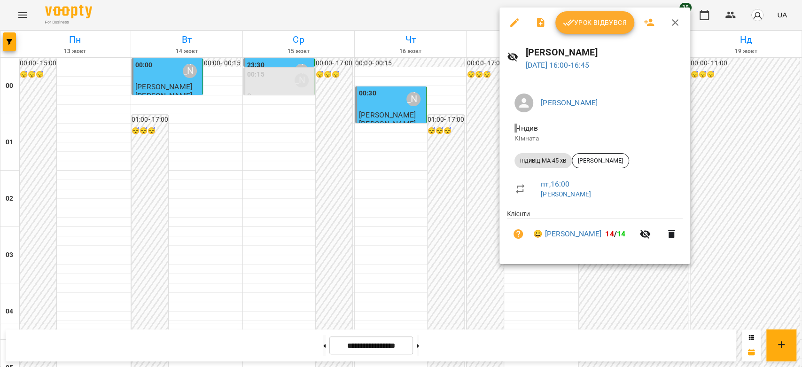
click at [473, 164] on div at bounding box center [401, 183] width 802 height 367
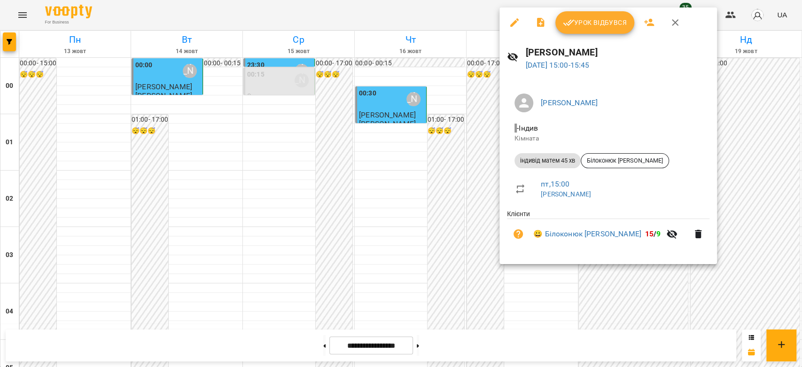
click at [481, 131] on div at bounding box center [401, 183] width 802 height 367
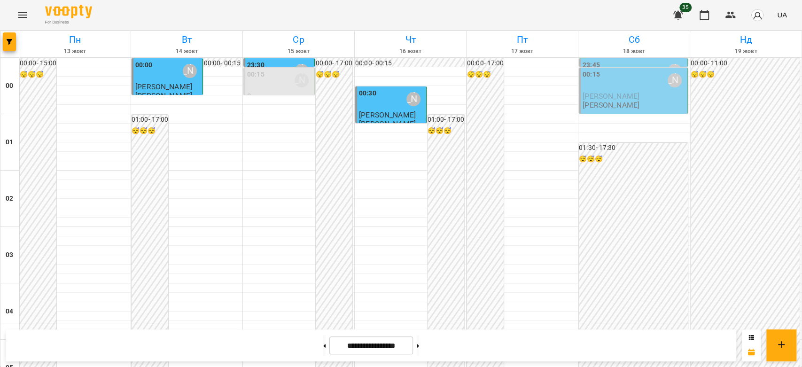
scroll to position [877, 0]
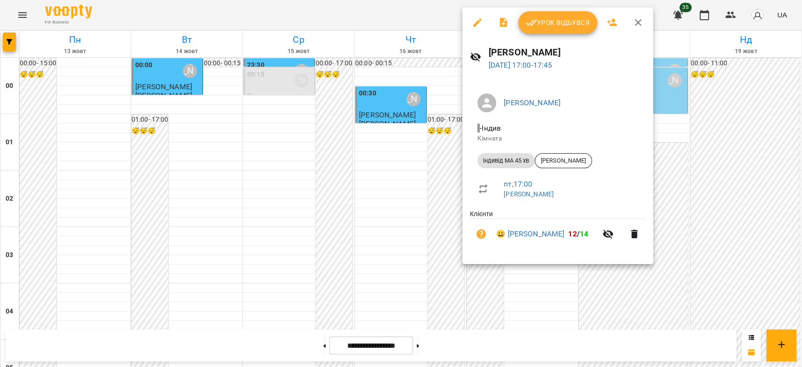
click at [464, 154] on div "[PERSON_NAME] Кімната індивід МА 45 хв [PERSON_NAME] , 17:00 [PERSON_NAME] 😀 [P…" at bounding box center [557, 170] width 191 height 185
click at [436, 155] on div at bounding box center [401, 183] width 802 height 367
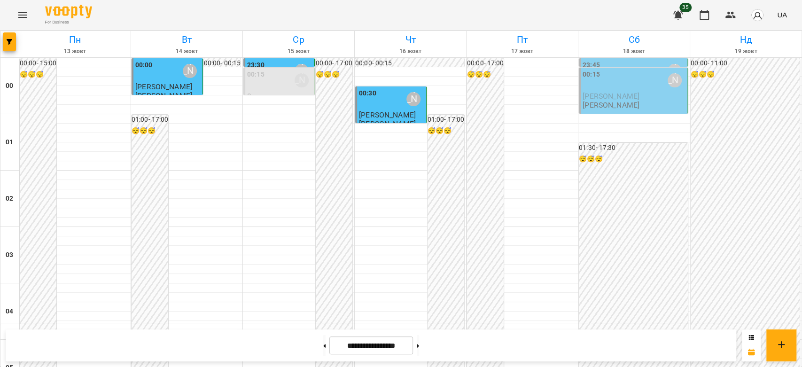
scroll to position [929, 0]
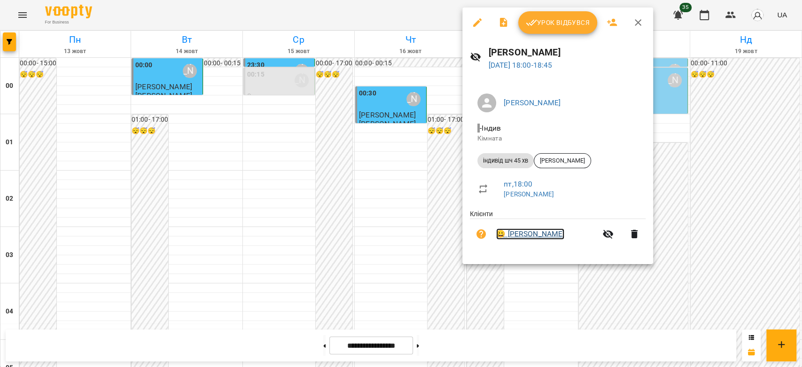
click at [543, 231] on link "😀 [PERSON_NAME]" at bounding box center [530, 233] width 68 height 11
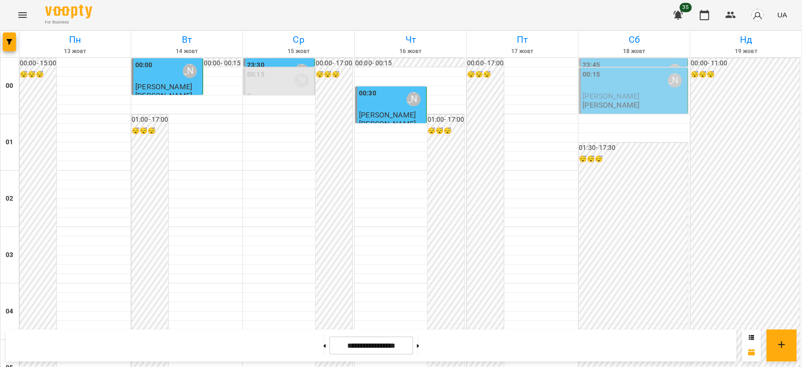
scroll to position [991, 0]
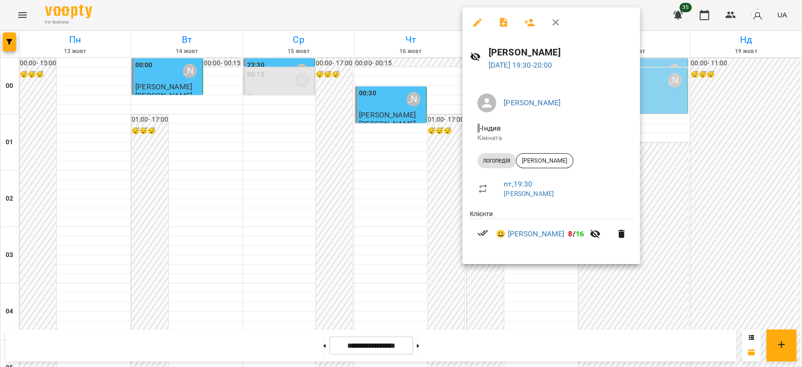
click at [449, 175] on div at bounding box center [401, 183] width 802 height 367
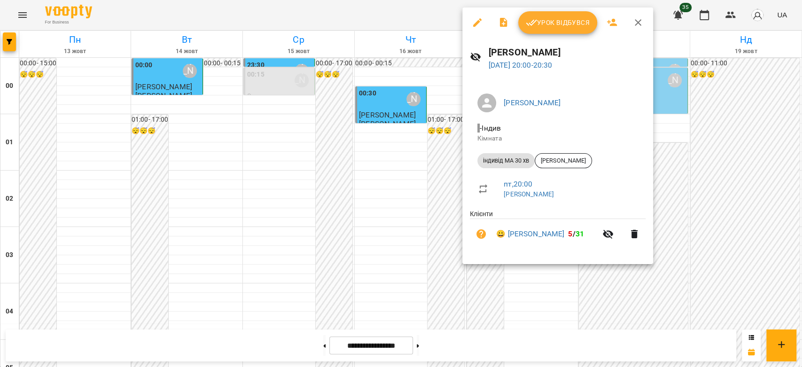
click at [436, 185] on div at bounding box center [401, 183] width 802 height 367
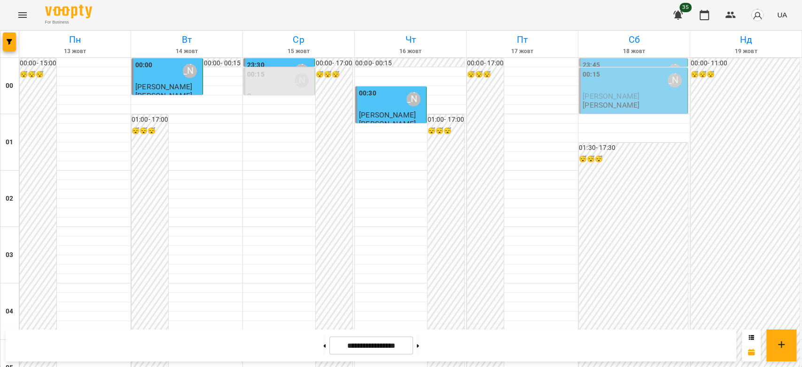
scroll to position [1086, 0]
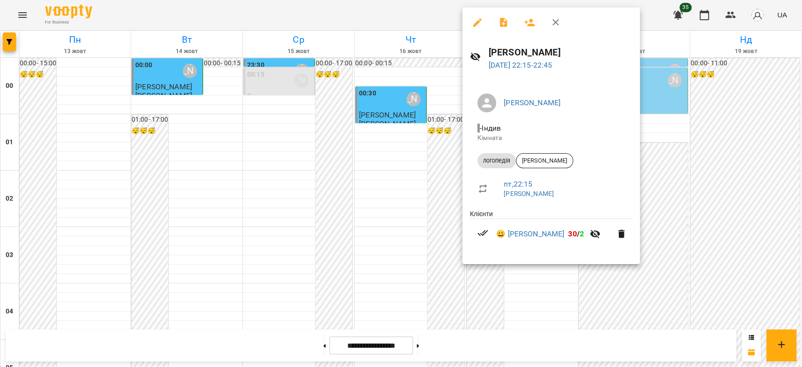
click at [434, 198] on div at bounding box center [401, 183] width 802 height 367
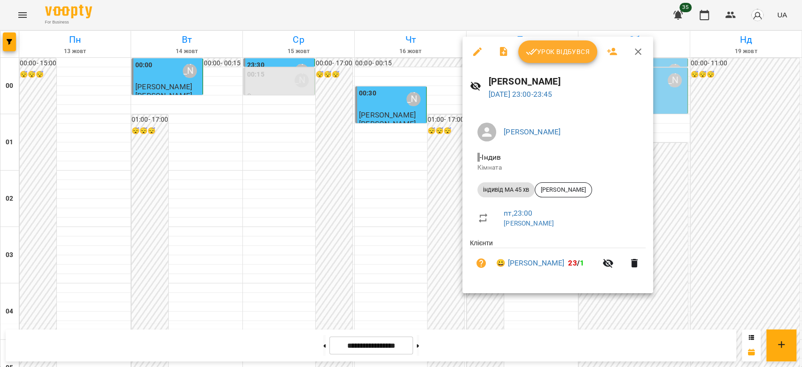
click at [419, 250] on div at bounding box center [401, 183] width 802 height 367
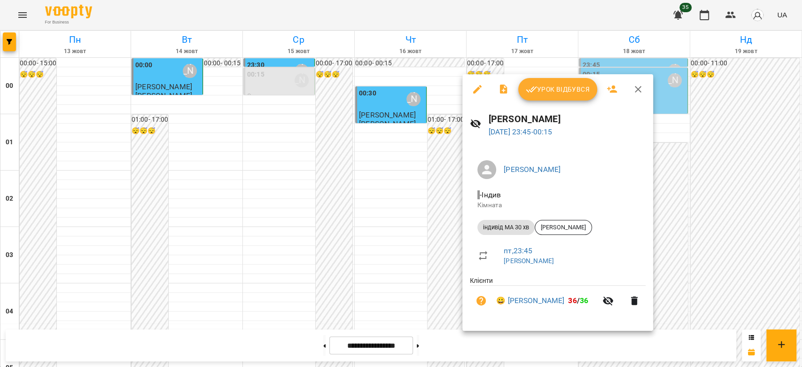
click at [677, 272] on div at bounding box center [401, 183] width 802 height 367
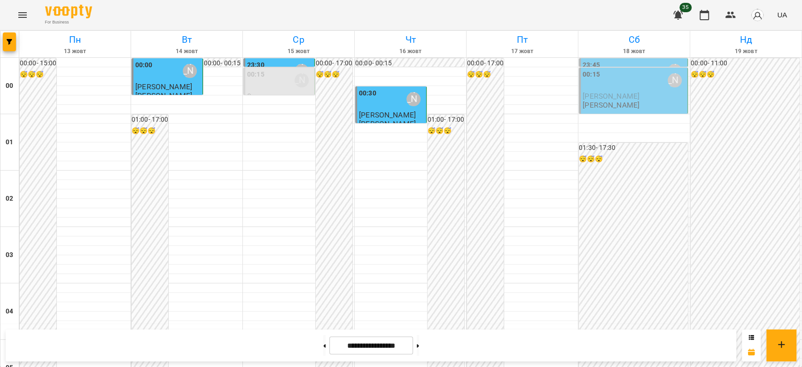
scroll to position [929, 0]
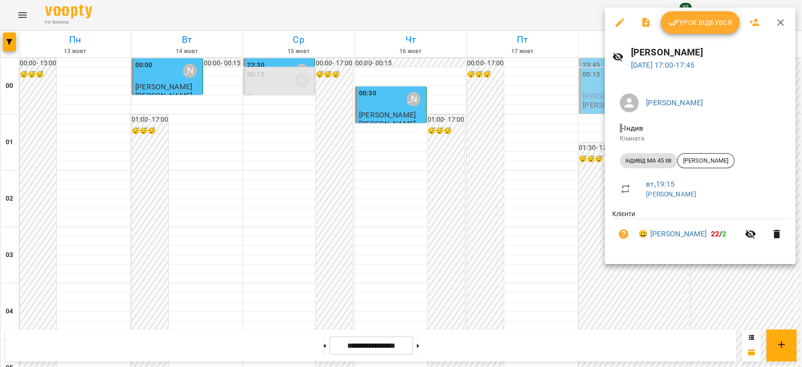
click at [485, 120] on div at bounding box center [401, 183] width 802 height 367
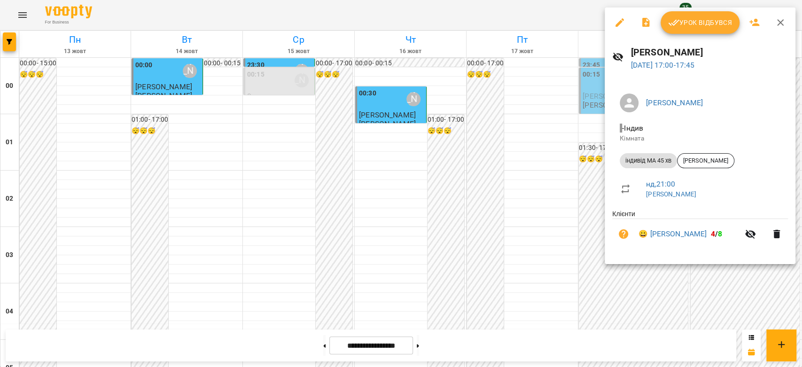
click at [550, 120] on div at bounding box center [401, 183] width 802 height 367
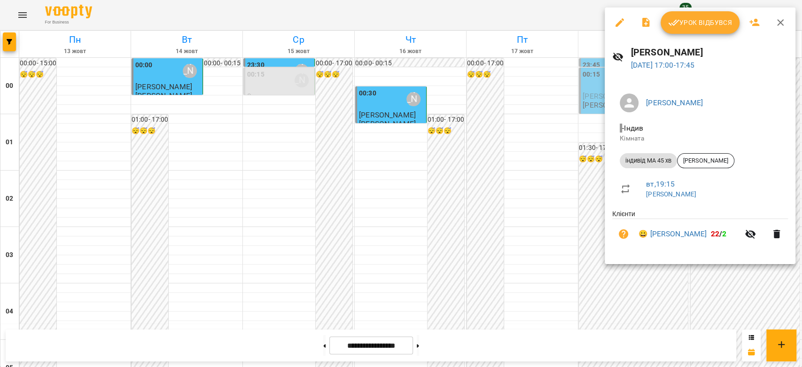
click at [523, 127] on div at bounding box center [401, 183] width 802 height 367
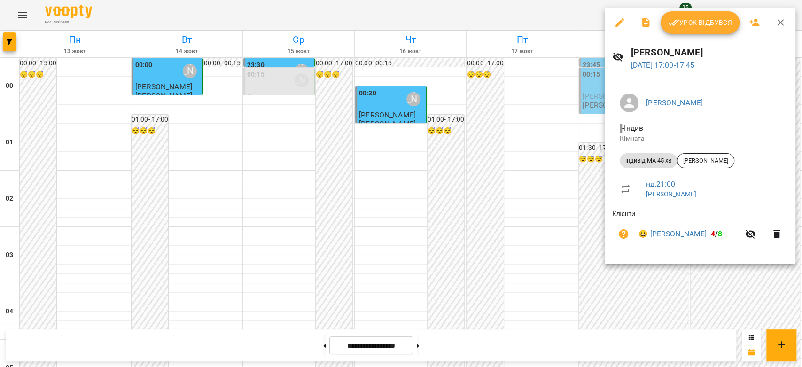
click at [583, 140] on div at bounding box center [401, 183] width 802 height 367
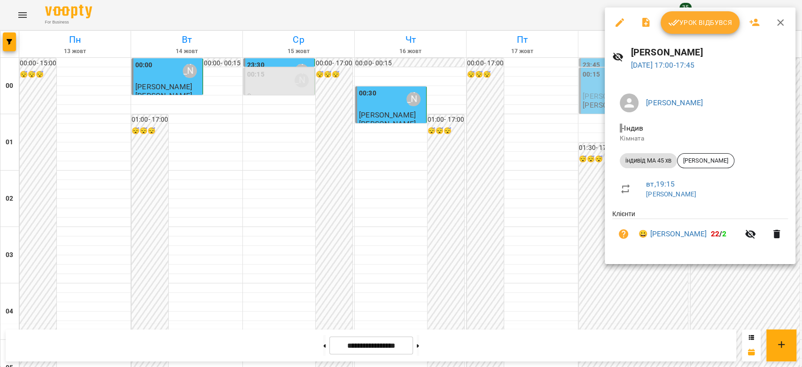
click at [523, 146] on div at bounding box center [401, 183] width 802 height 367
